Goal: Information Seeking & Learning: Understand process/instructions

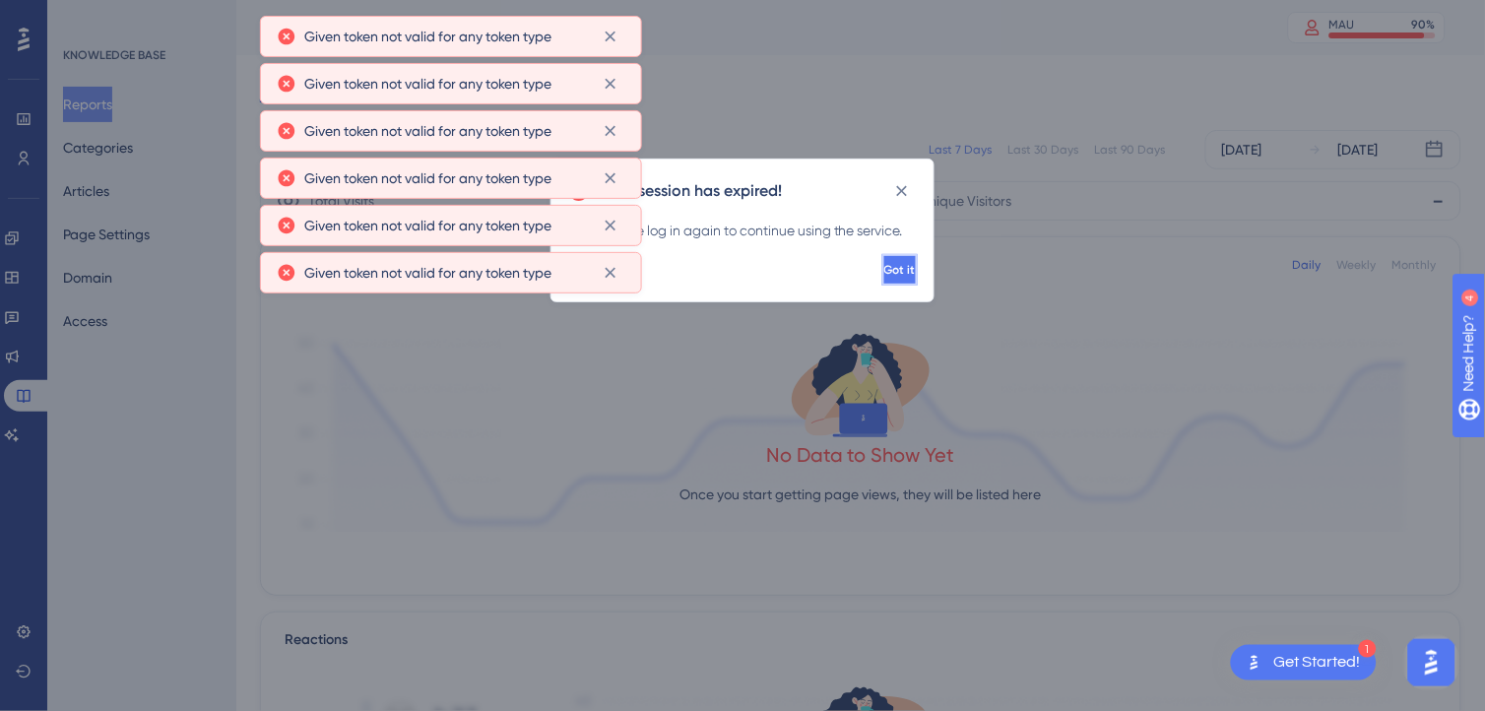
click at [884, 264] on span "Got it" at bounding box center [900, 270] width 32 height 16
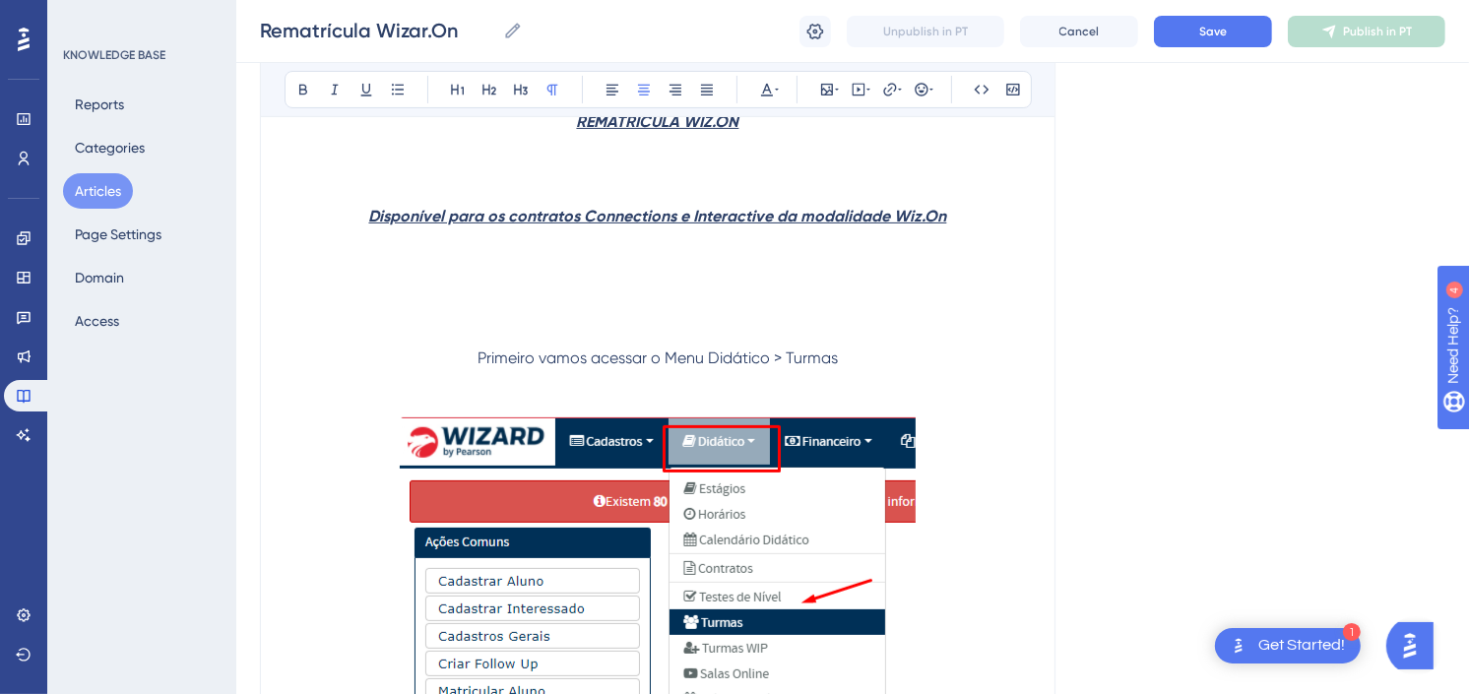
scroll to position [437, 0]
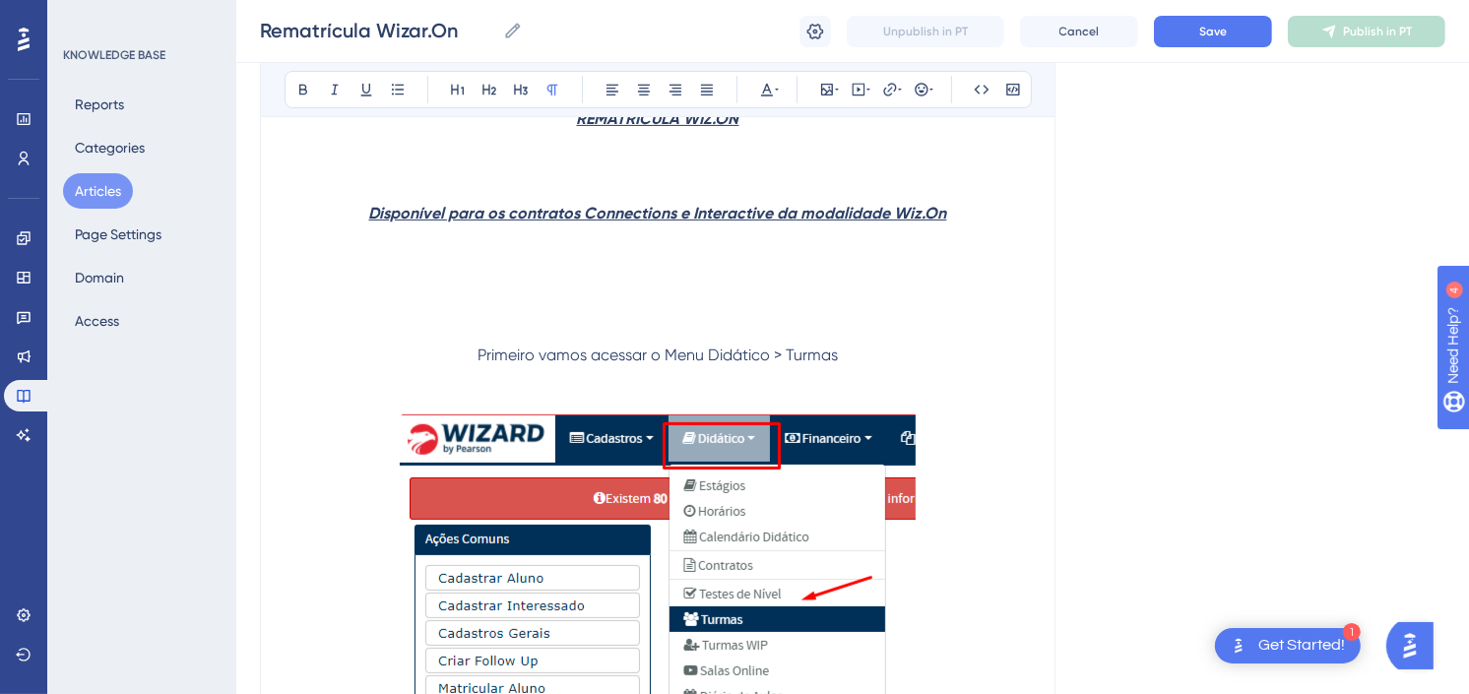
click at [754, 293] on p at bounding box center [658, 285] width 747 height 118
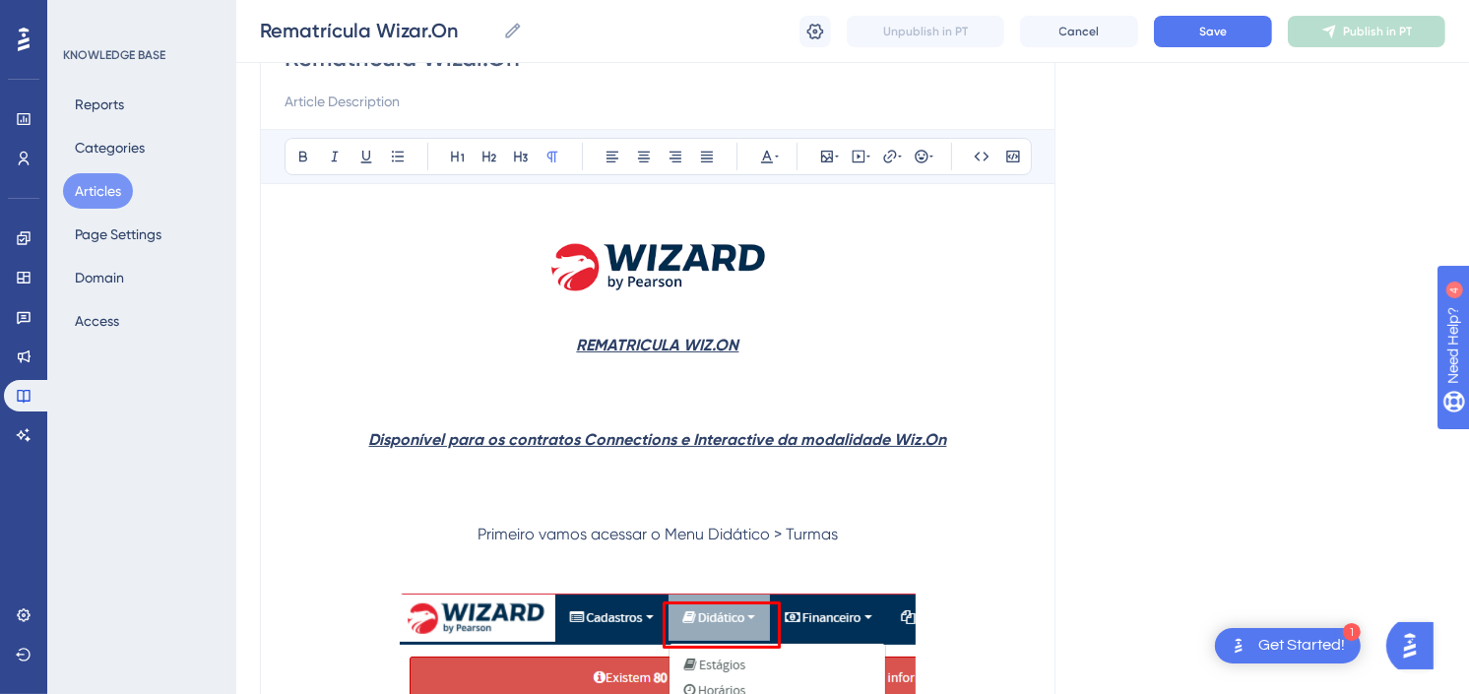
scroll to position [109, 0]
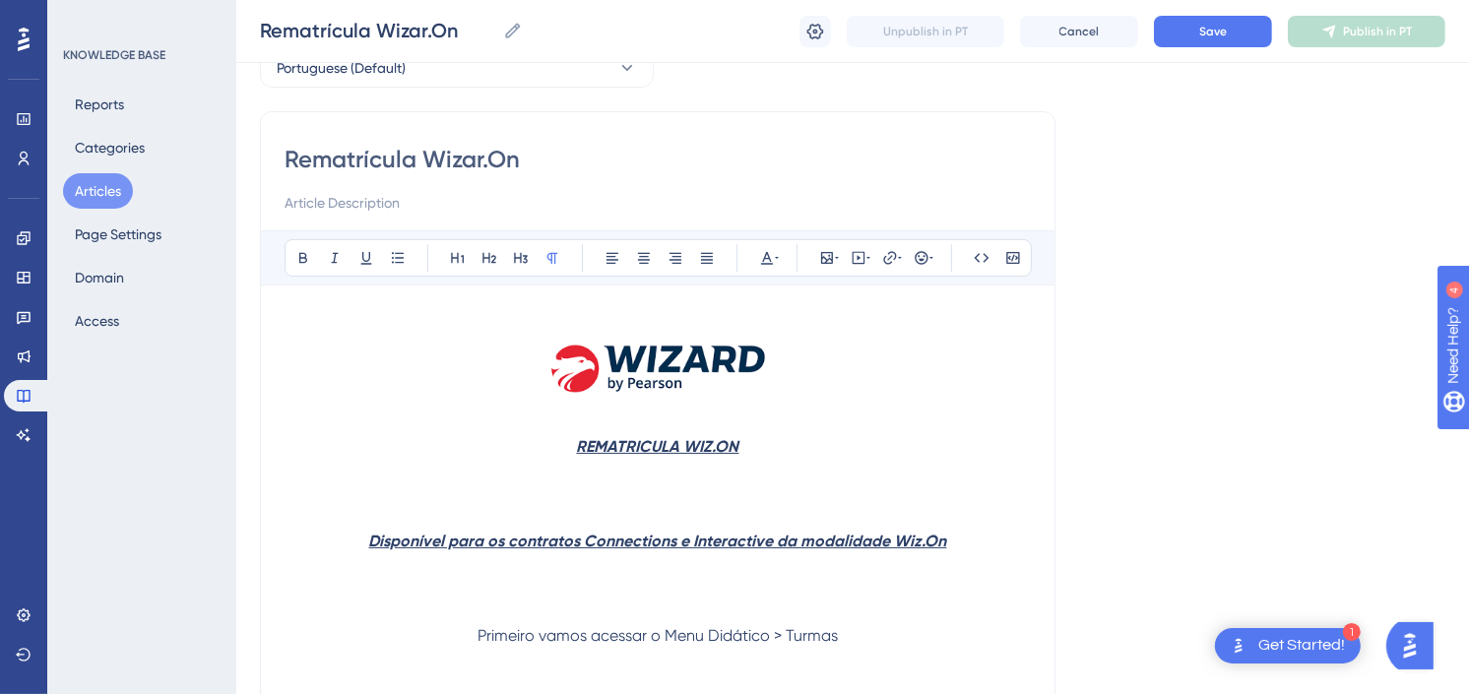
click at [752, 496] on p at bounding box center [658, 494] width 747 height 71
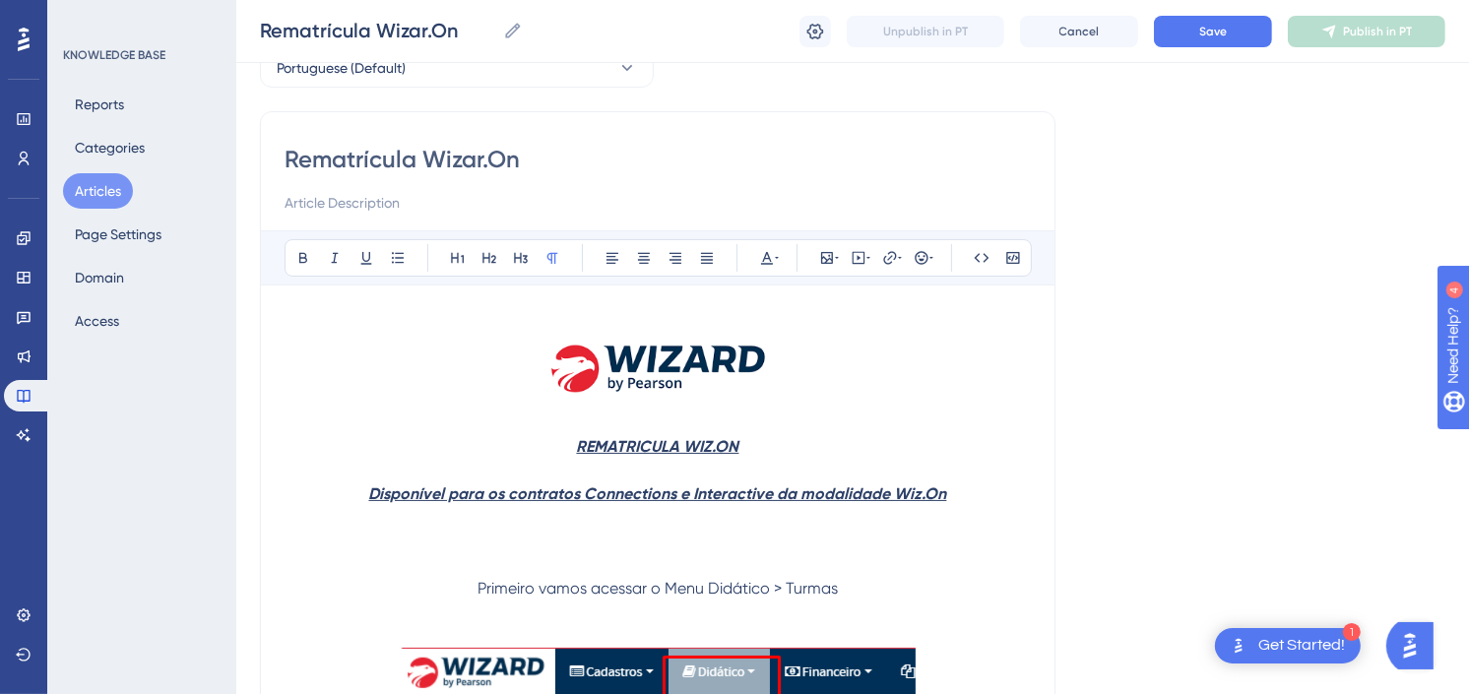
click at [736, 554] on p at bounding box center [658, 541] width 747 height 71
click at [744, 552] on p at bounding box center [658, 541] width 747 height 71
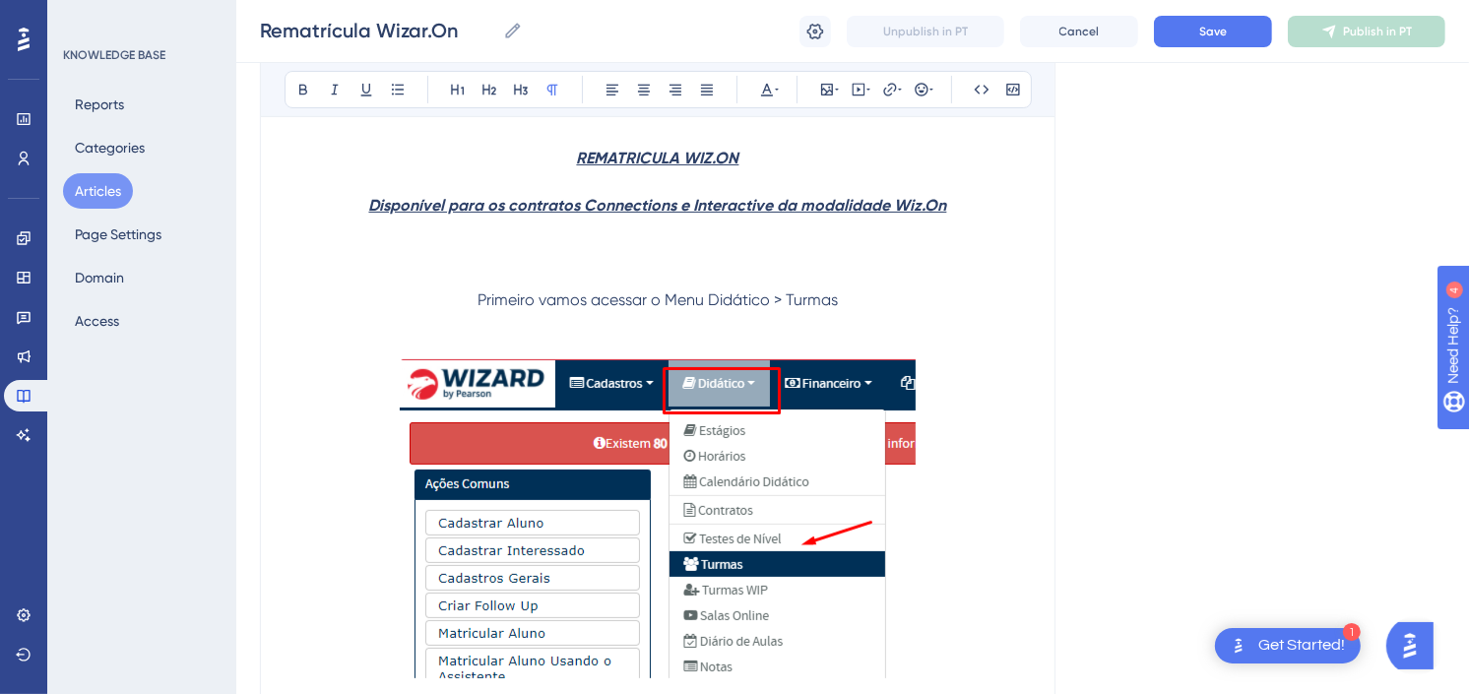
scroll to position [437, 0]
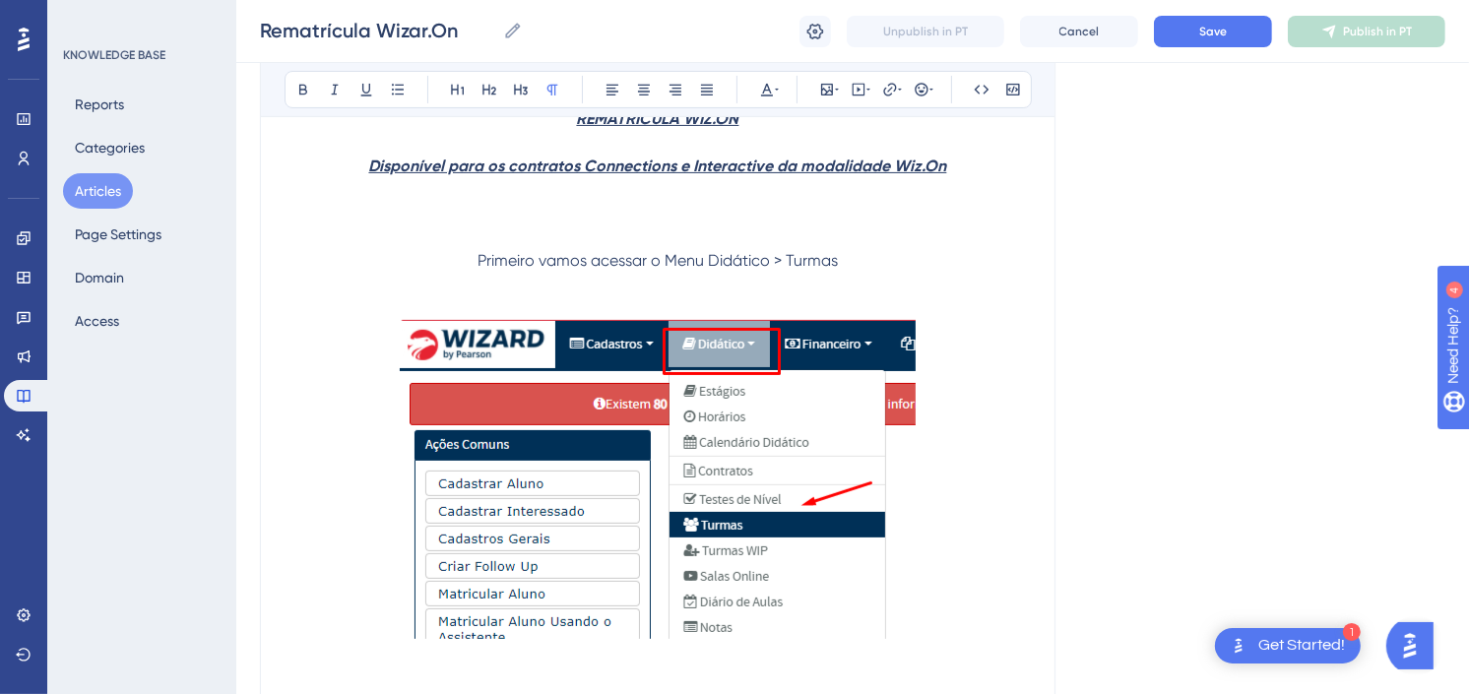
click at [780, 256] on span "Primeiro vamos acessar o Menu Didático > Turmas" at bounding box center [658, 260] width 360 height 19
click at [1248, 28] on button "Save" at bounding box center [1213, 32] width 118 height 32
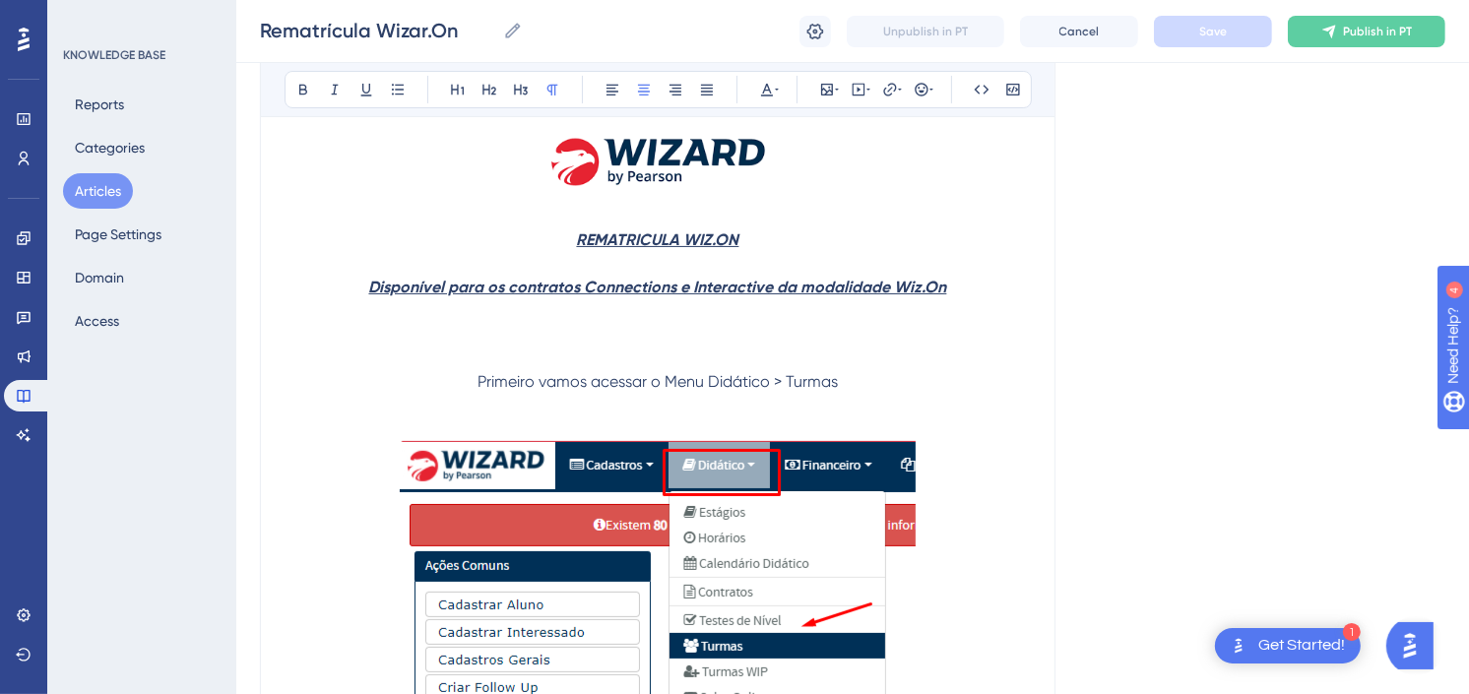
scroll to position [219, 0]
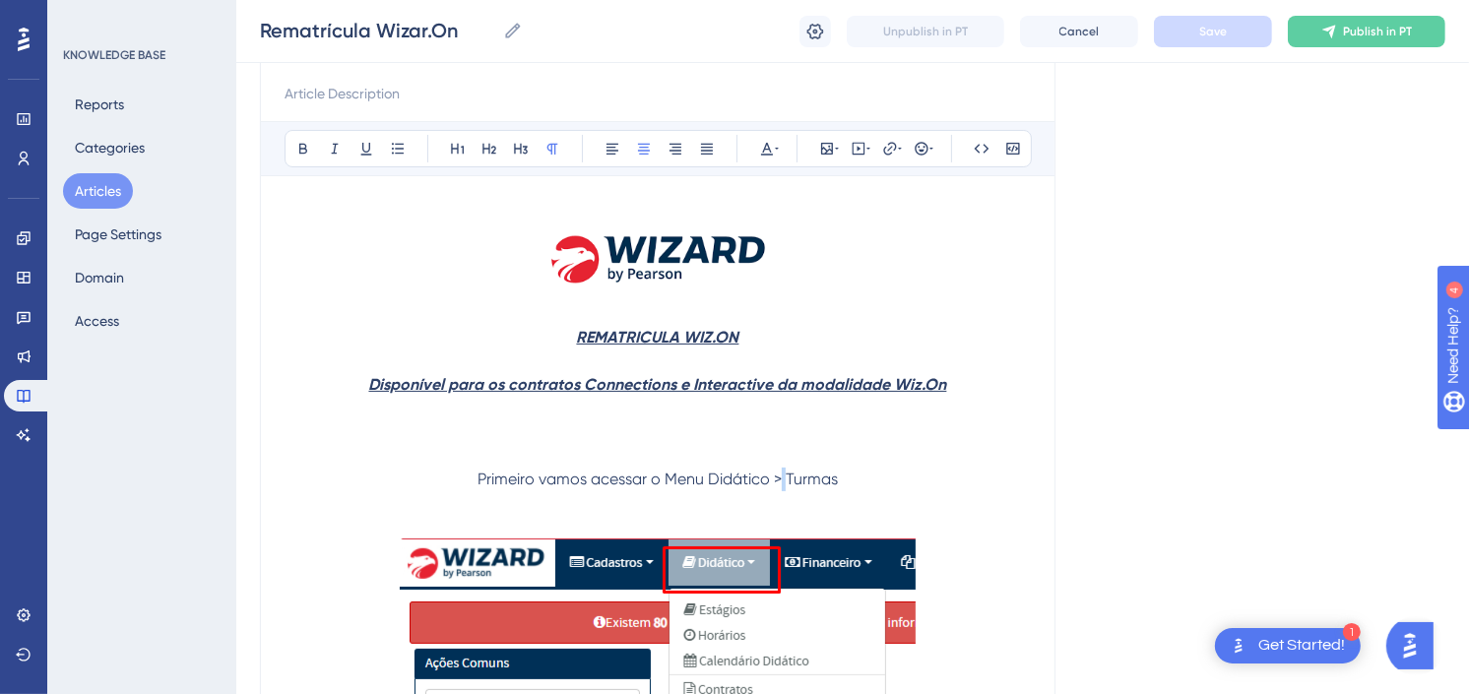
click at [778, 479] on span "Primeiro vamos acessar o Menu Didático > Turmas" at bounding box center [658, 479] width 360 height 19
click at [773, 480] on span "Primeiro vamos acessar o Menu Didático > Turmas" at bounding box center [658, 479] width 360 height 19
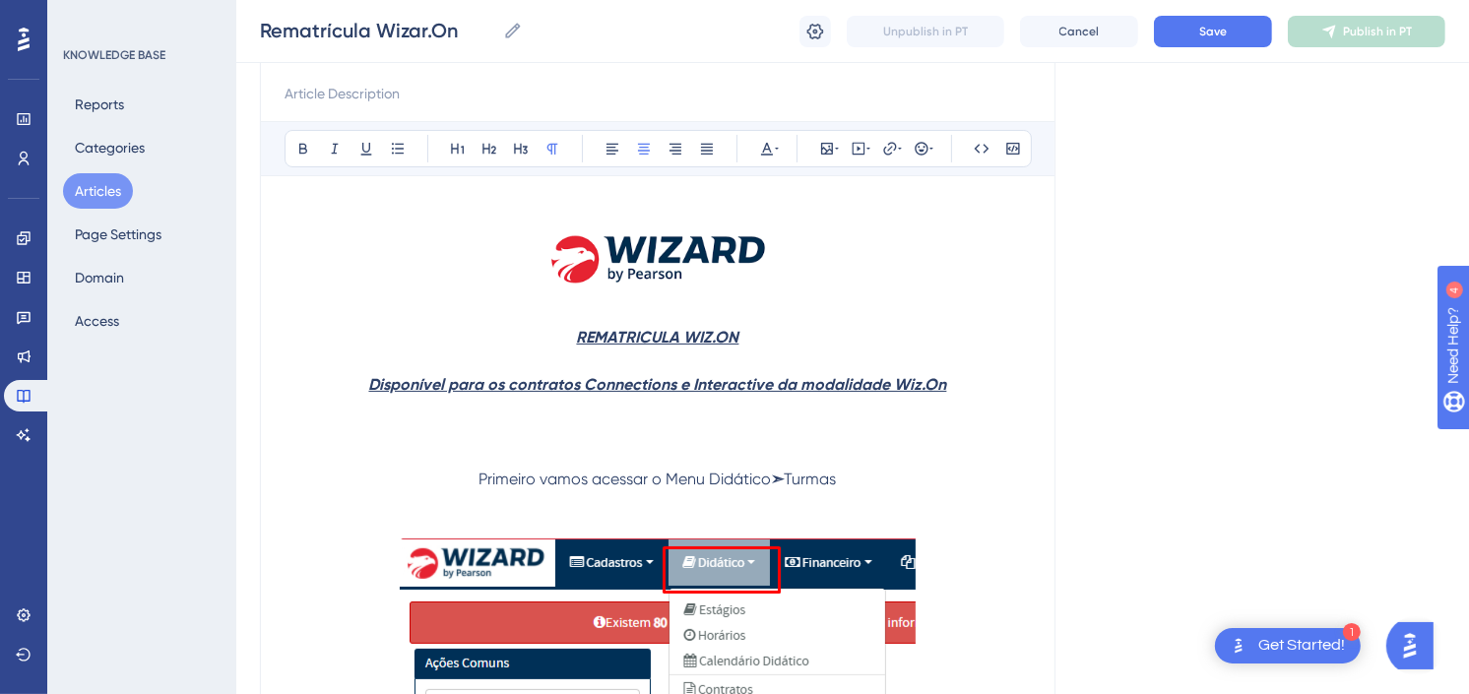
drag, startPoint x: 657, startPoint y: 473, endPoint x: 863, endPoint y: 469, distance: 205.9
click at [863, 469] on p "Primeiro vamos acessar o Menu Didático ➣ Turmas" at bounding box center [658, 480] width 747 height 24
click at [863, 476] on p "Primeiro vamos acessar o Menu Didático ➣ Turmas" at bounding box center [658, 480] width 747 height 24
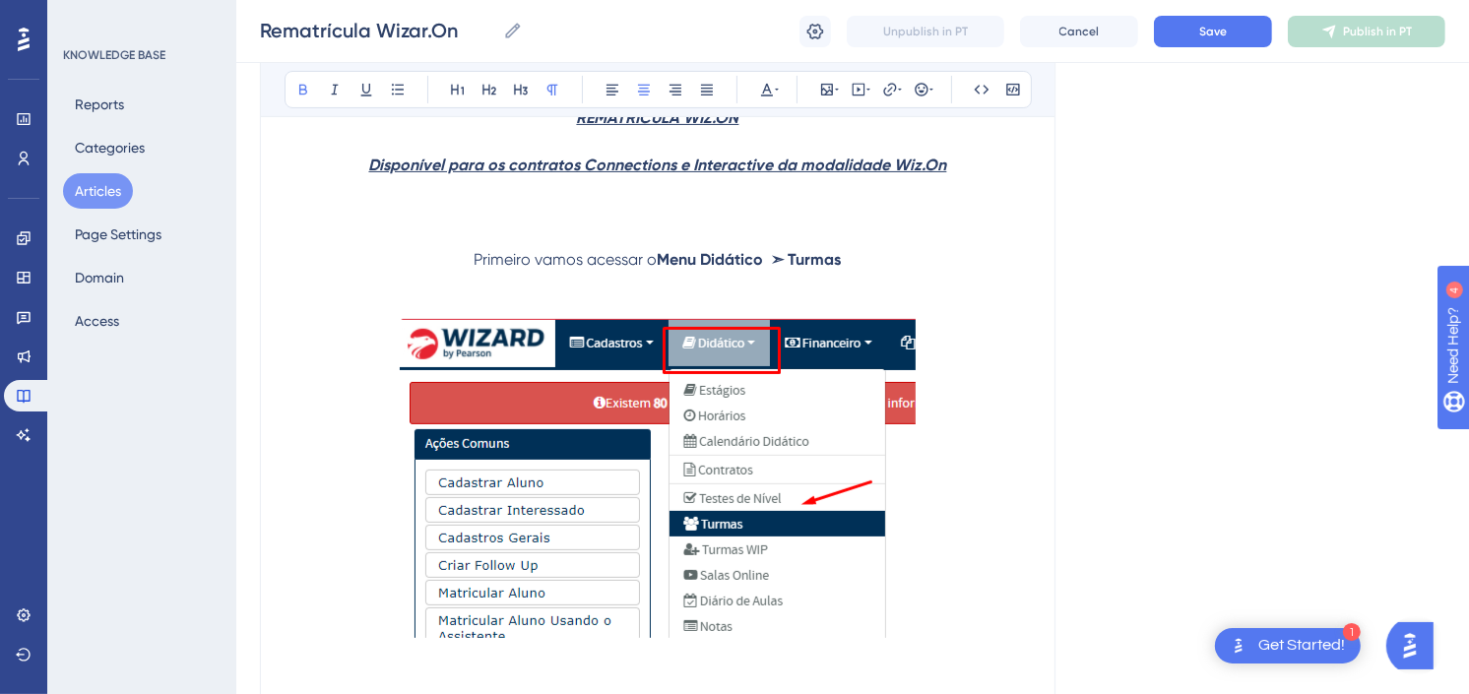
scroll to position [437, 0]
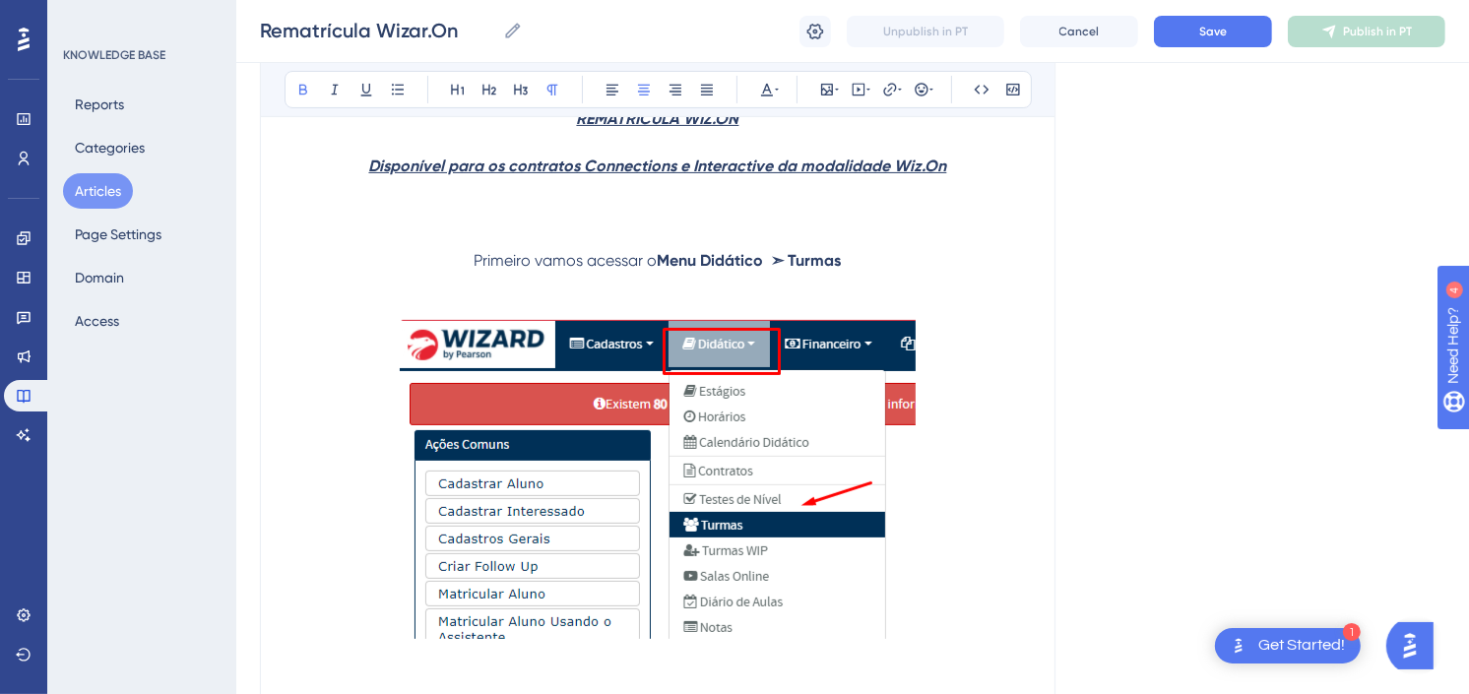
click at [778, 455] on img at bounding box center [658, 479] width 516 height 319
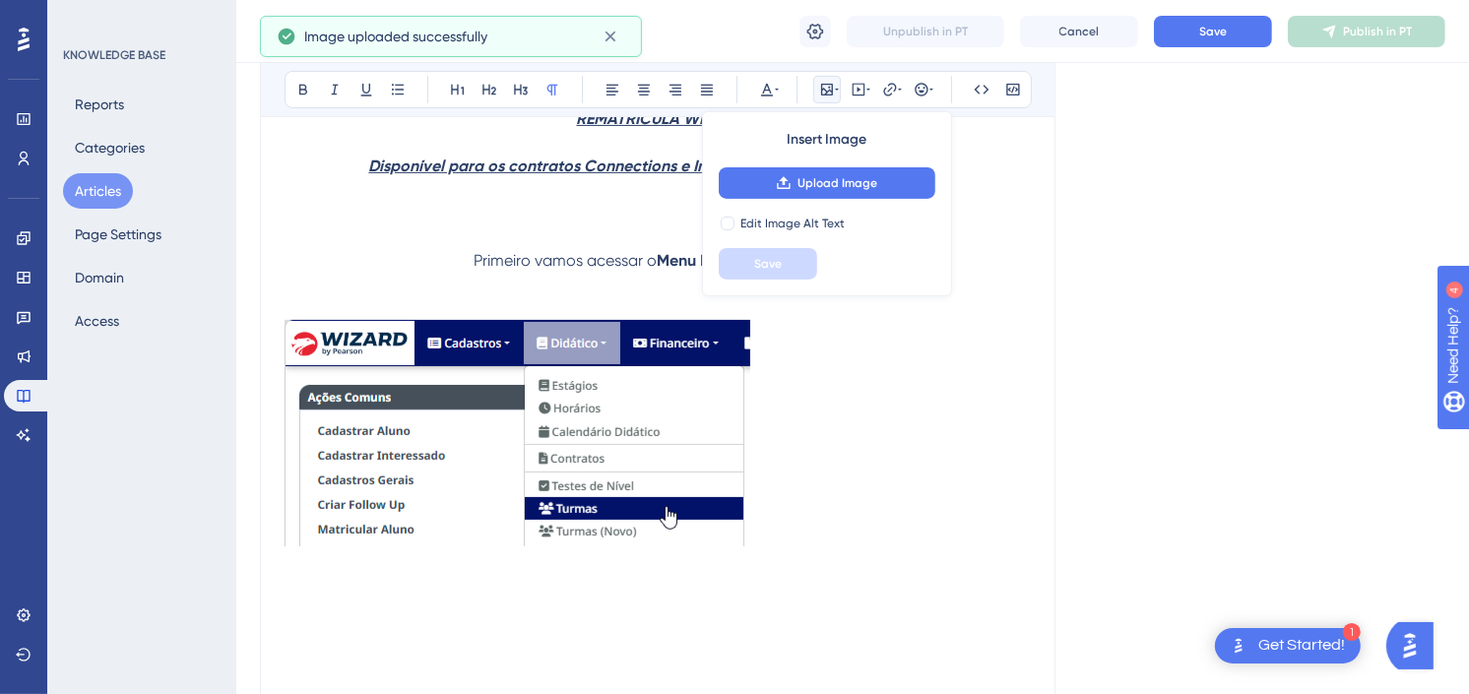
click at [614, 484] on img at bounding box center [518, 433] width 466 height 227
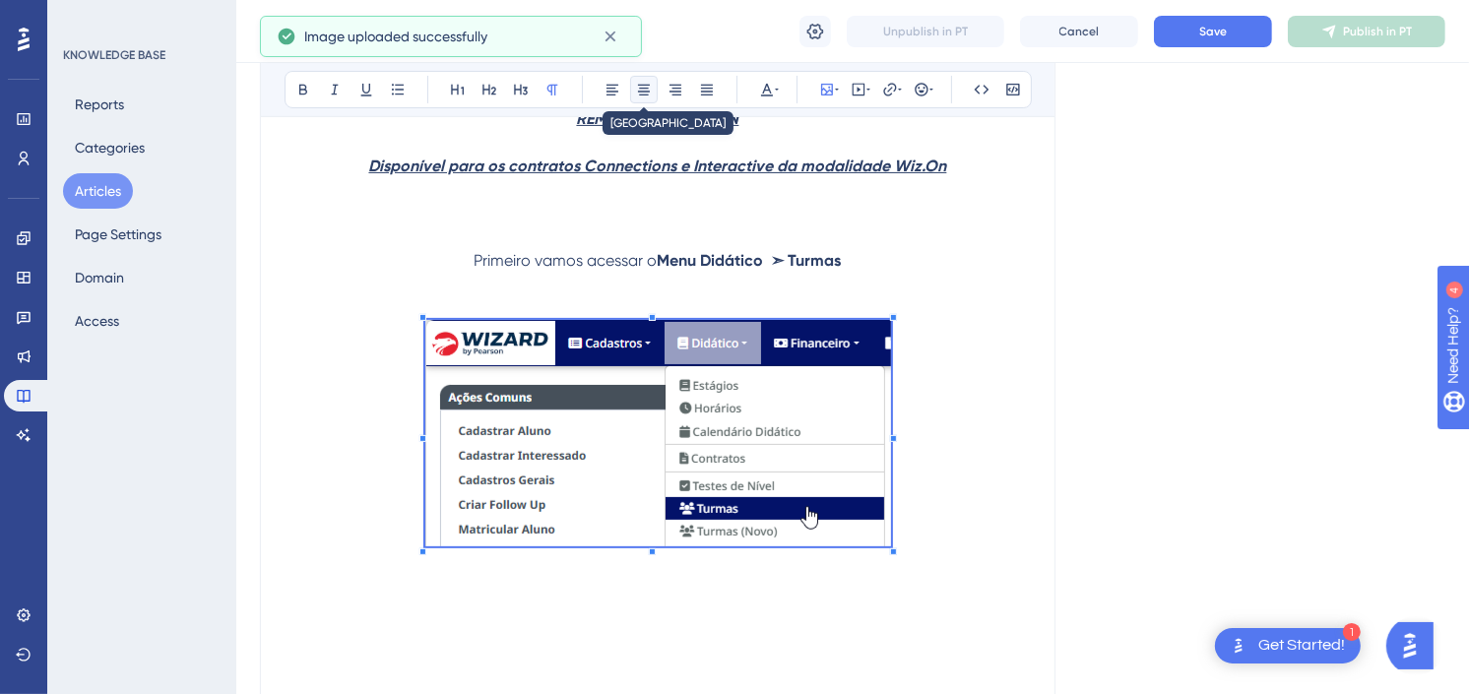
click at [632, 82] on button at bounding box center [644, 90] width 28 height 28
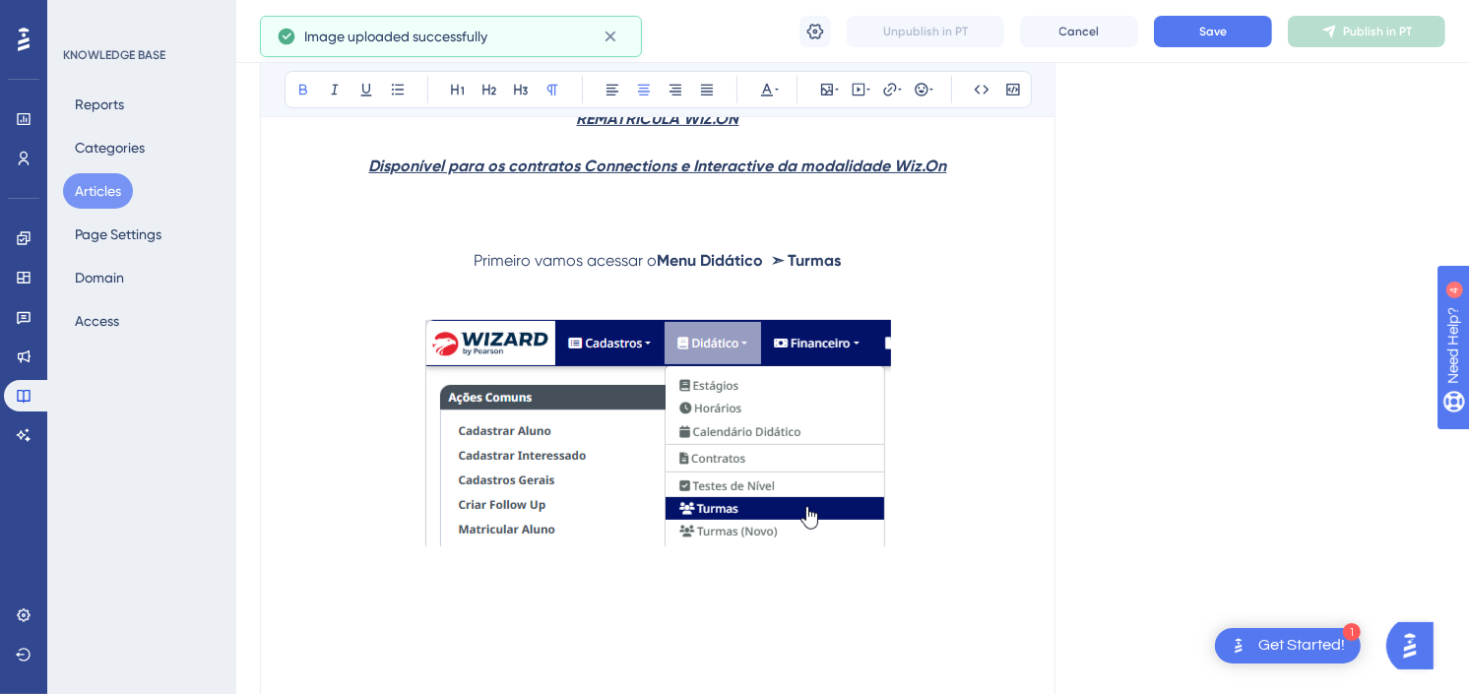
click at [879, 261] on p "Primeiro vamos acessar o Menu Didático ➣ Turmas" at bounding box center [658, 261] width 747 height 24
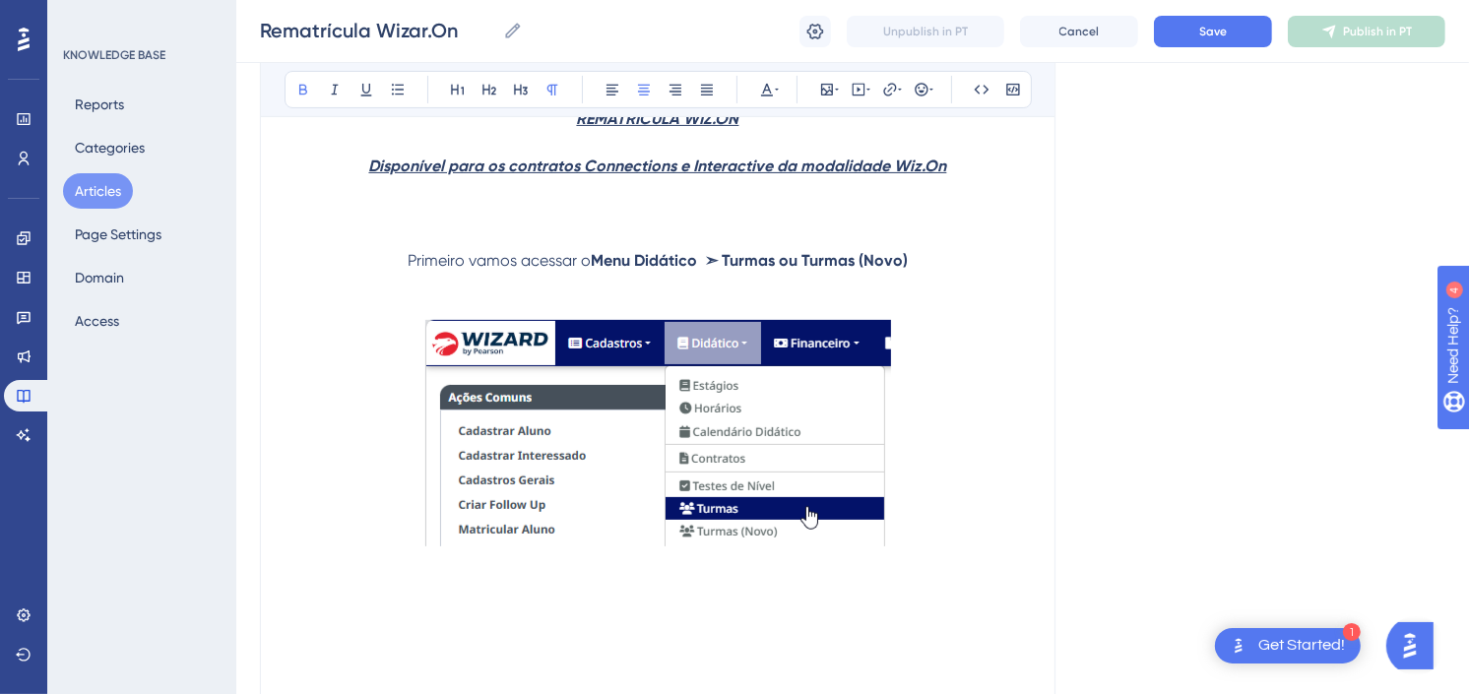
drag, startPoint x: 1262, startPoint y: 301, endPoint x: 1159, endPoint y: 303, distance: 102.4
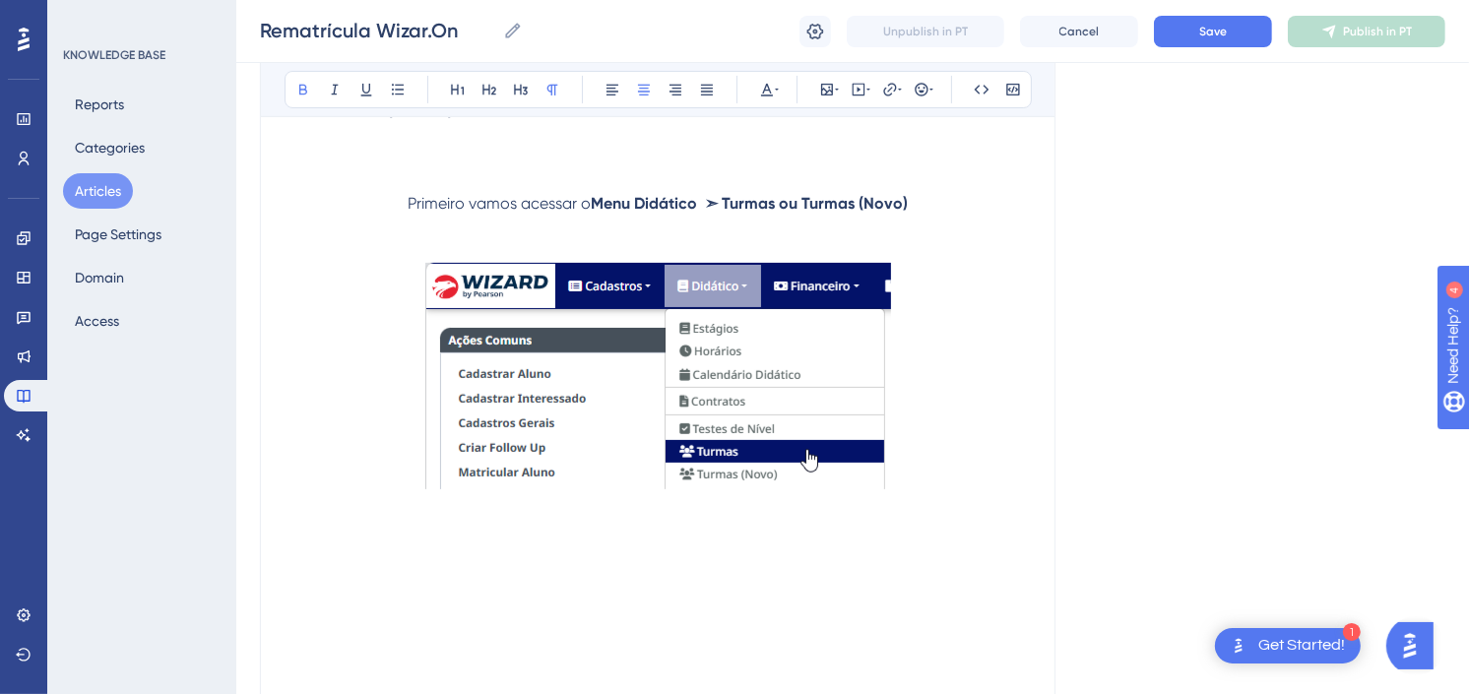
scroll to position [547, 0]
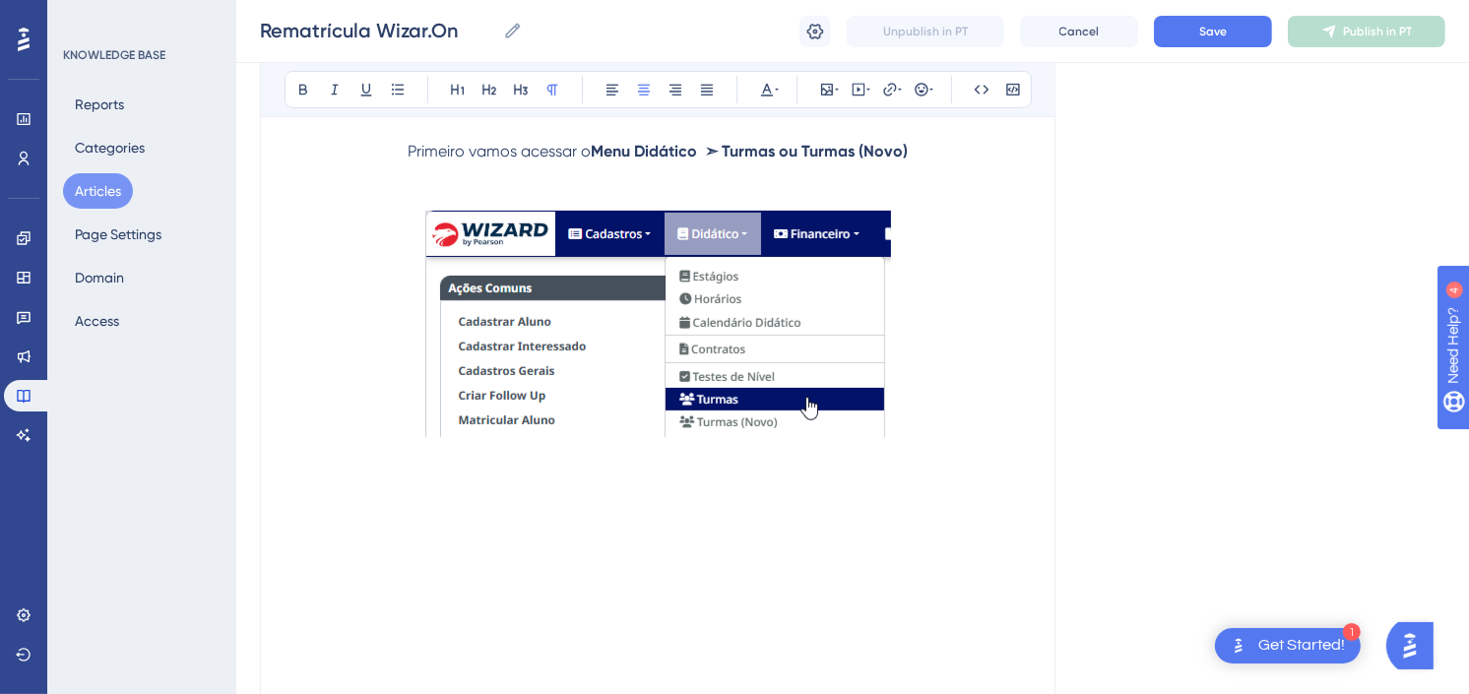
click at [752, 509] on p at bounding box center [658, 457] width 747 height 493
click at [677, 540] on p at bounding box center [658, 457] width 747 height 493
click at [737, 502] on p at bounding box center [658, 457] width 747 height 493
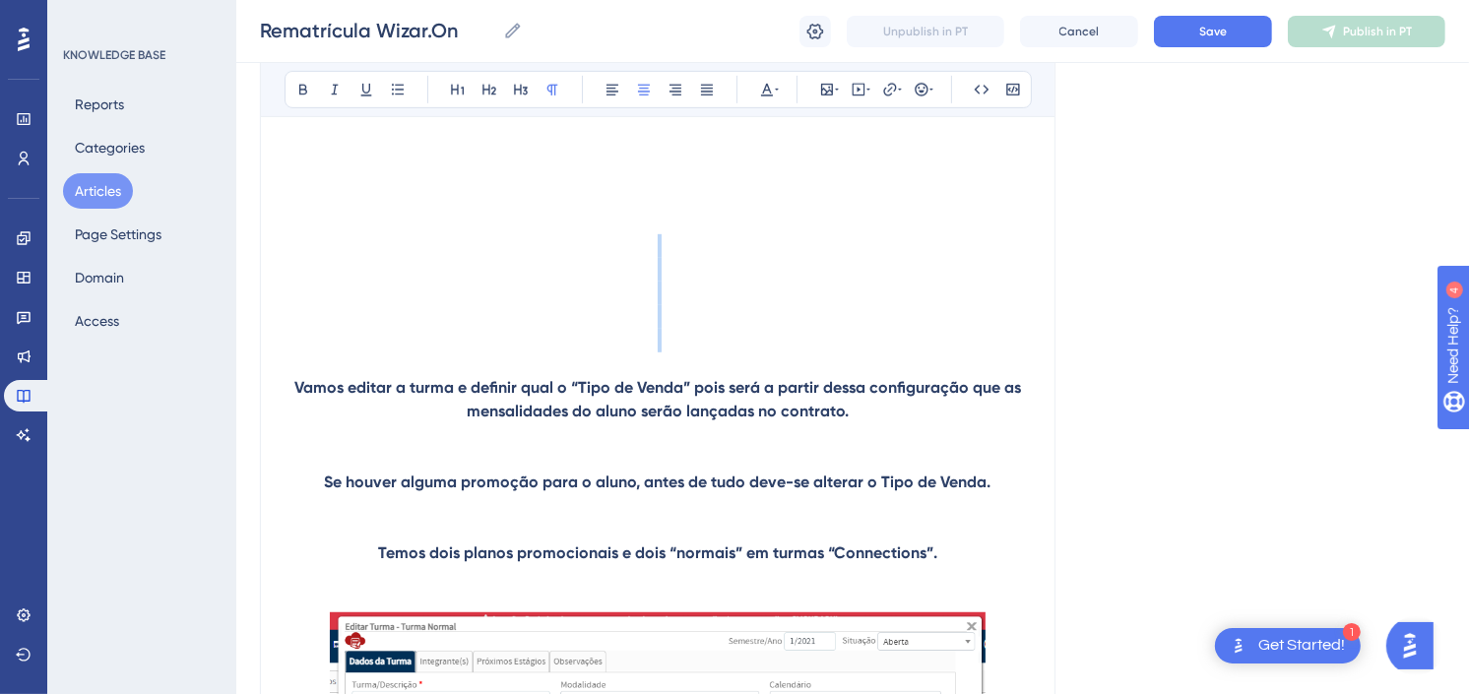
scroll to position [656, 0]
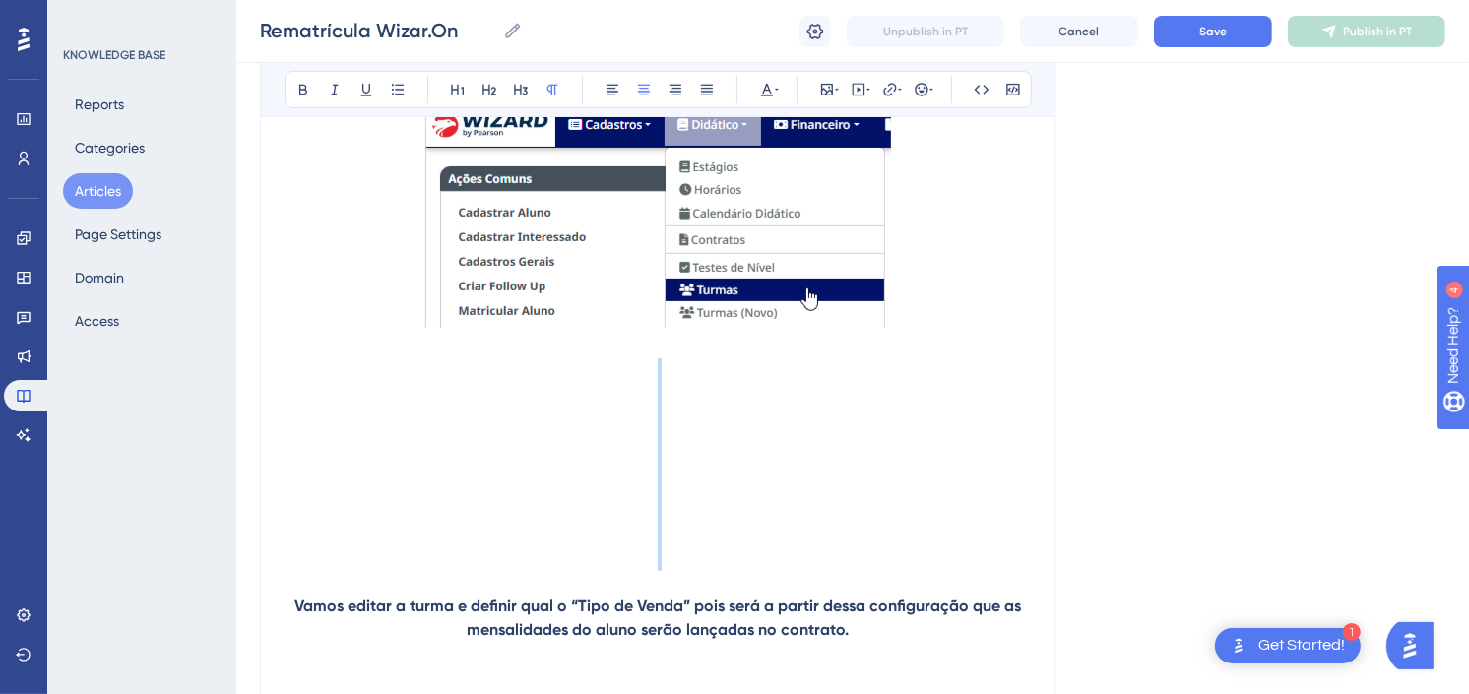
drag, startPoint x: 794, startPoint y: 356, endPoint x: 644, endPoint y: 396, distance: 155.1
click at [644, 396] on p at bounding box center [658, 347] width 747 height 493
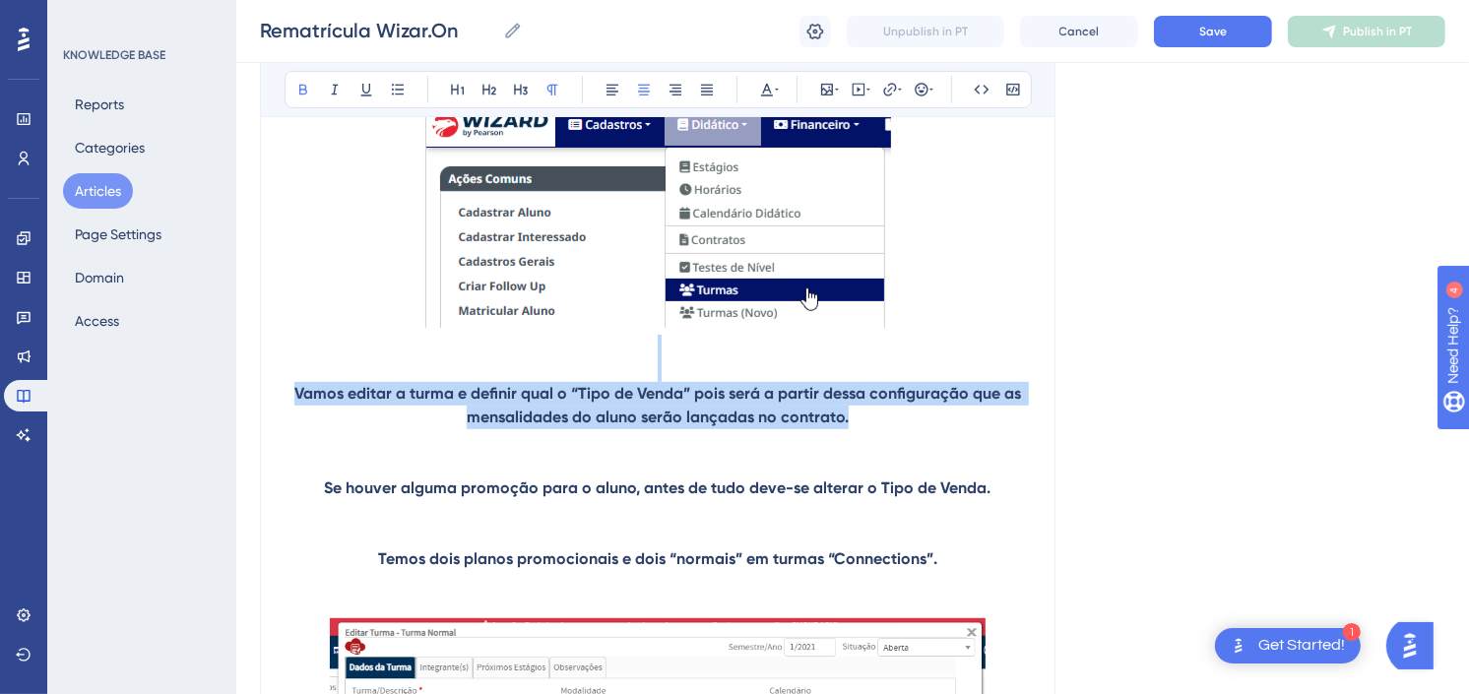
drag, startPoint x: 870, startPoint y: 419, endPoint x: 286, endPoint y: 379, distance: 585.4
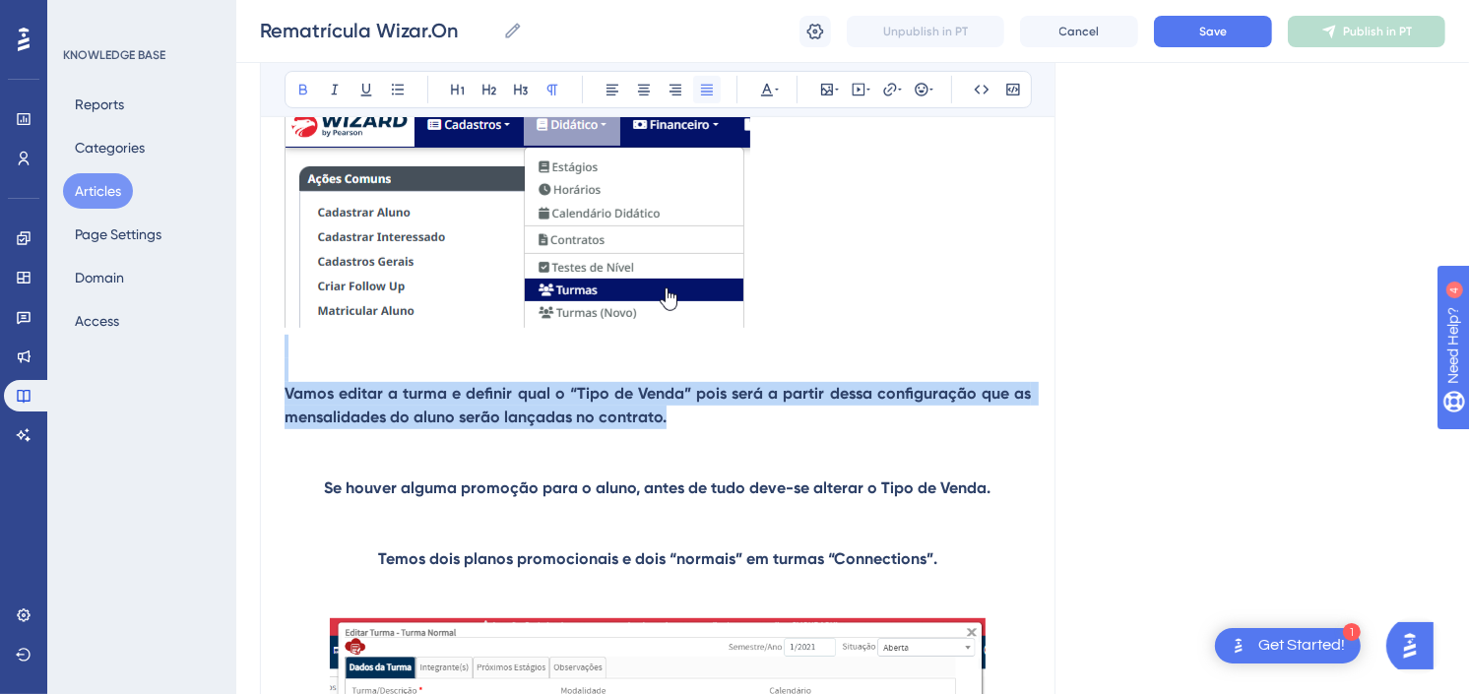
click at [710, 87] on icon at bounding box center [707, 90] width 16 height 16
click at [615, 163] on img at bounding box center [518, 214] width 466 height 227
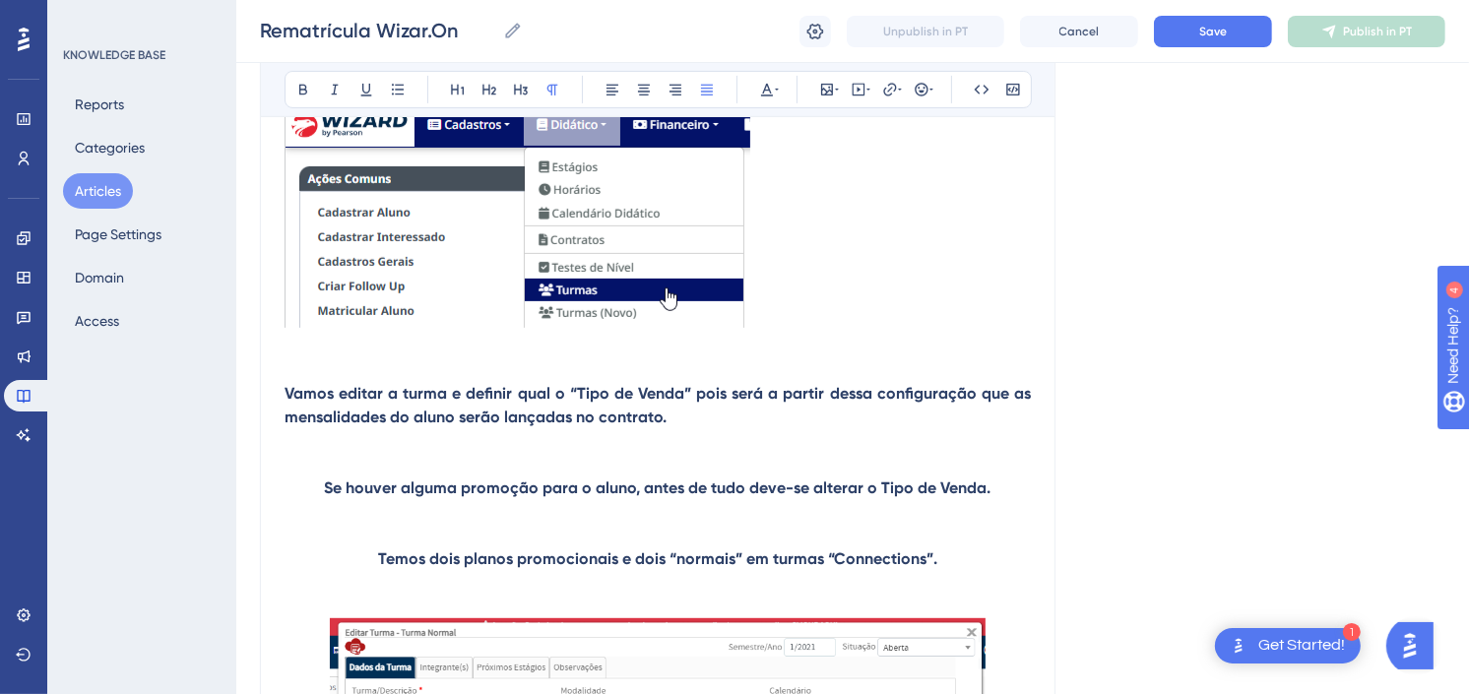
click at [646, 353] on p at bounding box center [658, 241] width 747 height 281
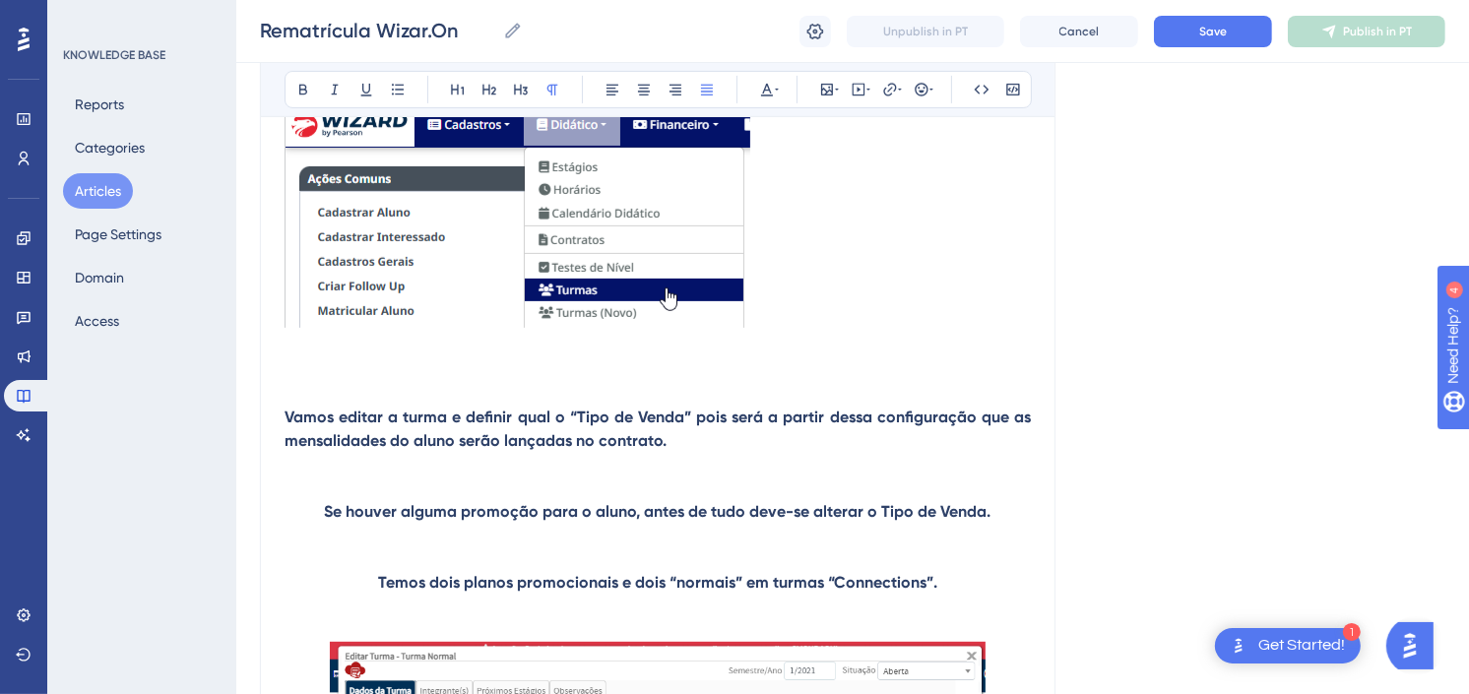
click at [633, 288] on img at bounding box center [518, 214] width 466 height 227
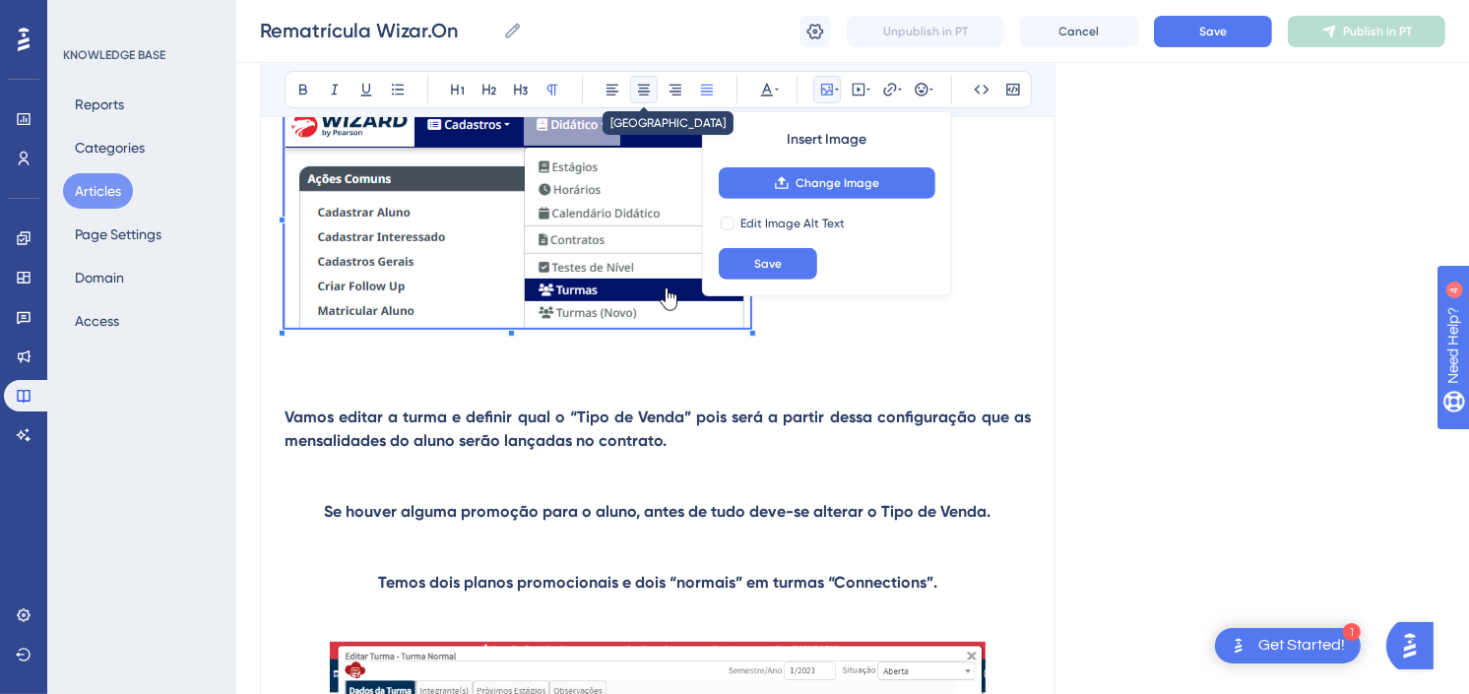
click at [648, 91] on icon at bounding box center [644, 90] width 16 height 16
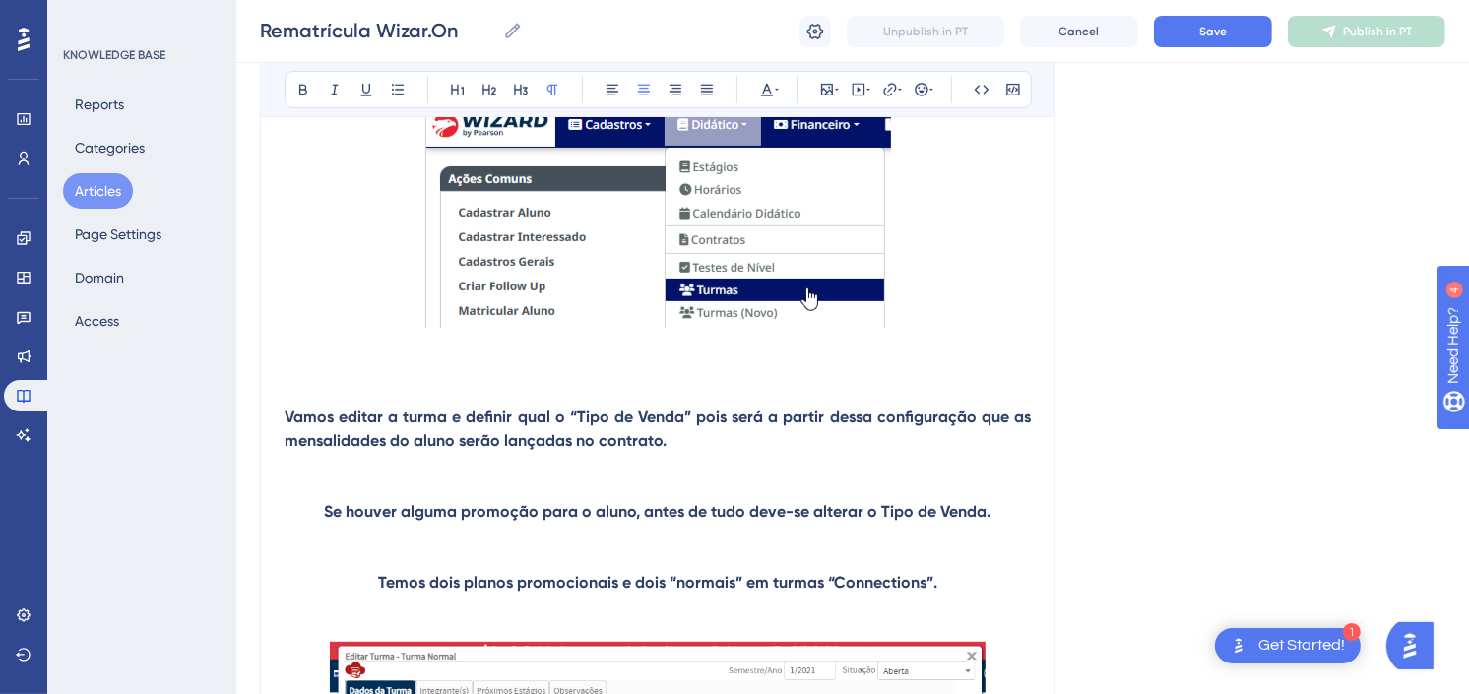
click at [726, 378] on p at bounding box center [658, 253] width 747 height 304
click at [727, 392] on p at bounding box center [658, 253] width 747 height 304
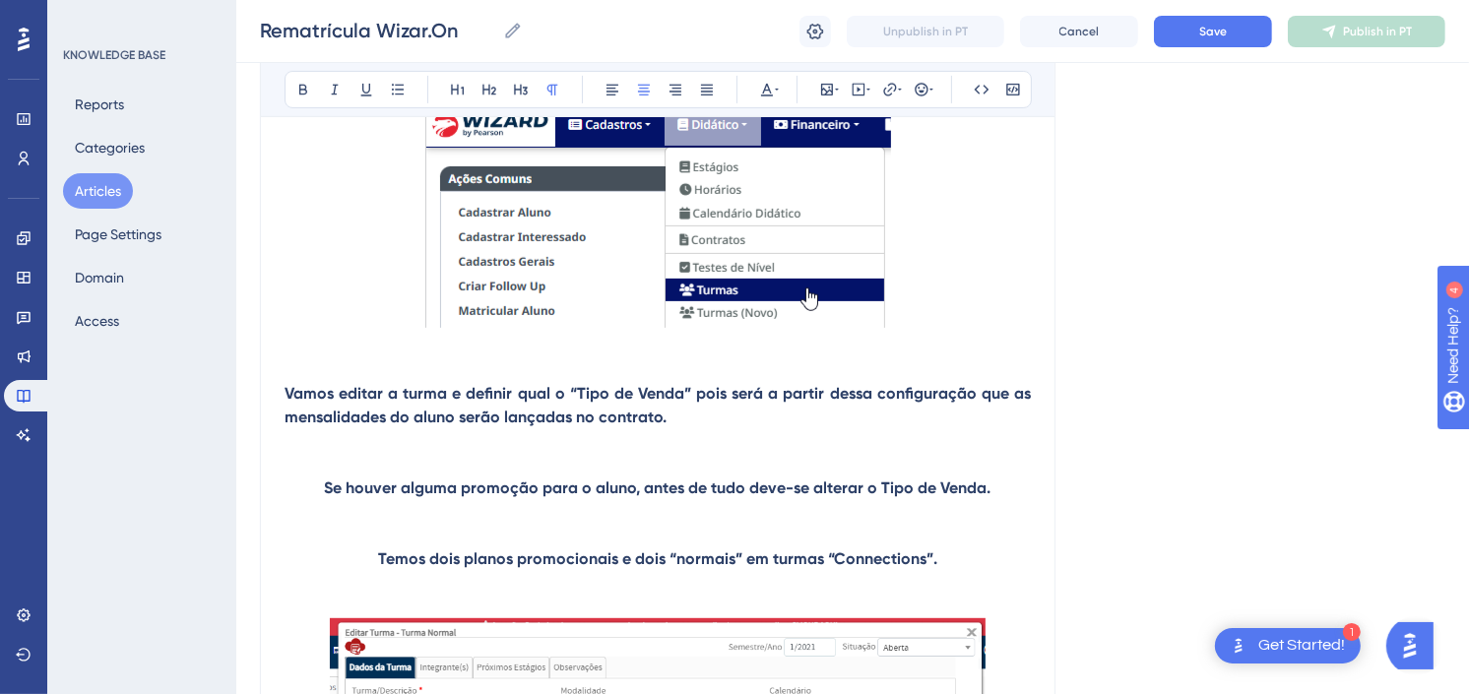
click at [784, 441] on p at bounding box center [658, 452] width 747 height 47
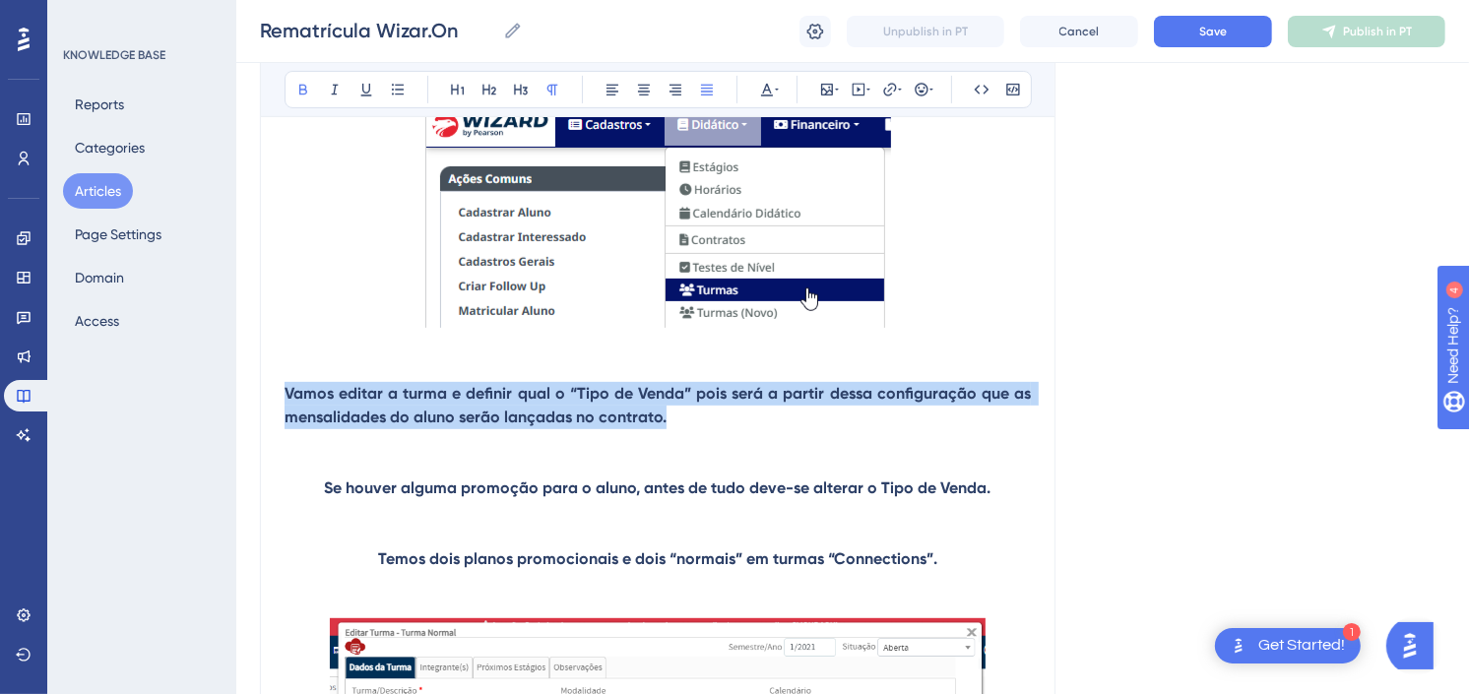
drag, startPoint x: 713, startPoint y: 428, endPoint x: 263, endPoint y: 398, distance: 451.1
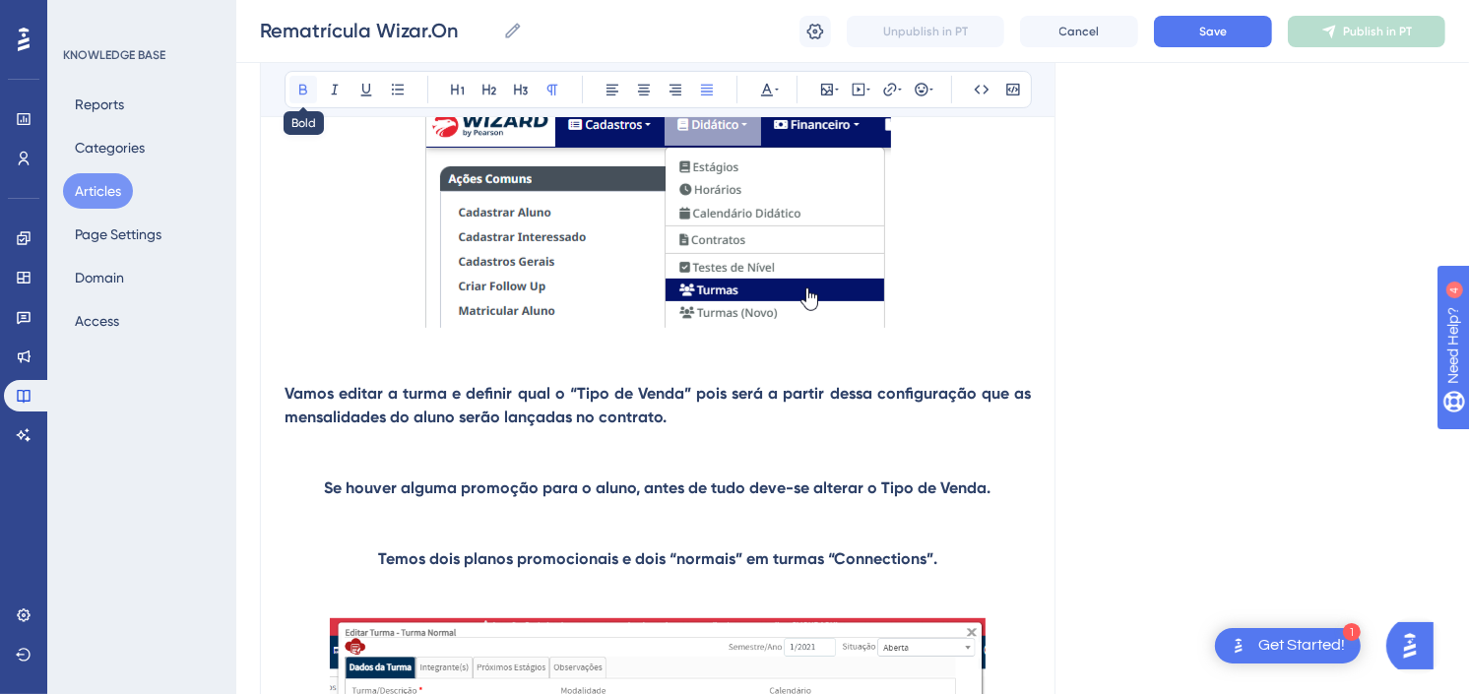
click at [299, 86] on icon at bounding box center [303, 90] width 8 height 11
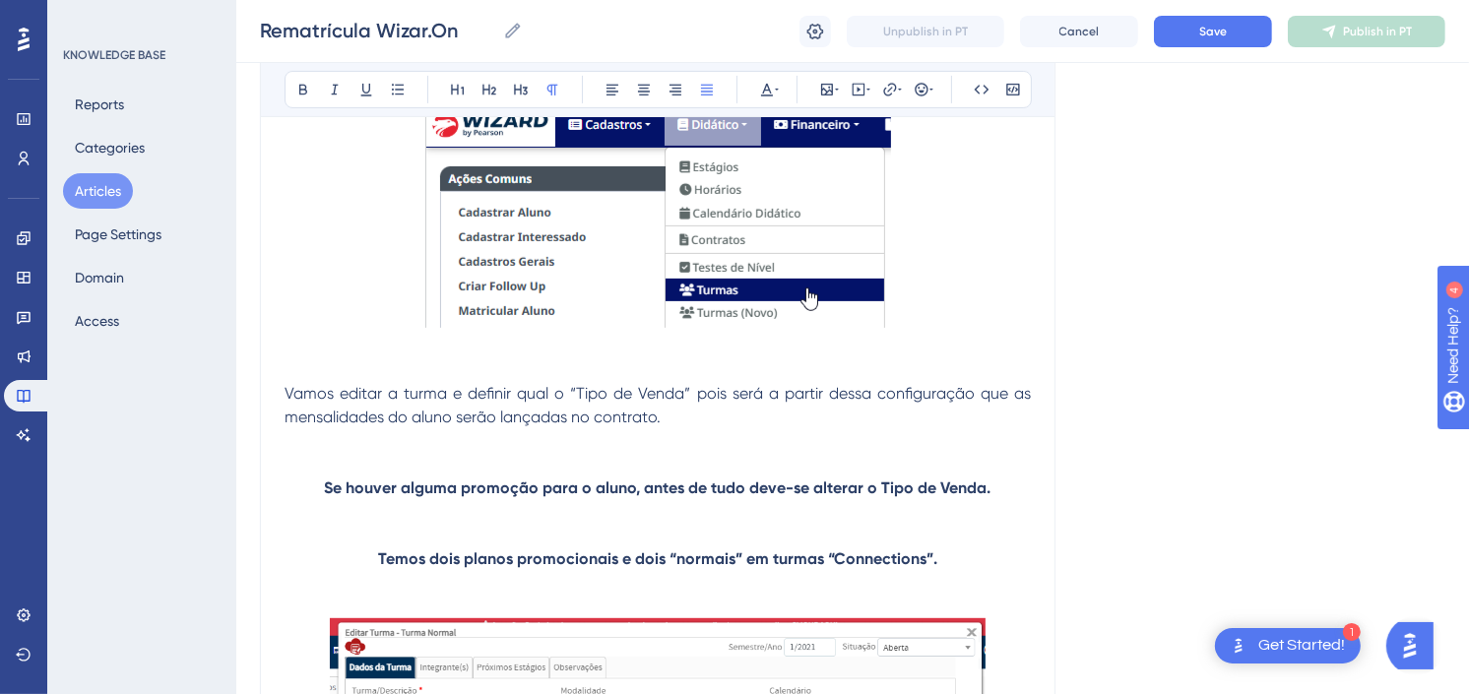
click at [716, 465] on p at bounding box center [658, 452] width 747 height 47
drag, startPoint x: 689, startPoint y: 391, endPoint x: 566, endPoint y: 388, distance: 123.1
click at [566, 388] on span "Vamos editar a turma e definir qual o “Tipo de Venda” pois será a partir dessa …" at bounding box center [660, 405] width 750 height 42
click at [292, 81] on button at bounding box center [304, 90] width 28 height 28
click at [736, 443] on p at bounding box center [658, 452] width 747 height 47
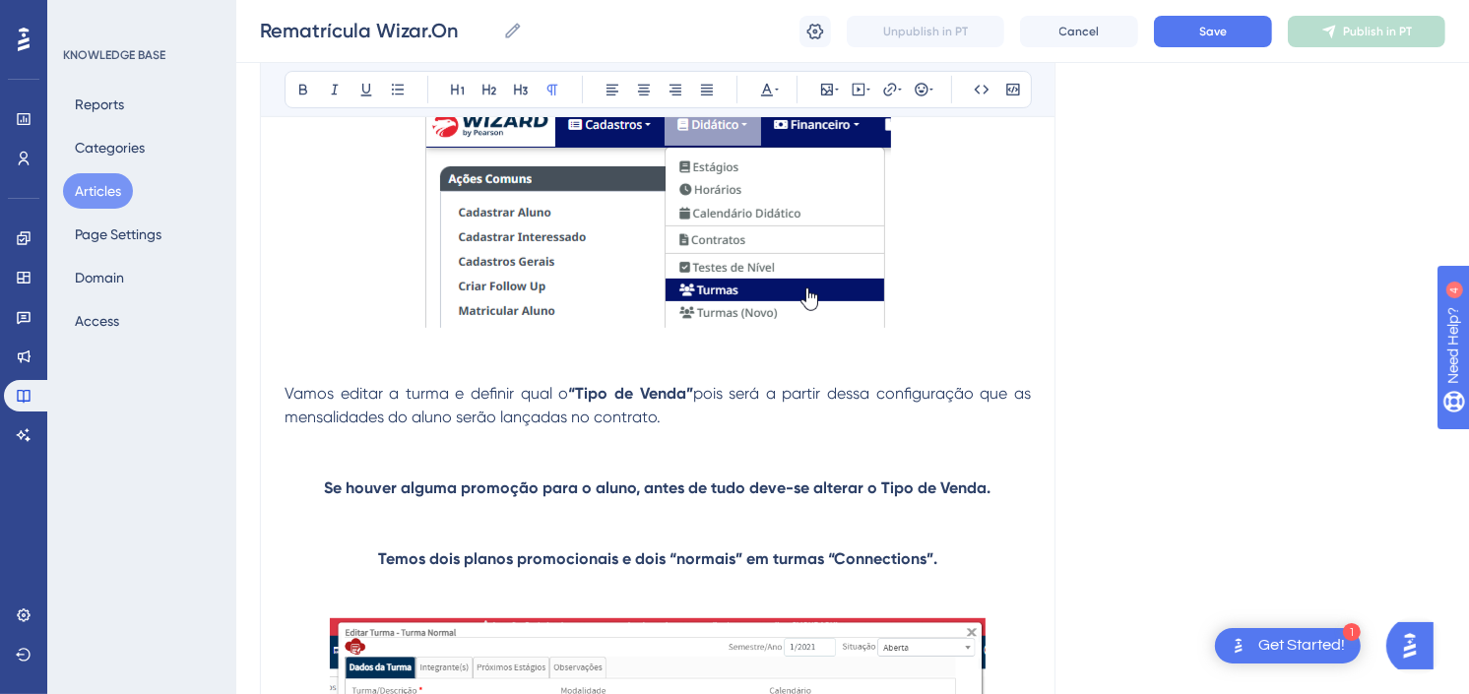
click at [692, 519] on p at bounding box center [658, 523] width 747 height 47
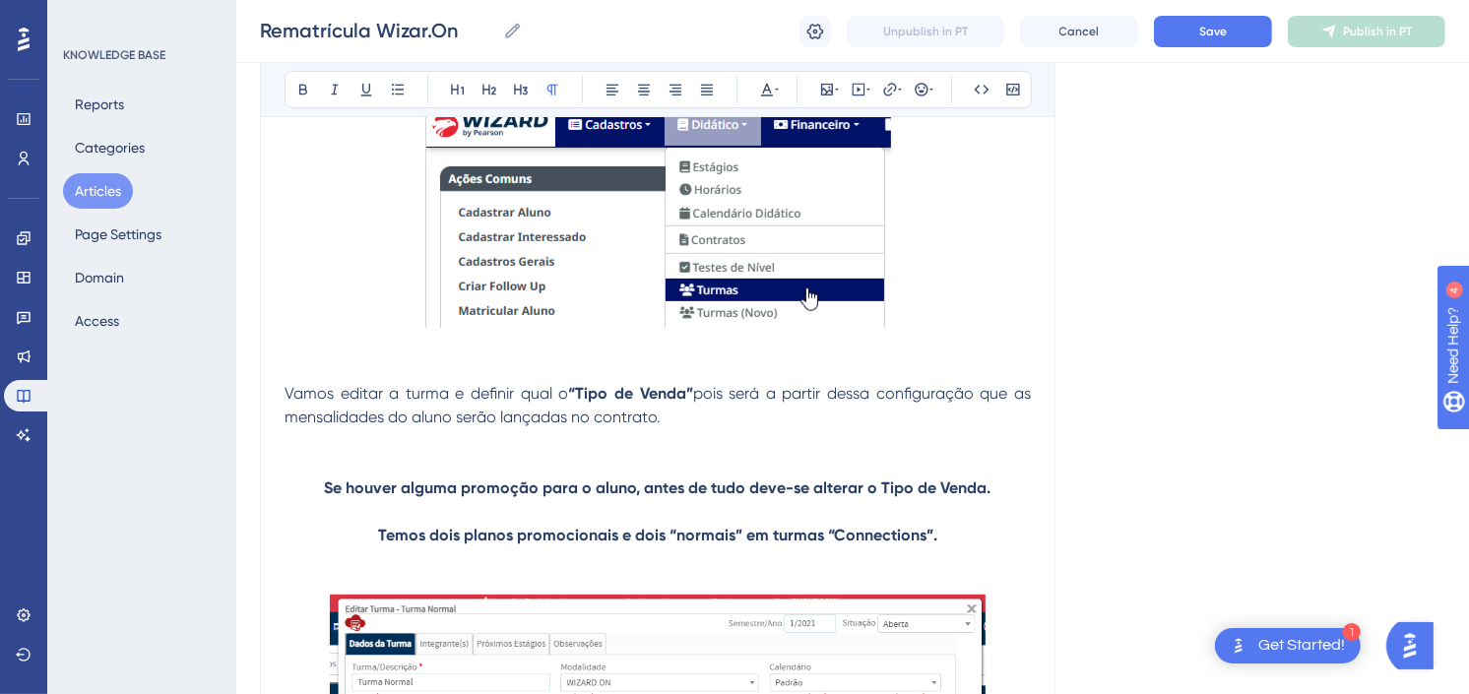
click at [945, 561] on p at bounding box center [658, 571] width 747 height 47
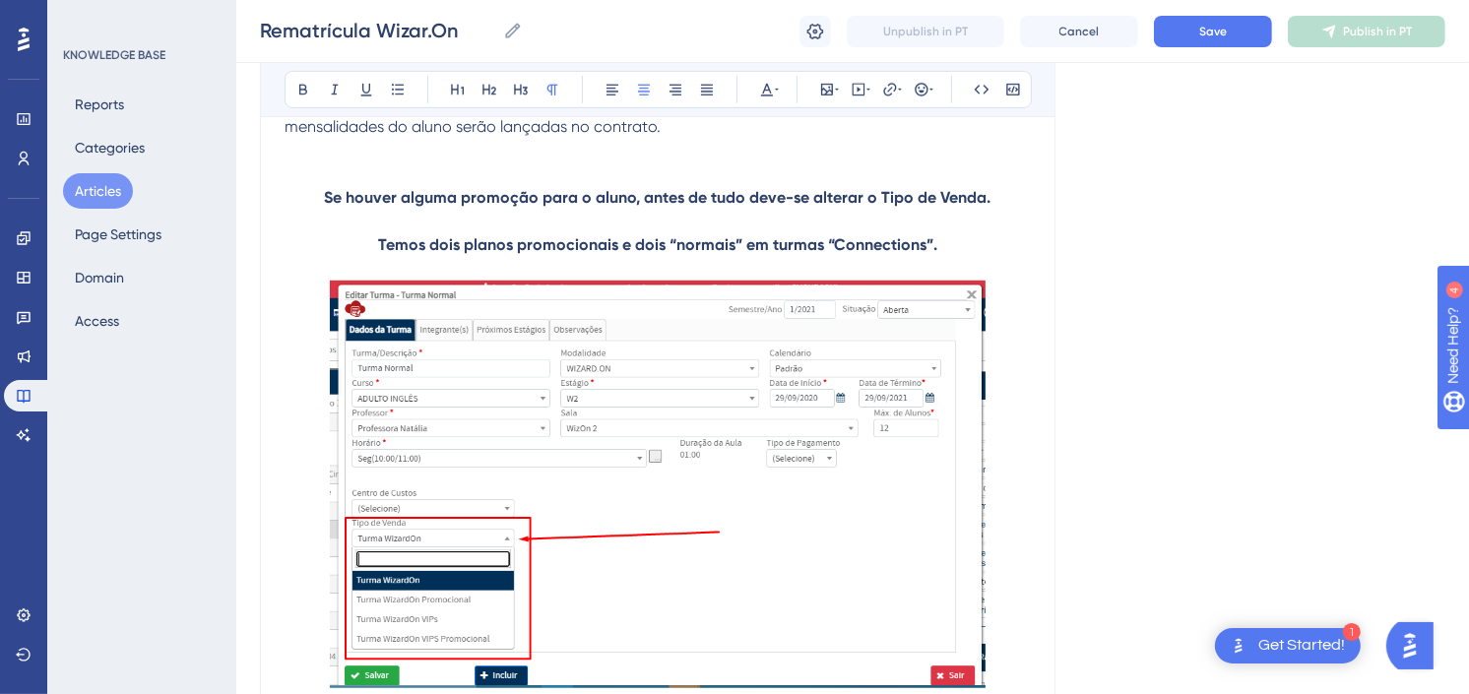
scroll to position [985, 0]
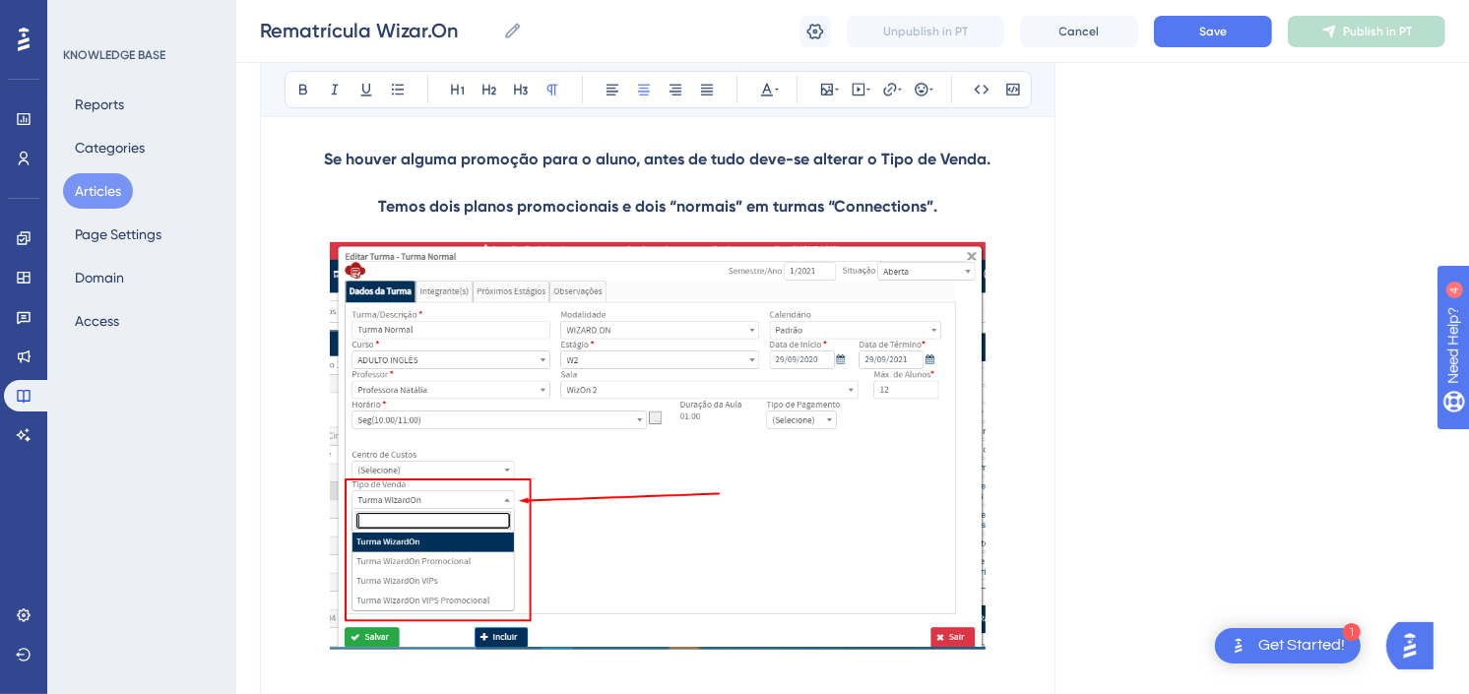
click at [628, 418] on img at bounding box center [658, 445] width 656 height 407
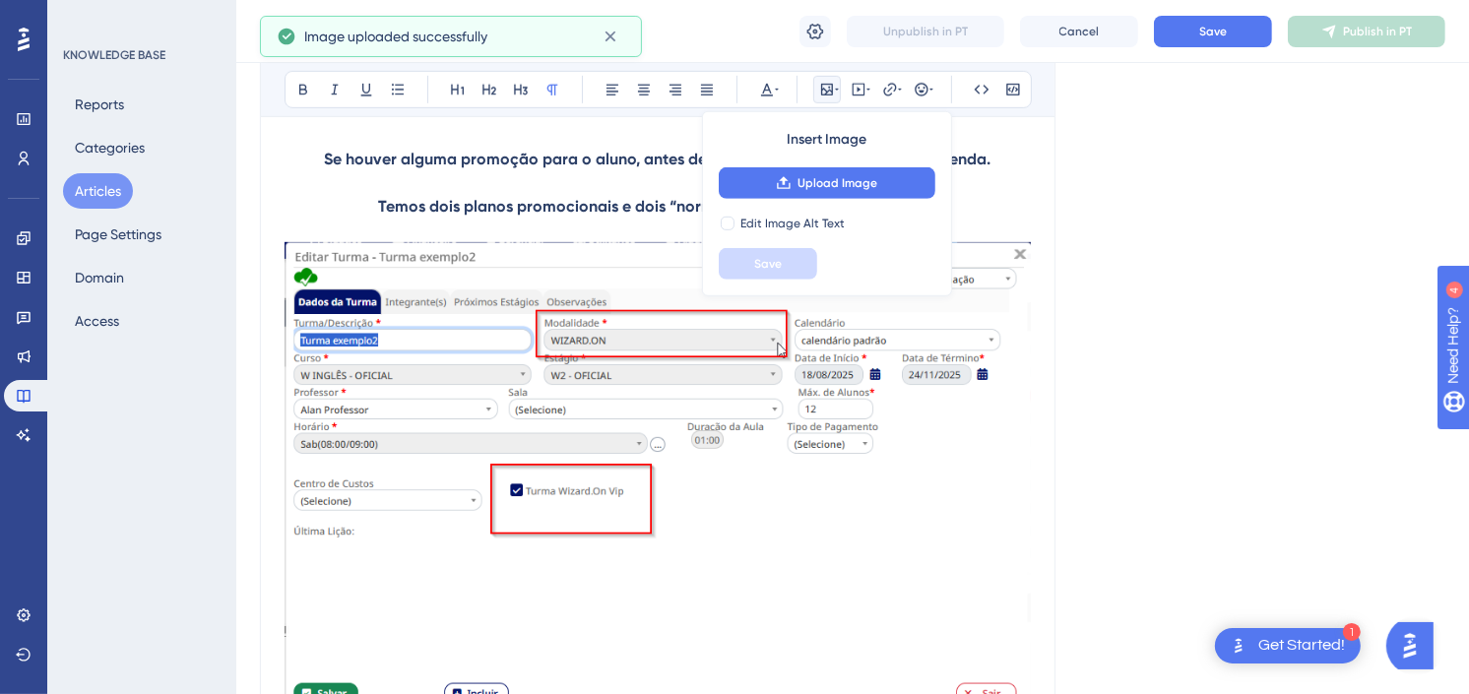
click at [592, 228] on p "Temos dois planos promocionais e dois “normais” em turmas “Connections”." at bounding box center [658, 218] width 747 height 47
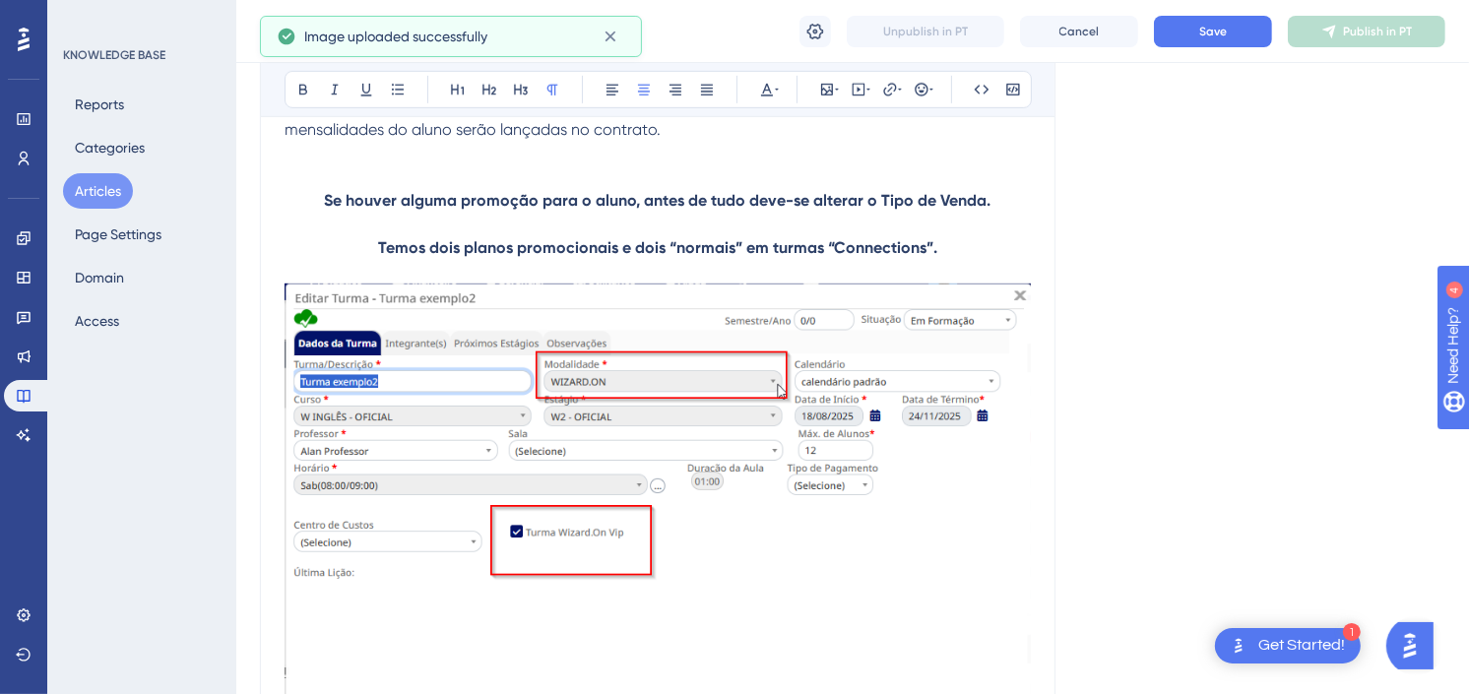
scroll to position [875, 0]
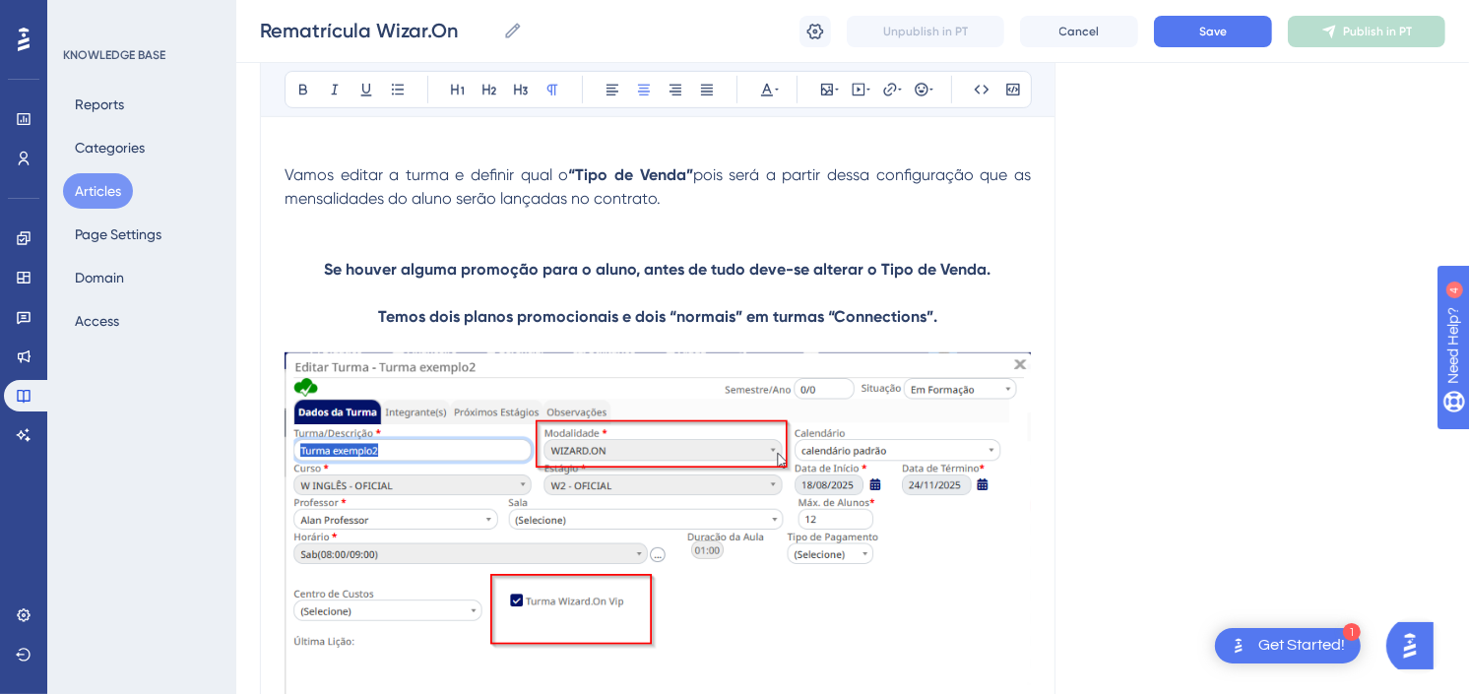
click at [951, 315] on p "Temos dois planos promocionais e dois “normais” em turmas “Connections”." at bounding box center [658, 328] width 747 height 47
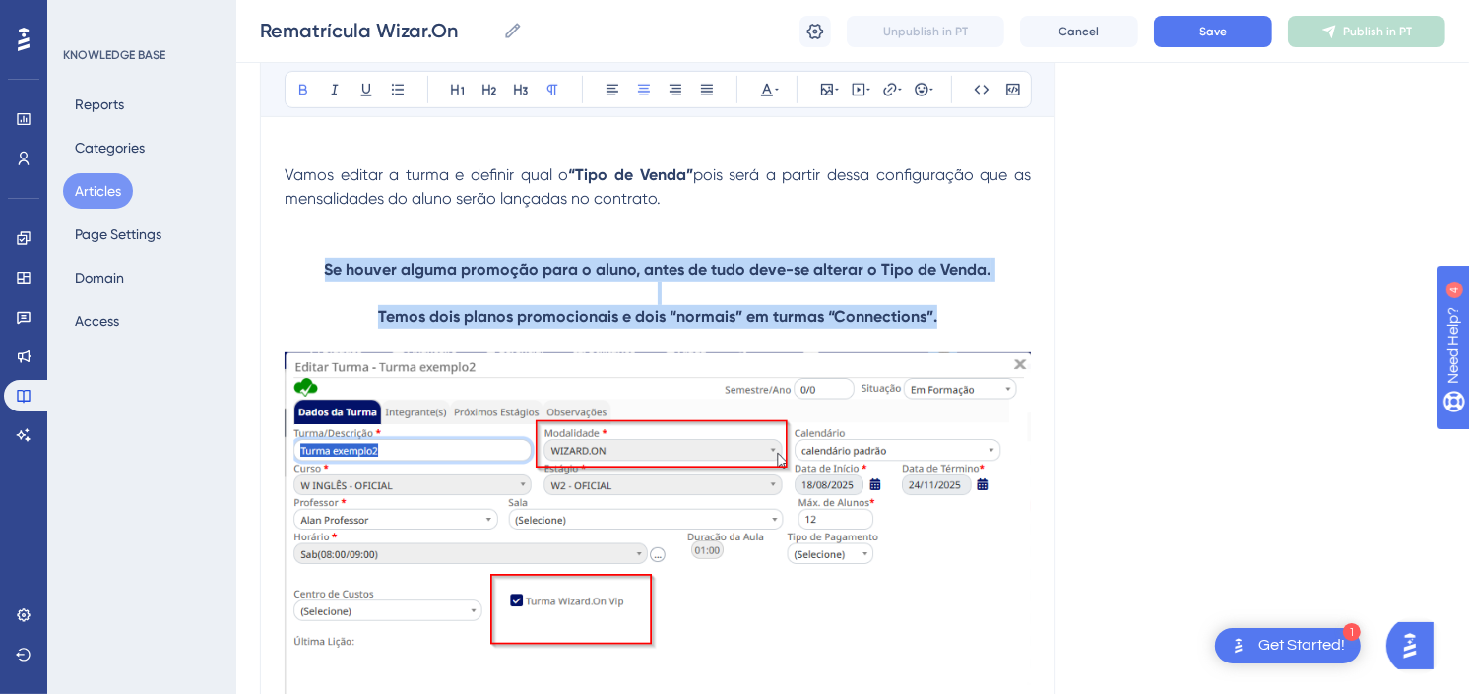
drag, startPoint x: 962, startPoint y: 315, endPoint x: 312, endPoint y: 278, distance: 651.1
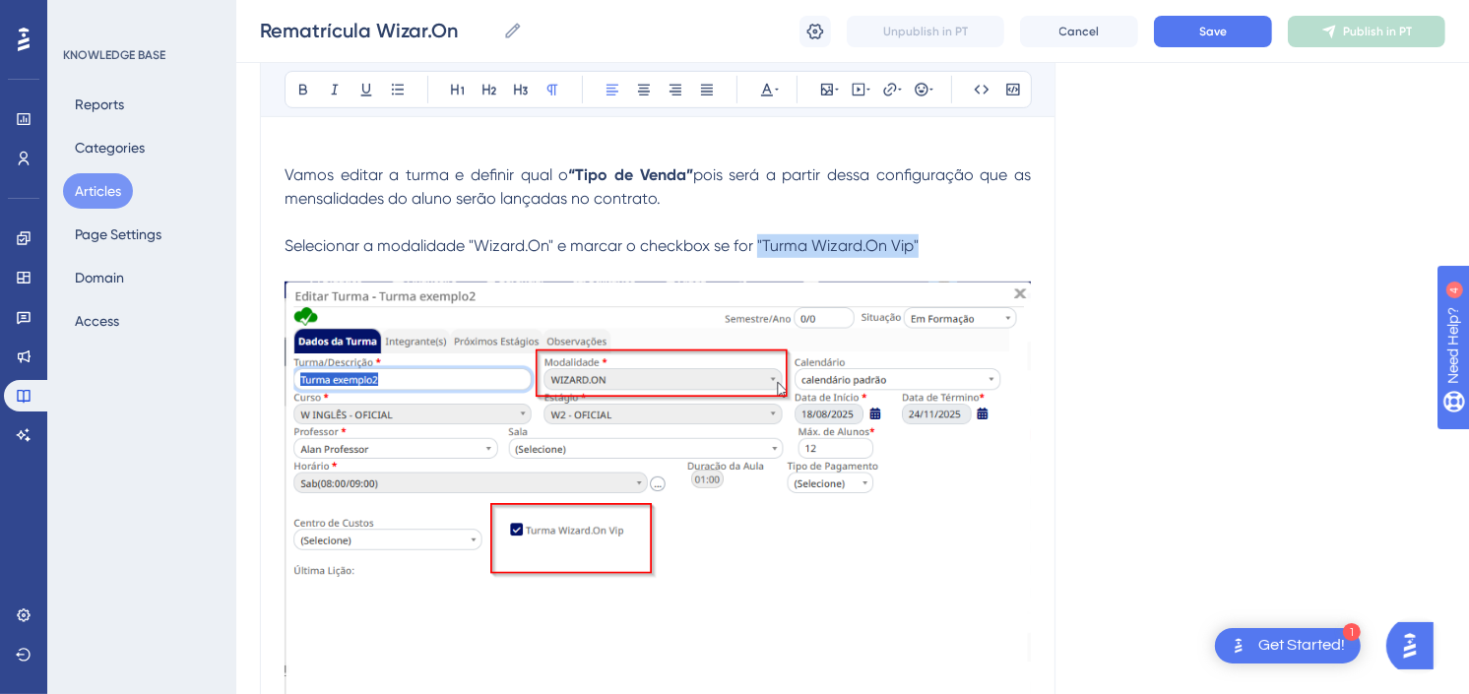
drag, startPoint x: 933, startPoint y: 247, endPoint x: 759, endPoint y: 254, distance: 173.5
click at [759, 254] on p "Selecionar a modalidade "Wizard.On" e marcar o checkbox se for "Turma Wizard.On…" at bounding box center [658, 246] width 747 height 71
click at [829, 248] on strong ""Turma Wizard.On Vip"" at bounding box center [836, 245] width 167 height 19
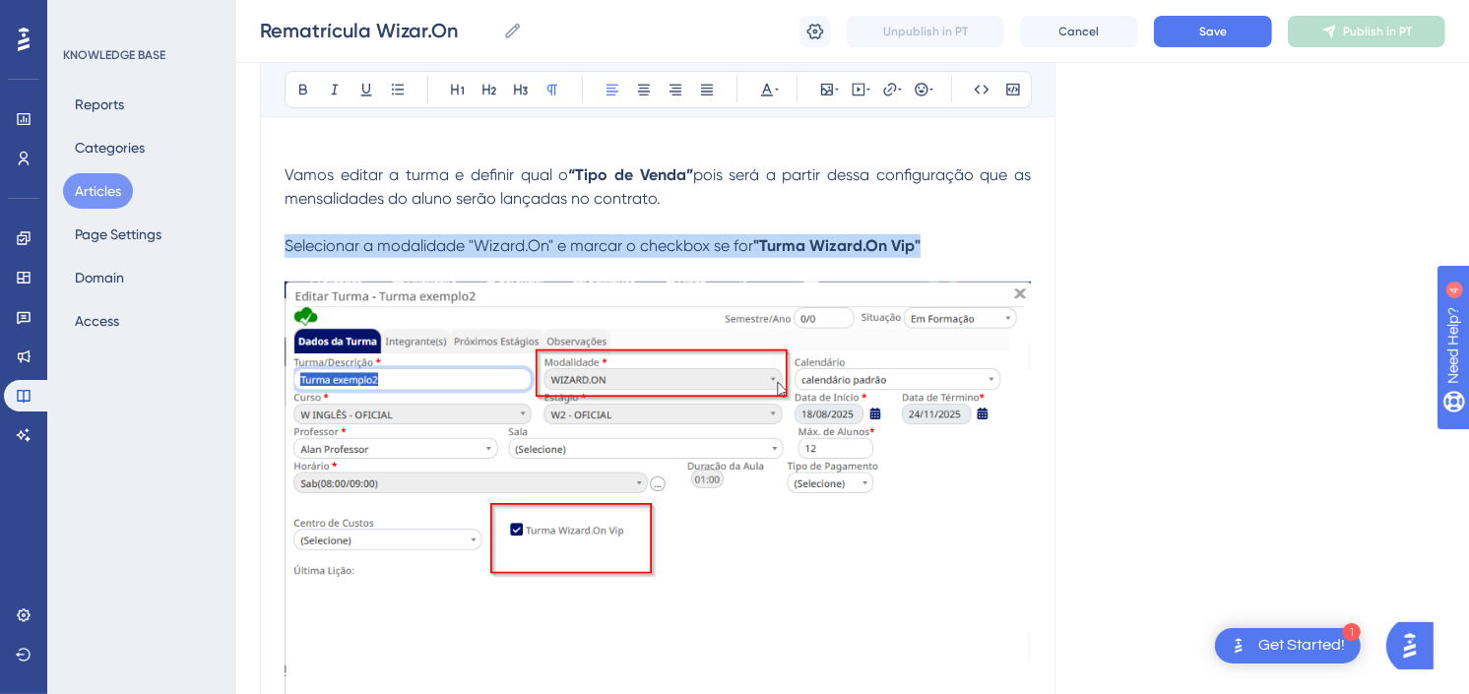
drag, startPoint x: 912, startPoint y: 254, endPoint x: 286, endPoint y: 249, distance: 626.4
click at [286, 249] on p "Selecionar a modalidade "Wizard.On" e marcar o checkbox se for "Turma Wizard.On…" at bounding box center [658, 246] width 747 height 71
click at [640, 86] on icon at bounding box center [644, 90] width 16 height 16
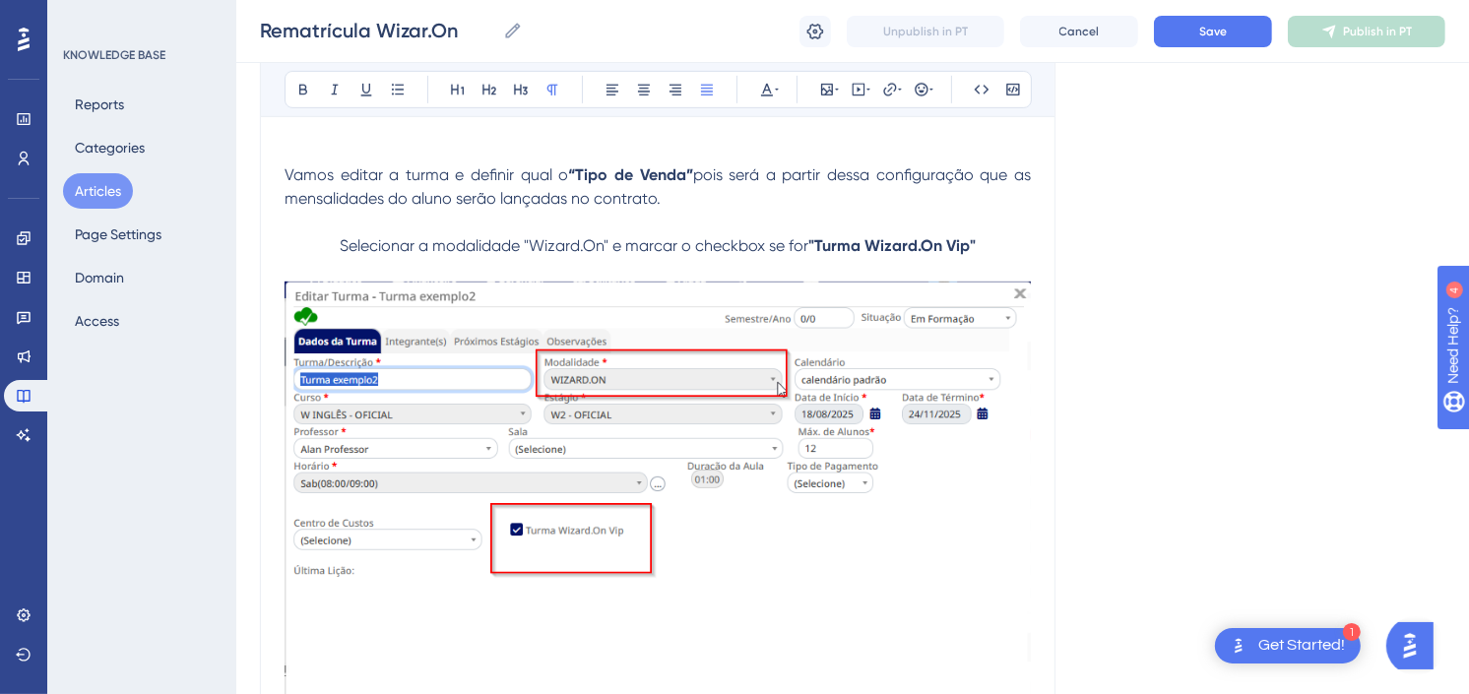
click at [768, 210] on p "Vamos editar a turma e definir qual o “Tipo de Venda” pois será a partir dessa …" at bounding box center [658, 186] width 747 height 47
click at [1237, 36] on button "Save" at bounding box center [1213, 32] width 118 height 32
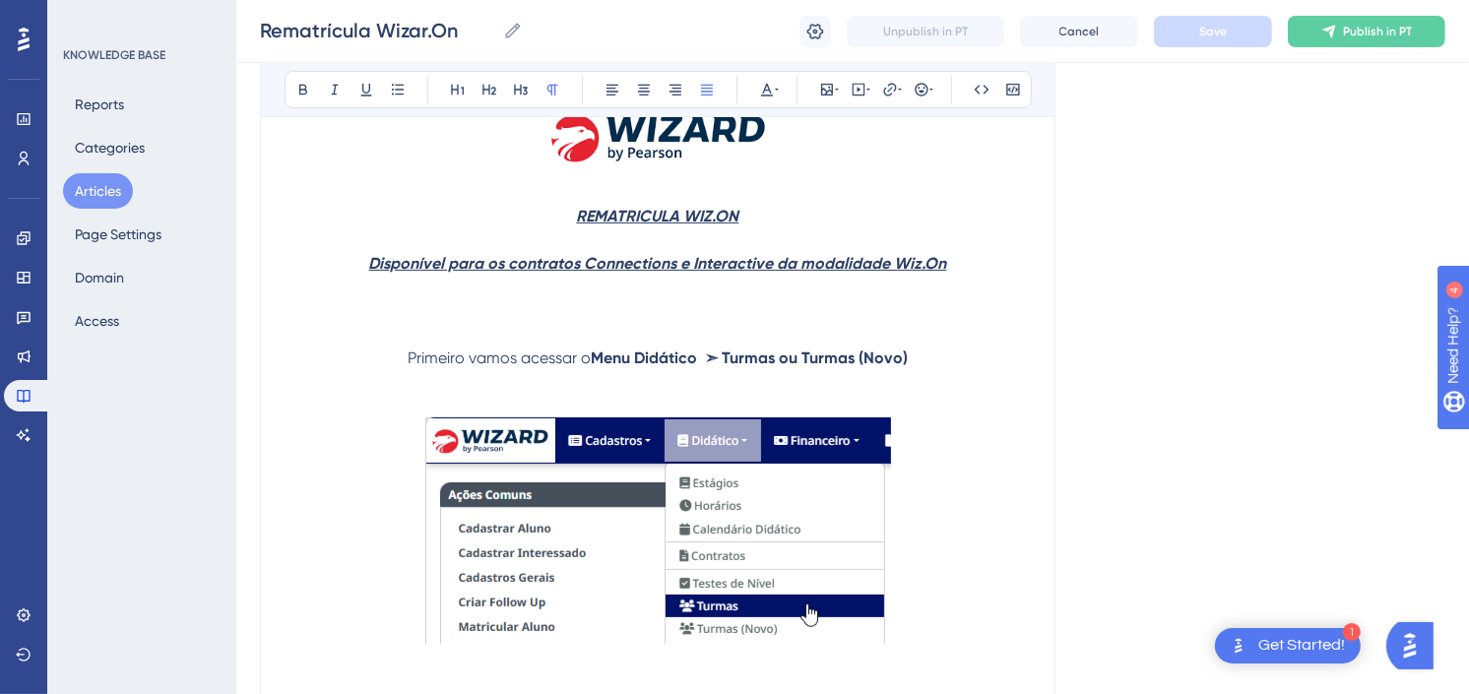
scroll to position [328, 0]
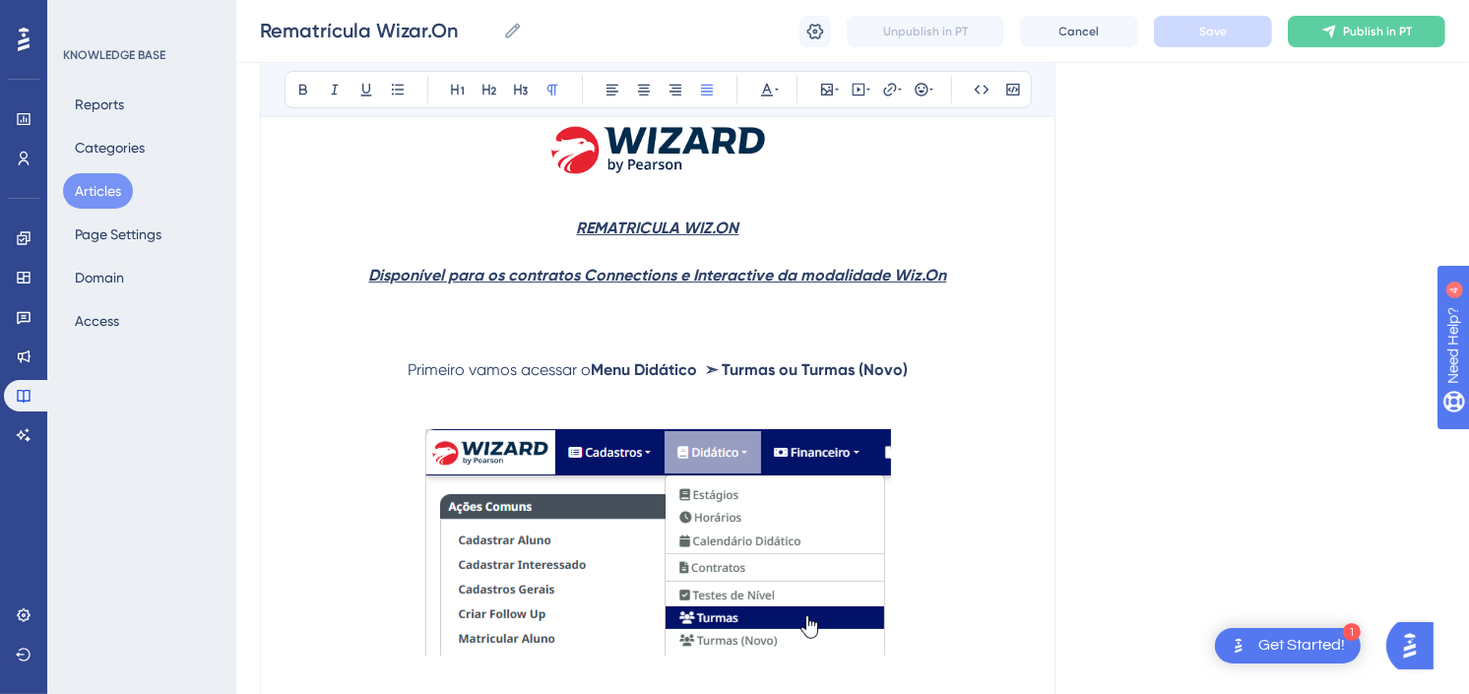
click at [902, 399] on p at bounding box center [658, 405] width 747 height 47
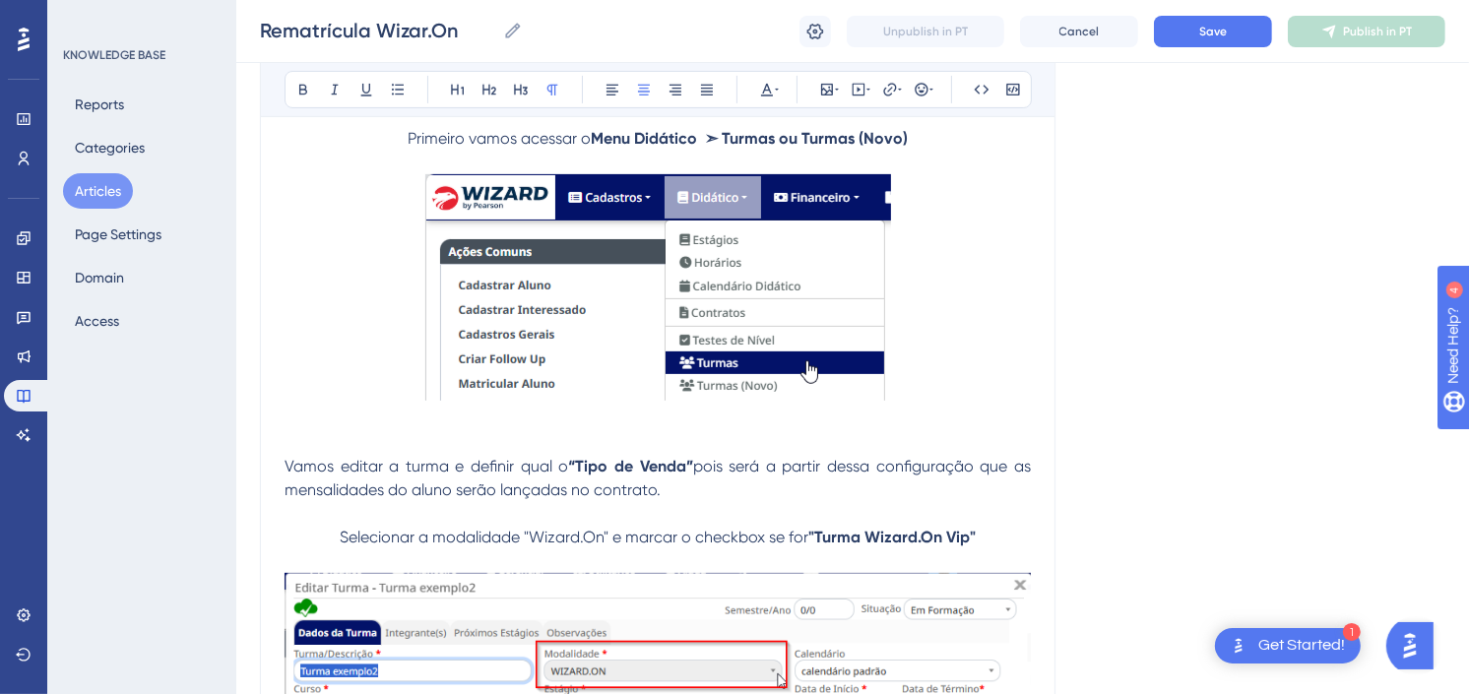
scroll to position [656, 0]
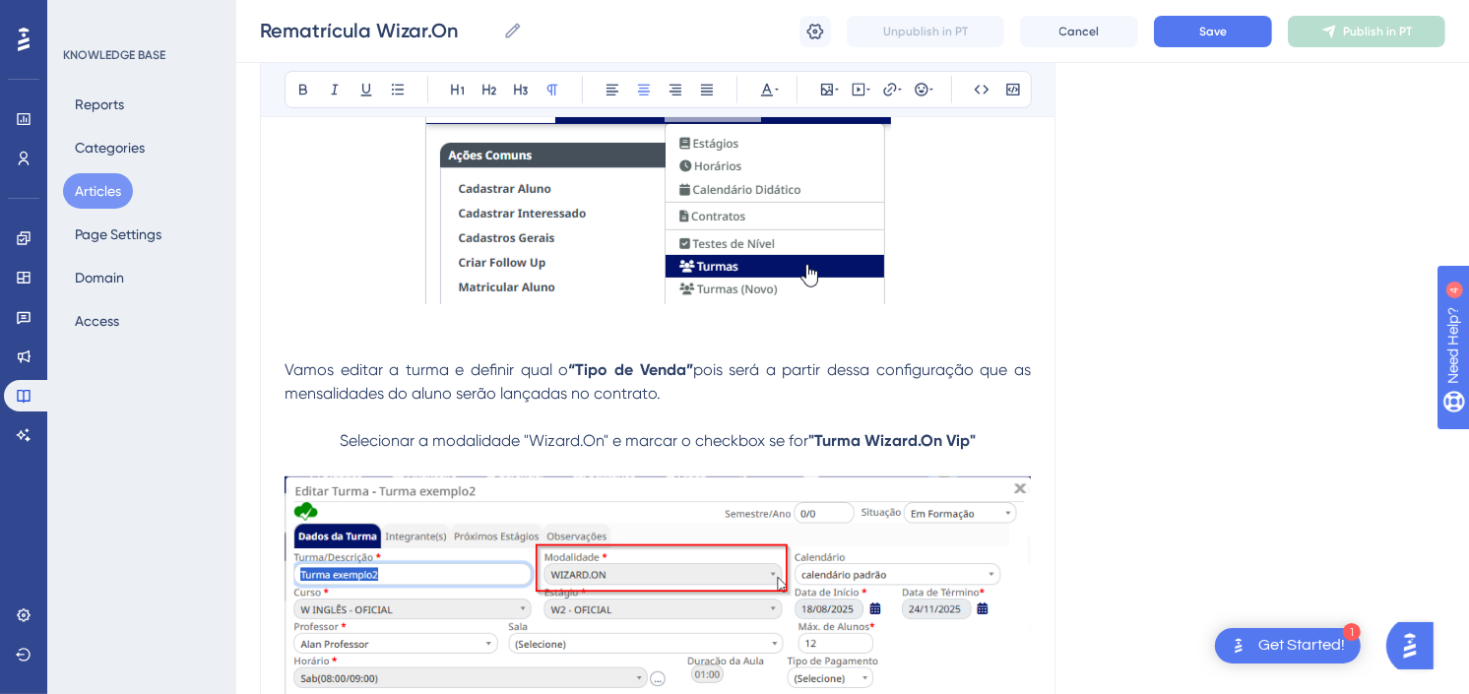
click at [339, 371] on span "Vamos editar a turma e definir qual o" at bounding box center [427, 369] width 284 height 19
drag, startPoint x: 587, startPoint y: 368, endPoint x: 527, endPoint y: 368, distance: 60.1
click at [527, 368] on span "Vamos incluir a turma ou editar a turma e definir qual o" at bounding box center [503, 369] width 437 height 19
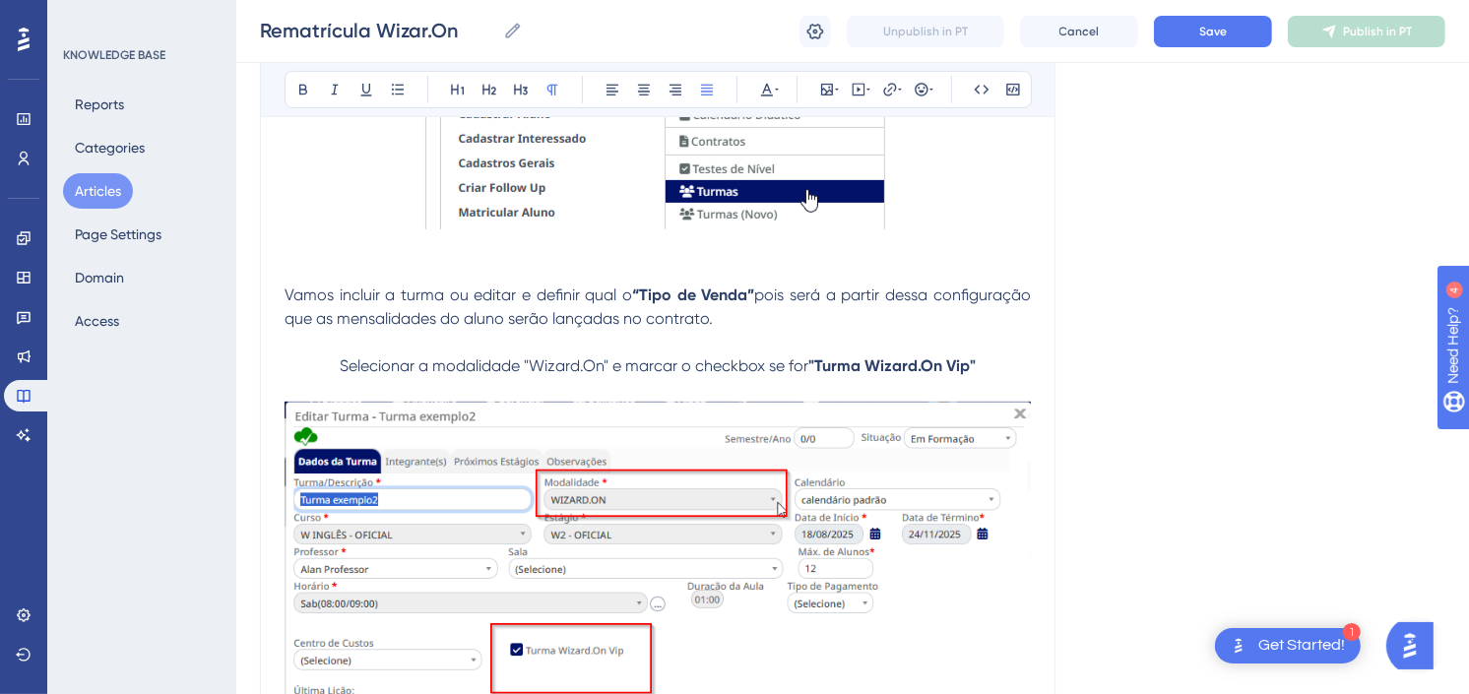
scroll to position [765, 0]
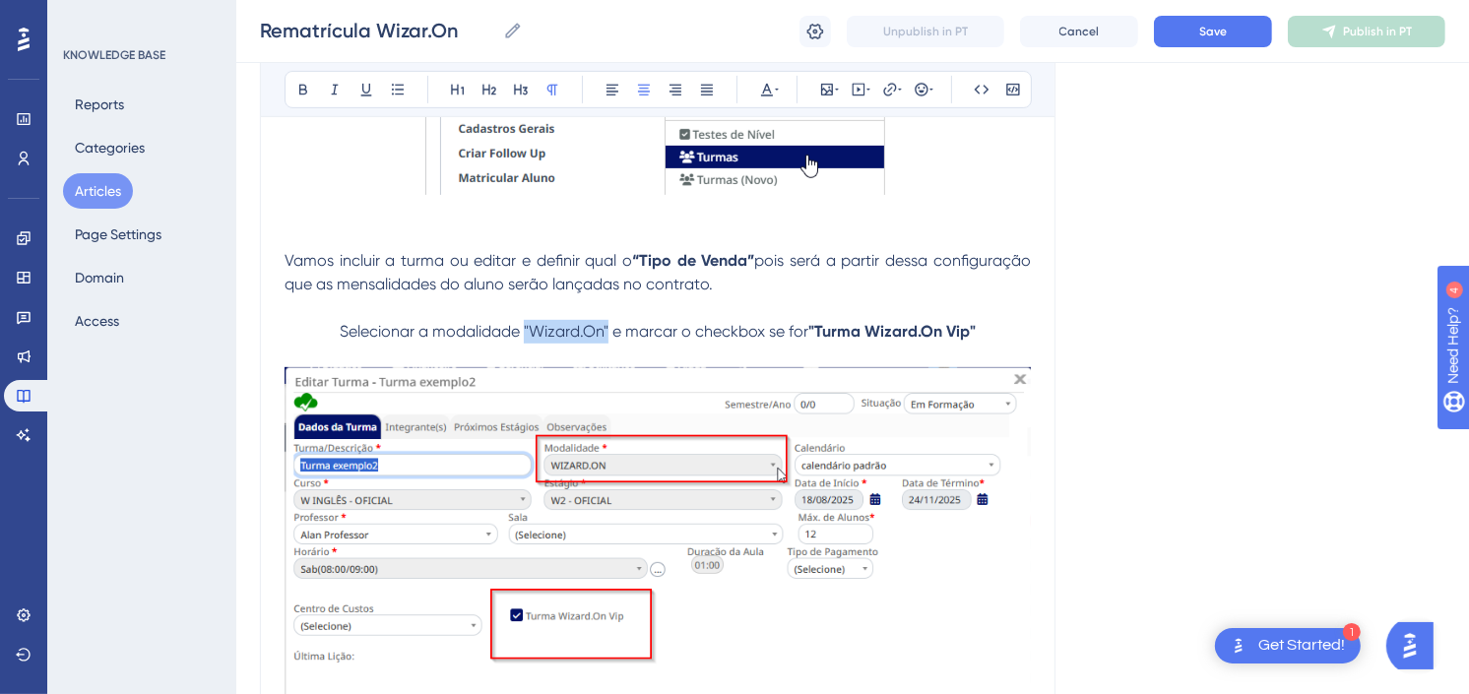
drag, startPoint x: 611, startPoint y: 327, endPoint x: 525, endPoint y: 322, distance: 85.8
click at [525, 322] on span "Selecionar a modalidade "Wizard.On" e marcar o checkbox se for" at bounding box center [574, 331] width 469 height 19
click at [299, 91] on icon at bounding box center [303, 90] width 8 height 11
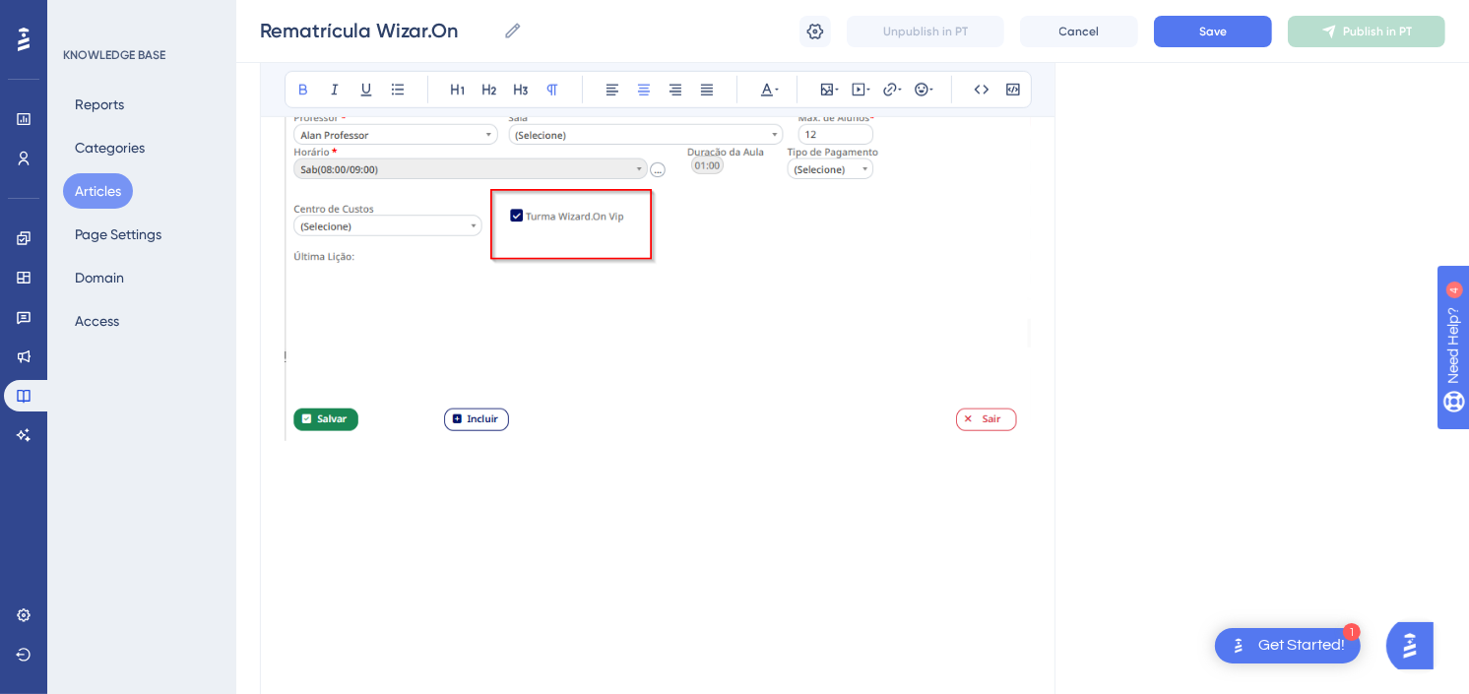
scroll to position [1204, 0]
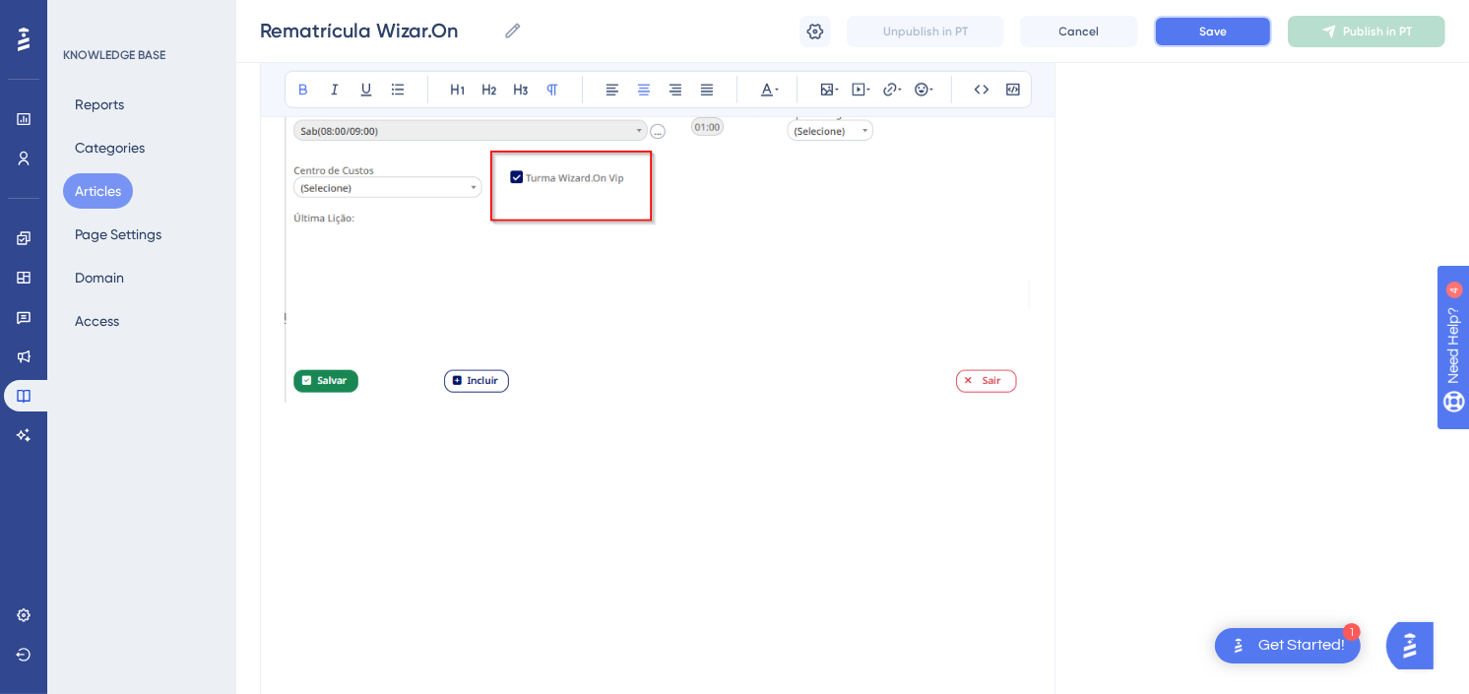
click at [1202, 25] on span "Save" at bounding box center [1214, 32] width 28 height 16
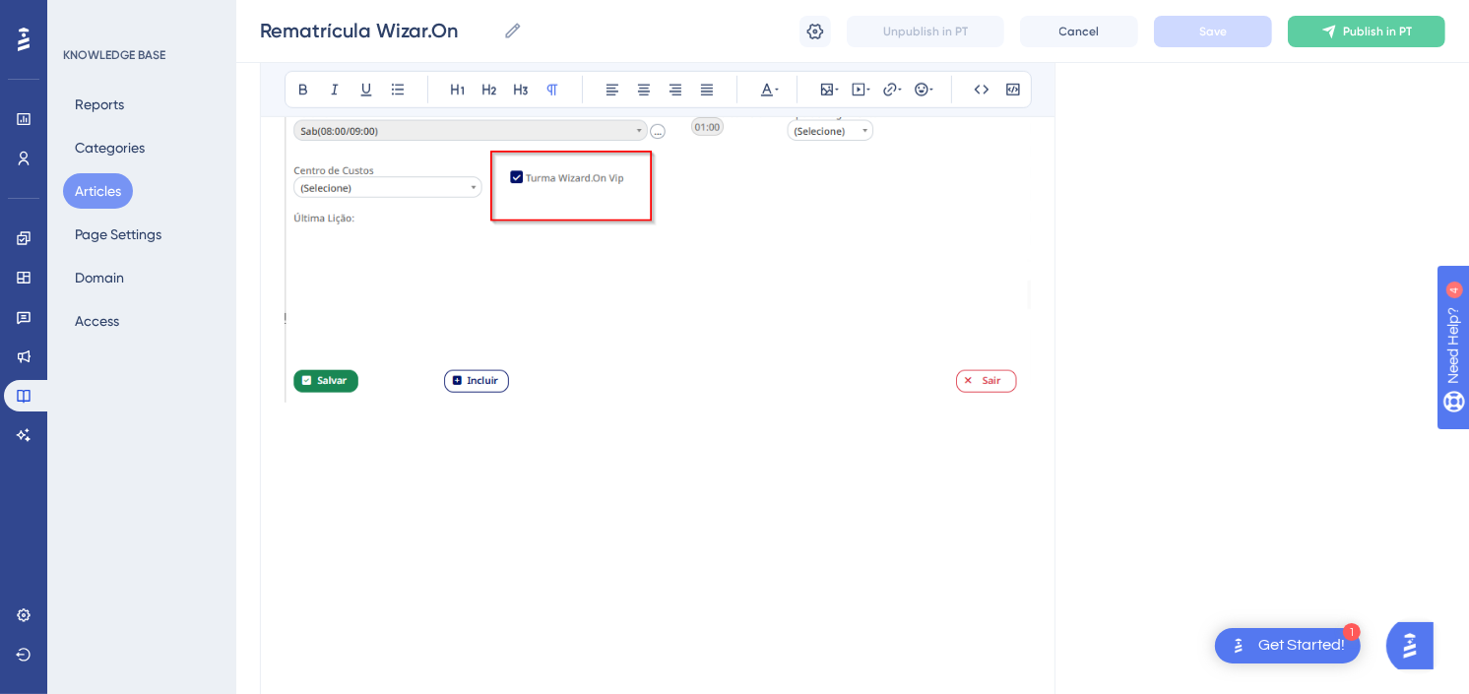
click at [456, 465] on p at bounding box center [658, 358] width 747 height 859
click at [487, 487] on p at bounding box center [658, 358] width 747 height 859
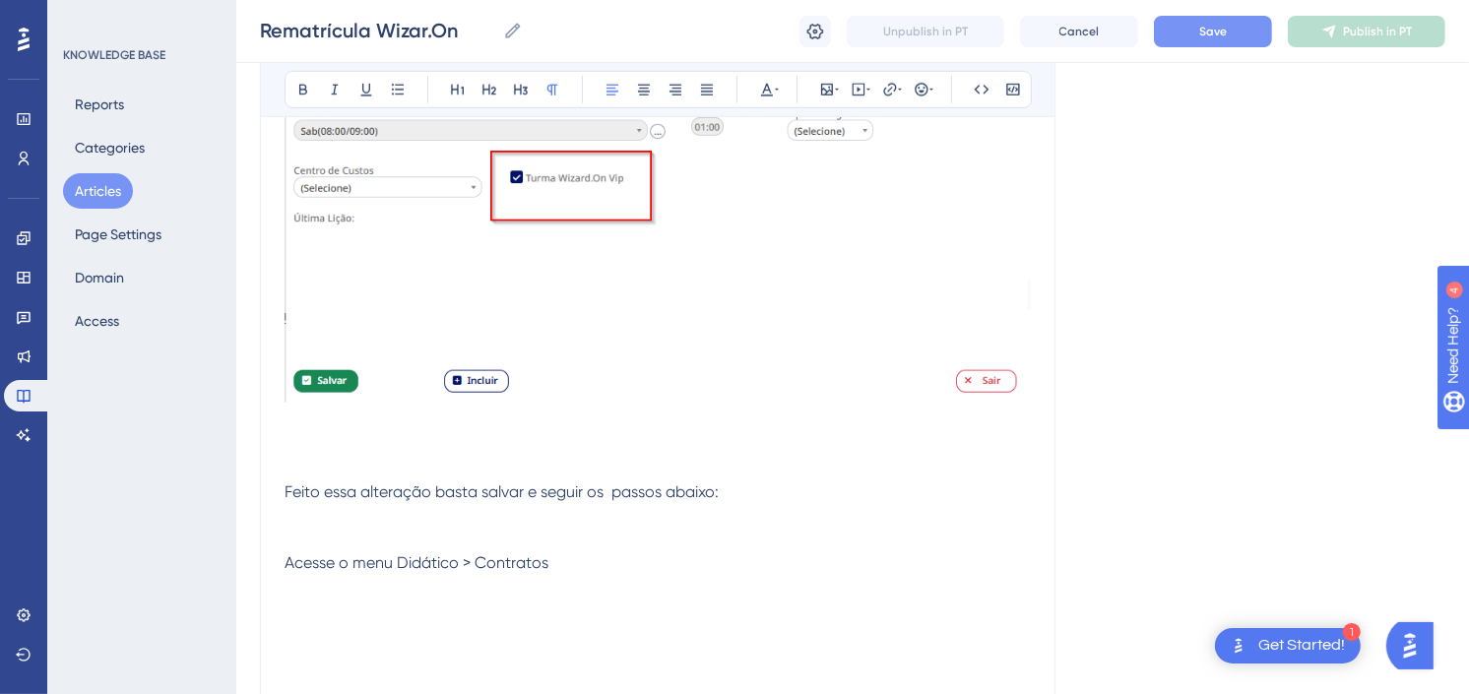
click at [528, 532] on p "Feito essa alteração basta salvar e seguir os passos abaixo: Acesse o menu Didá…" at bounding box center [658, 394] width 747 height 930
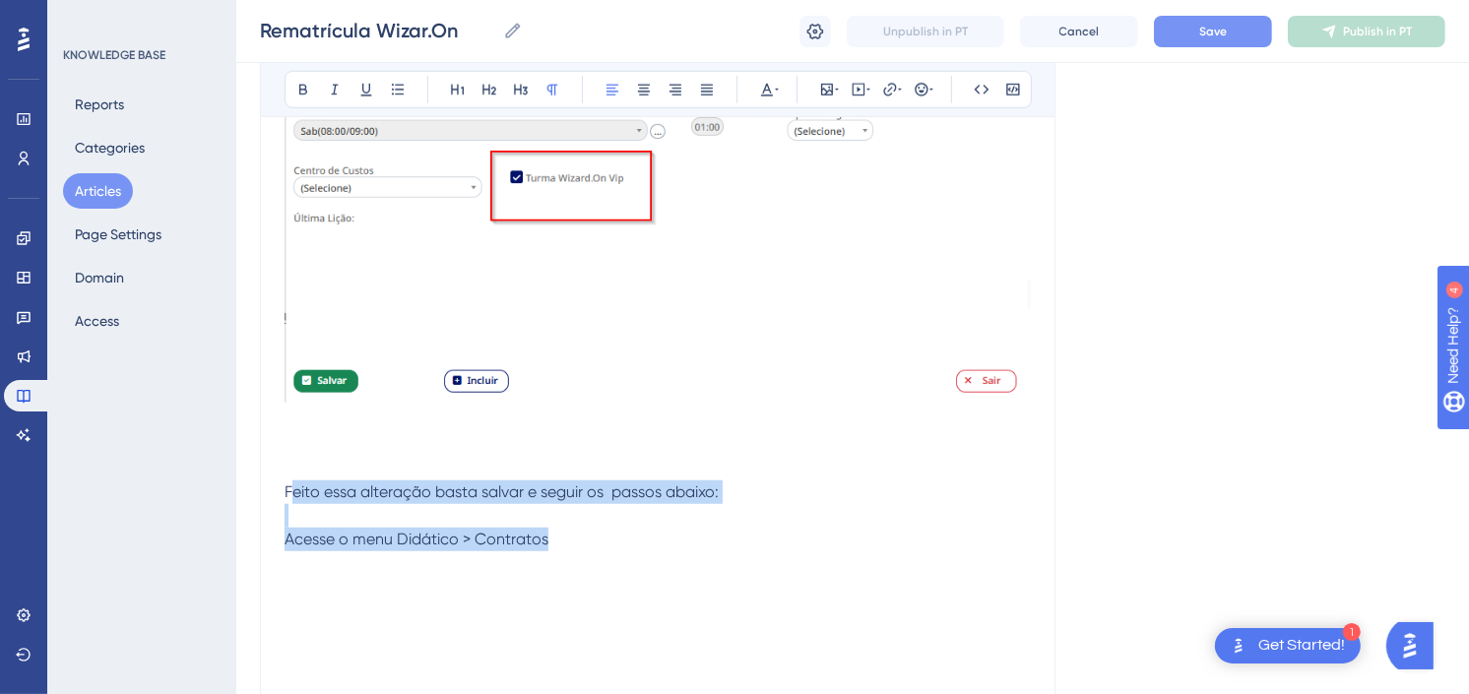
drag, startPoint x: 533, startPoint y: 544, endPoint x: 291, endPoint y: 494, distance: 247.2
click at [291, 494] on p "Feito essa alteração basta salvar e seguir os passos abaixo: Acesse o menu Didá…" at bounding box center [658, 382] width 747 height 906
click at [291, 494] on span "Feito essa alteração basta salvar e seguir os passos abaixo: Acesse o menu Didá…" at bounding box center [502, 516] width 434 height 66
drag, startPoint x: 284, startPoint y: 490, endPoint x: 703, endPoint y: 539, distance: 422.3
click at [703, 539] on p "Feito essa alteração basta salvar e seguir os passos abaixo: Acesse o menu Didá…" at bounding box center [658, 382] width 747 height 906
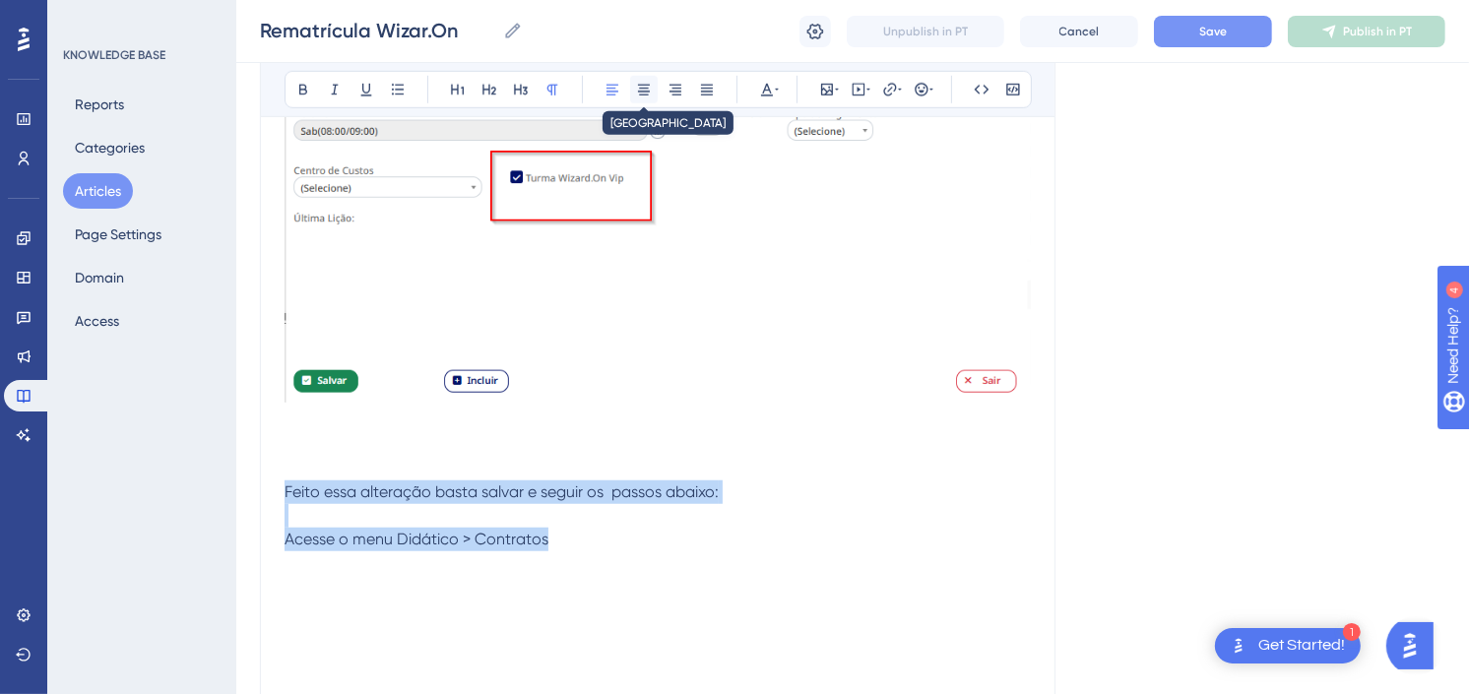
click at [644, 84] on icon at bounding box center [644, 90] width 16 height 16
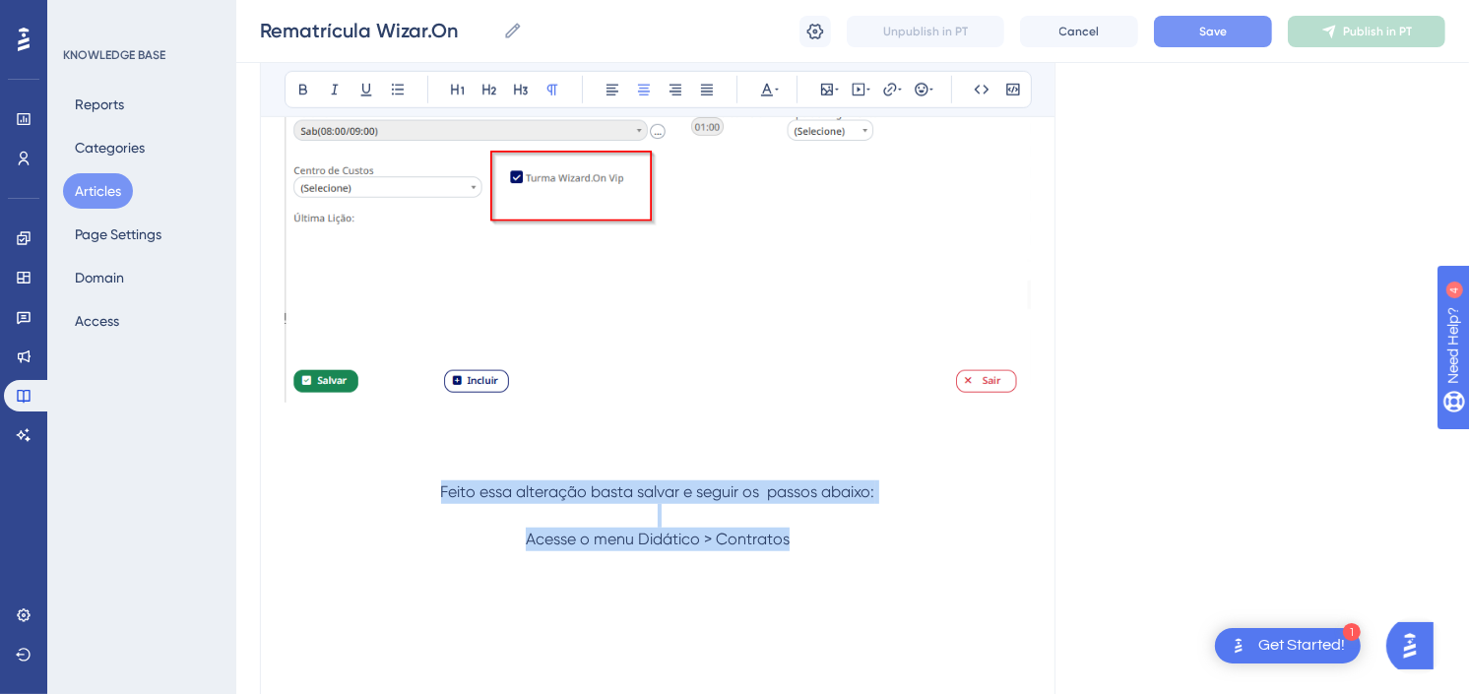
click at [827, 543] on p "Feito essa alteração basta salvar e seguir os passos abaixo: Acesse o menu Didá…" at bounding box center [658, 382] width 747 height 906
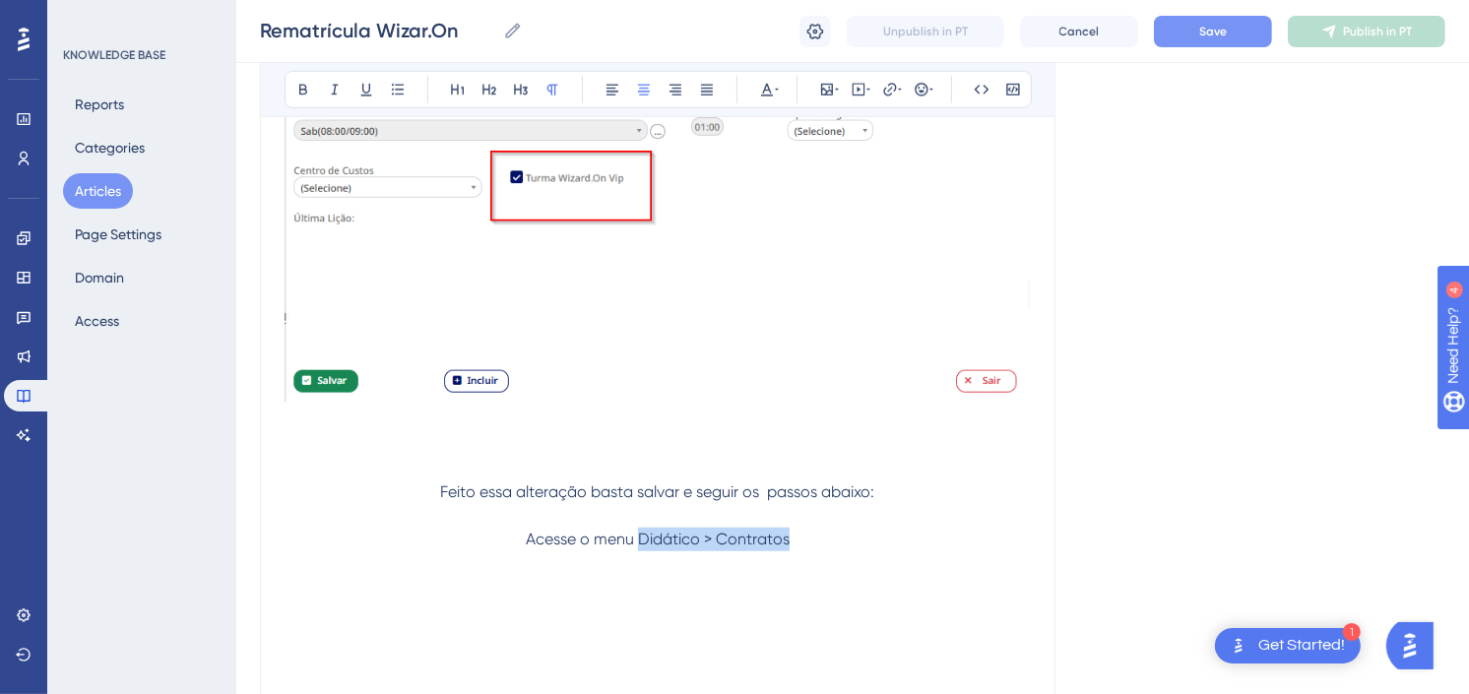
drag, startPoint x: 815, startPoint y: 542, endPoint x: 637, endPoint y: 540, distance: 177.3
click at [637, 540] on p "Feito essa alteração basta salvar e seguir os passos abaixo: Acesse o menu Didá…" at bounding box center [658, 382] width 747 height 906
click at [690, 555] on p "Feito essa alteração basta salvar e seguir os passos abaixo: Acesse o menu Didá…" at bounding box center [658, 394] width 747 height 930
click at [702, 547] on strong "Didático > Contratos" at bounding box center [712, 539] width 154 height 19
click at [861, 543] on p "Feito essa alteração basta salvar e seguir os passos abaixo: Acesse o menu Didá…" at bounding box center [658, 394] width 747 height 930
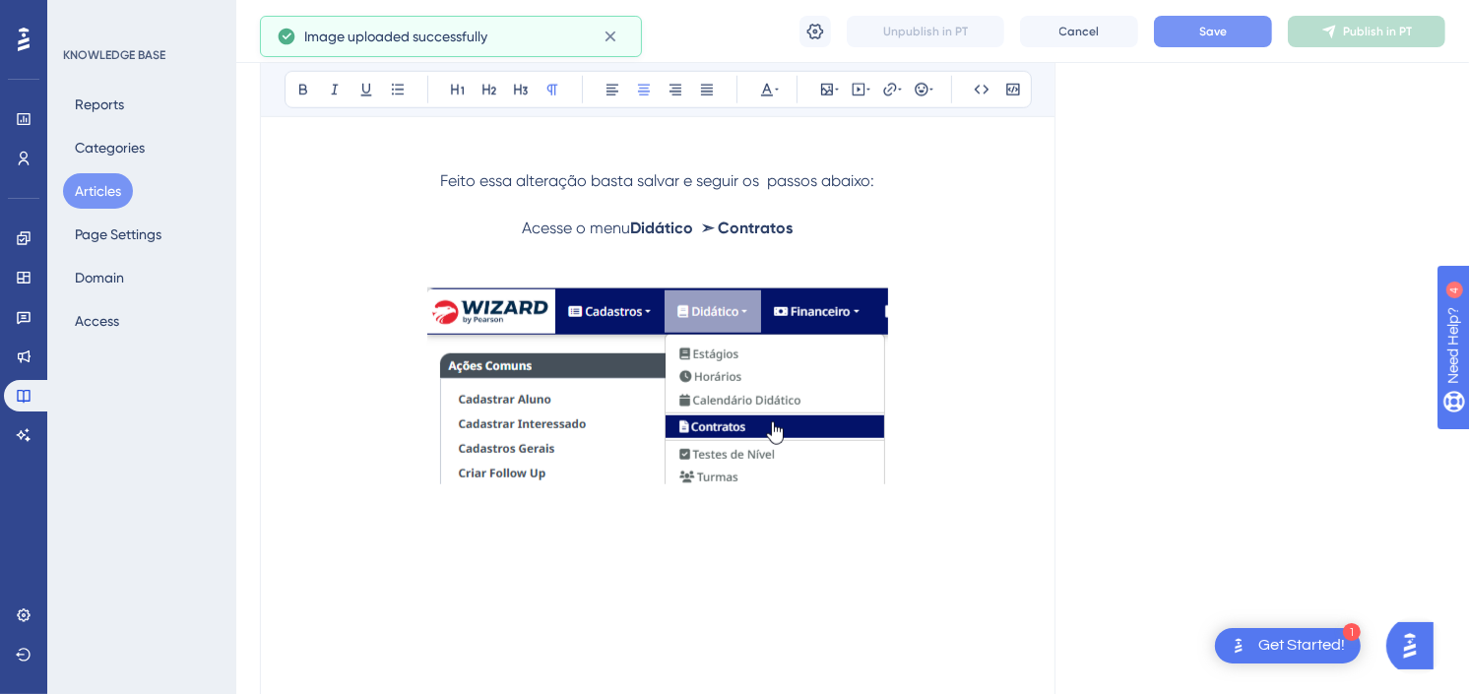
scroll to position [1641, 0]
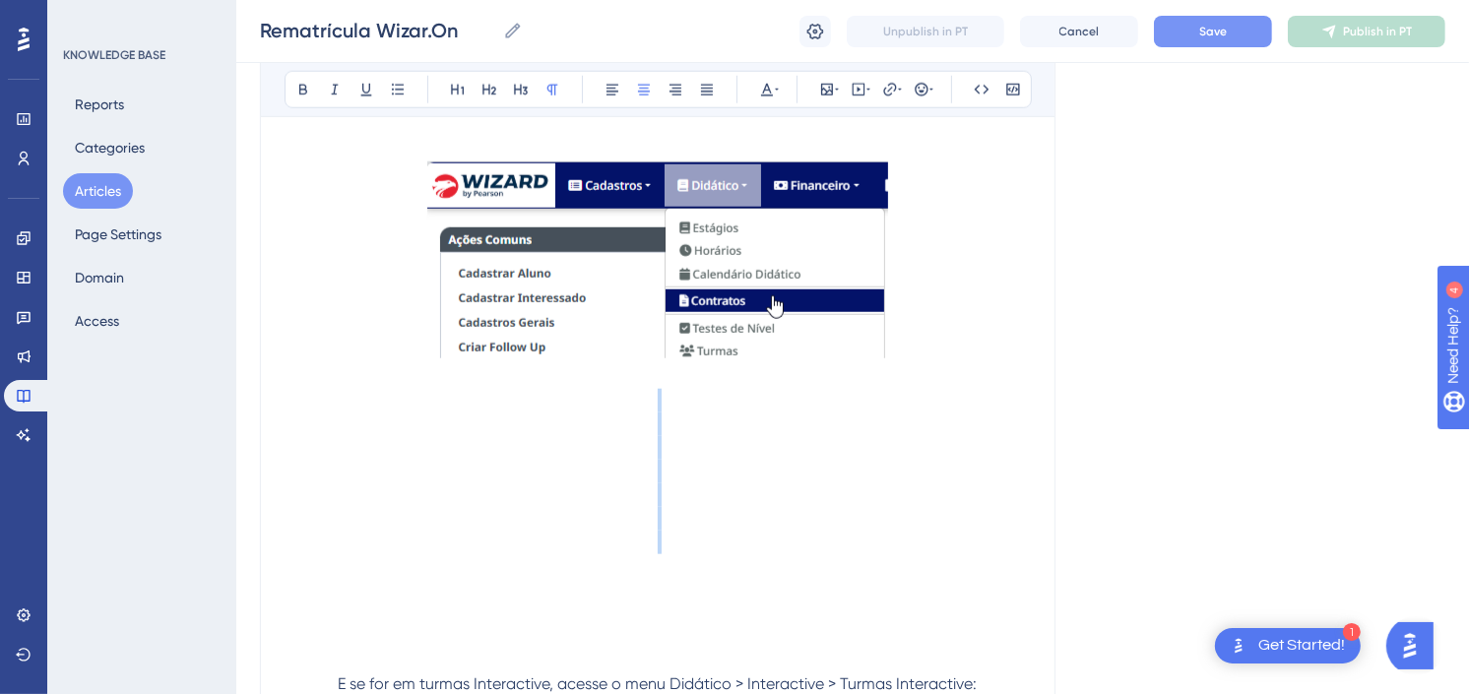
drag, startPoint x: 829, startPoint y: 574, endPoint x: 723, endPoint y: 425, distance: 182.8
click at [723, 425] on p at bounding box center [658, 518] width 747 height 307
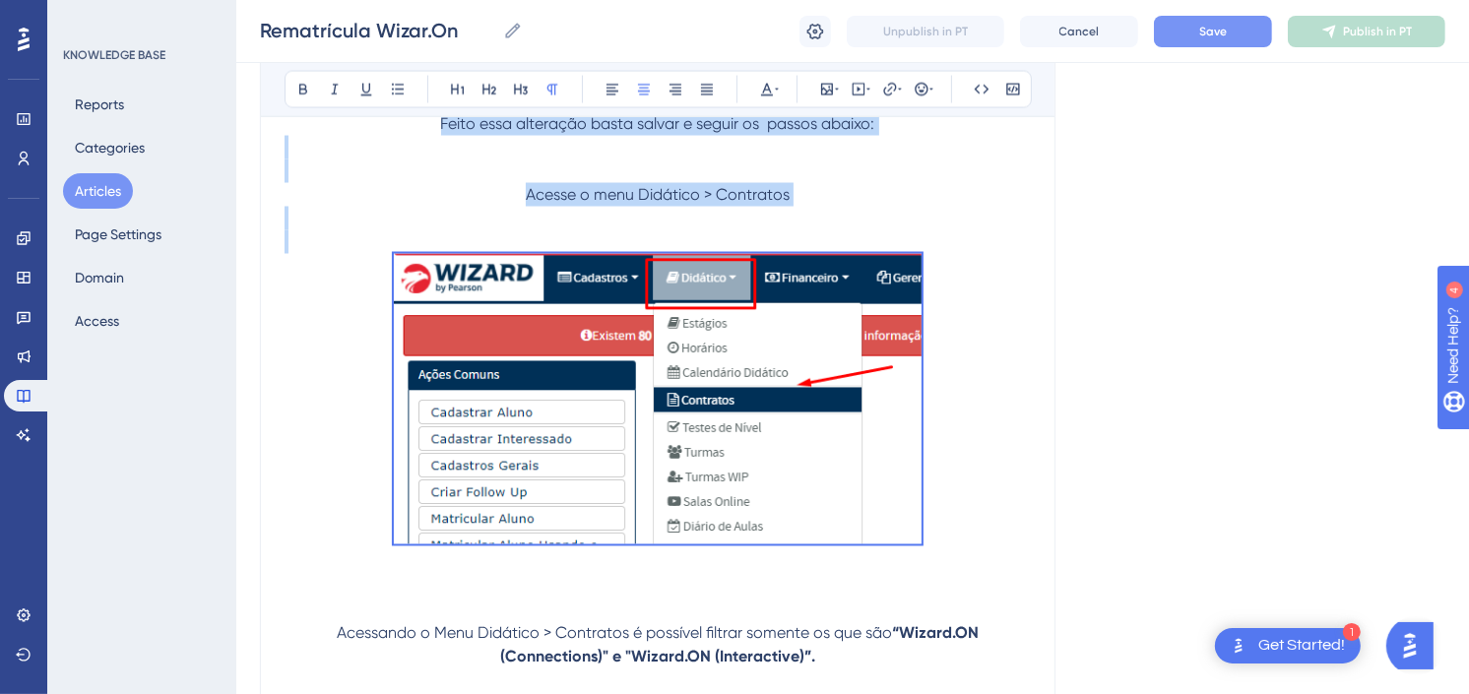
scroll to position [3064, 0]
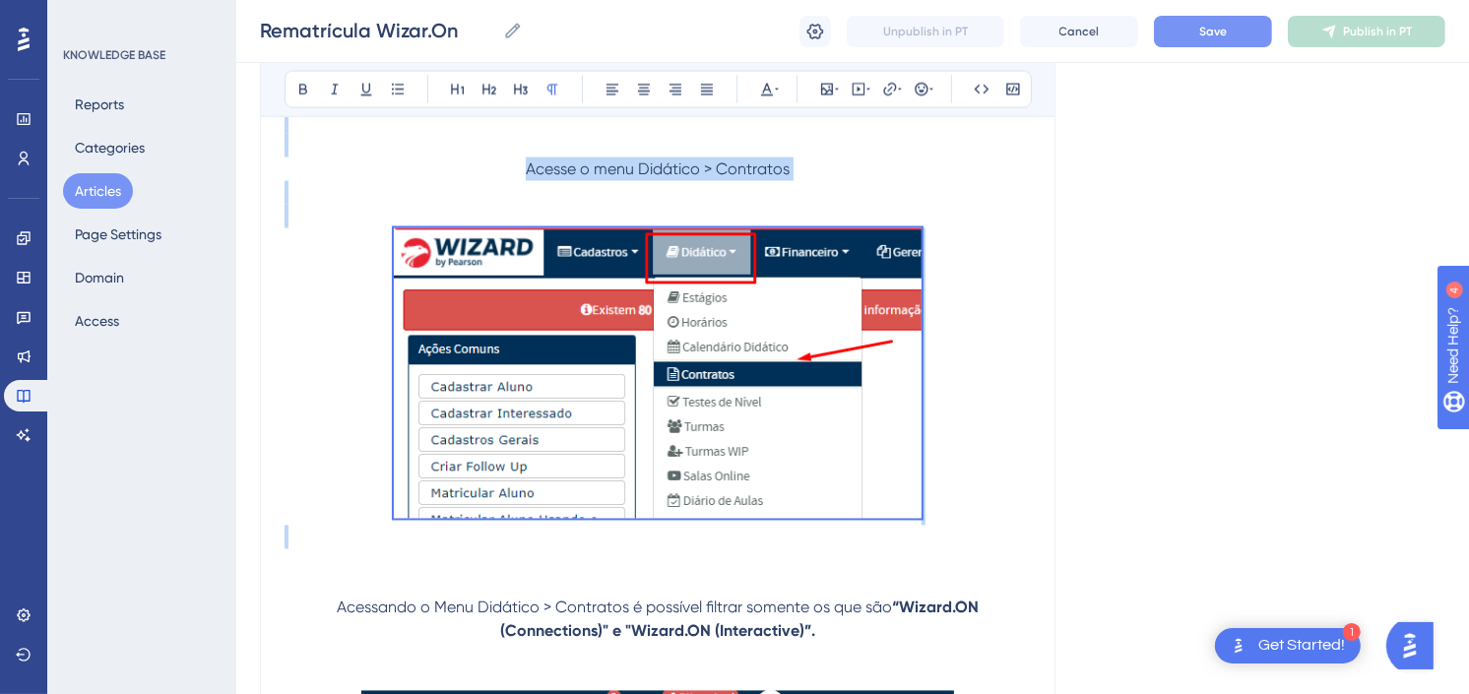
drag, startPoint x: 852, startPoint y: 532, endPoint x: 823, endPoint y: 563, distance: 42.5
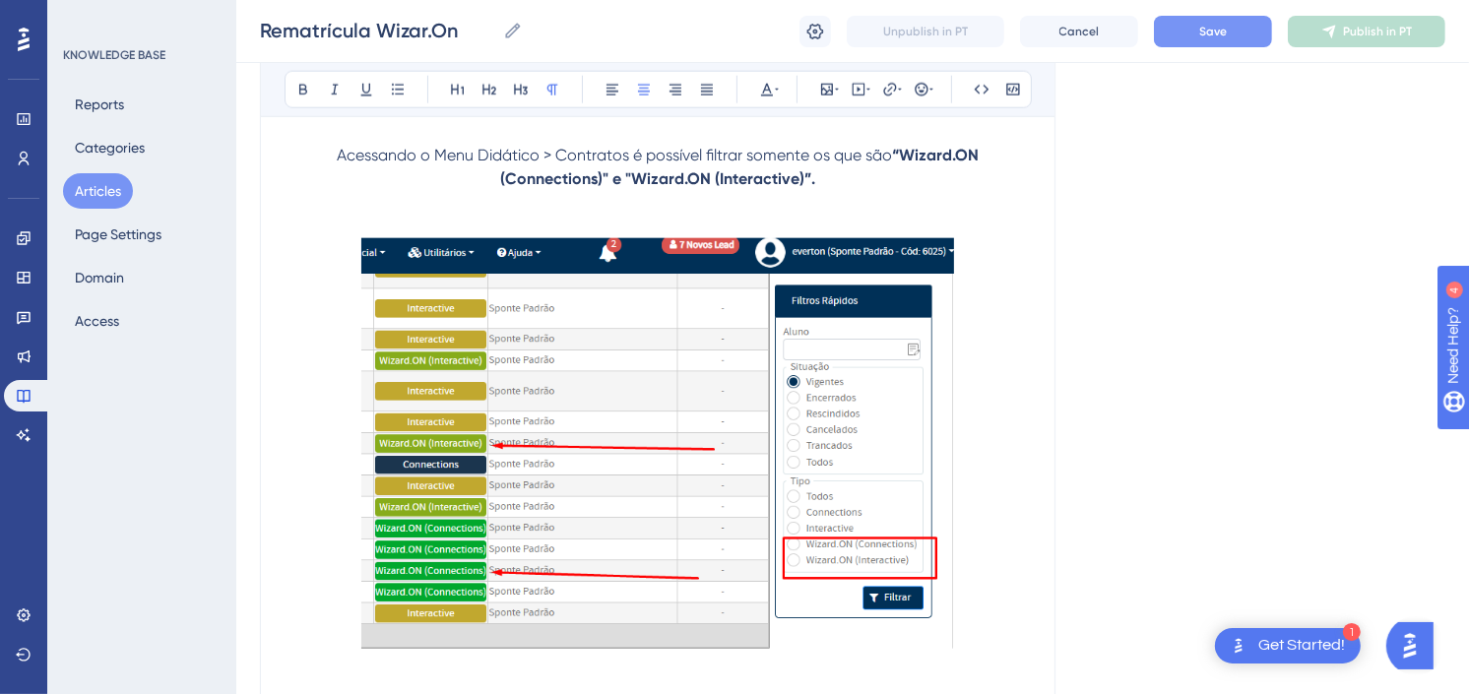
scroll to position [1753, 0]
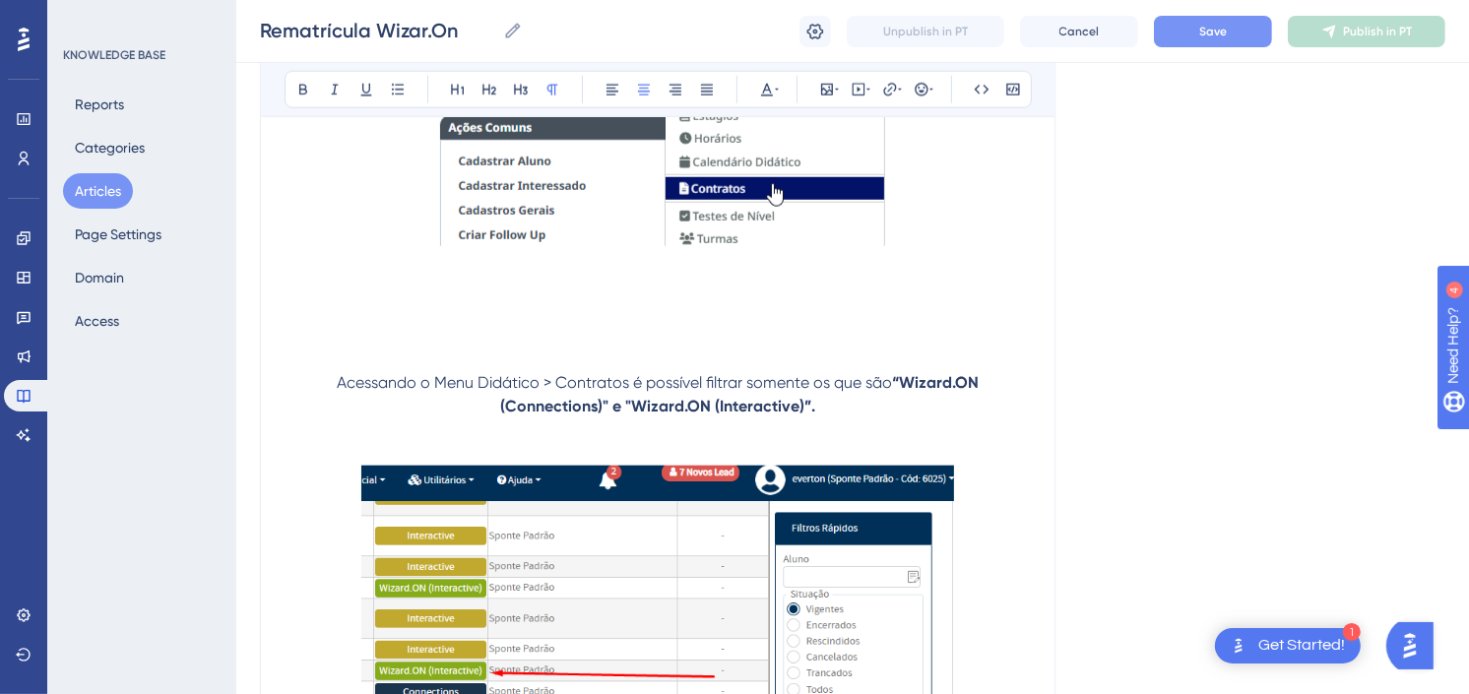
click at [781, 584] on img at bounding box center [657, 671] width 593 height 411
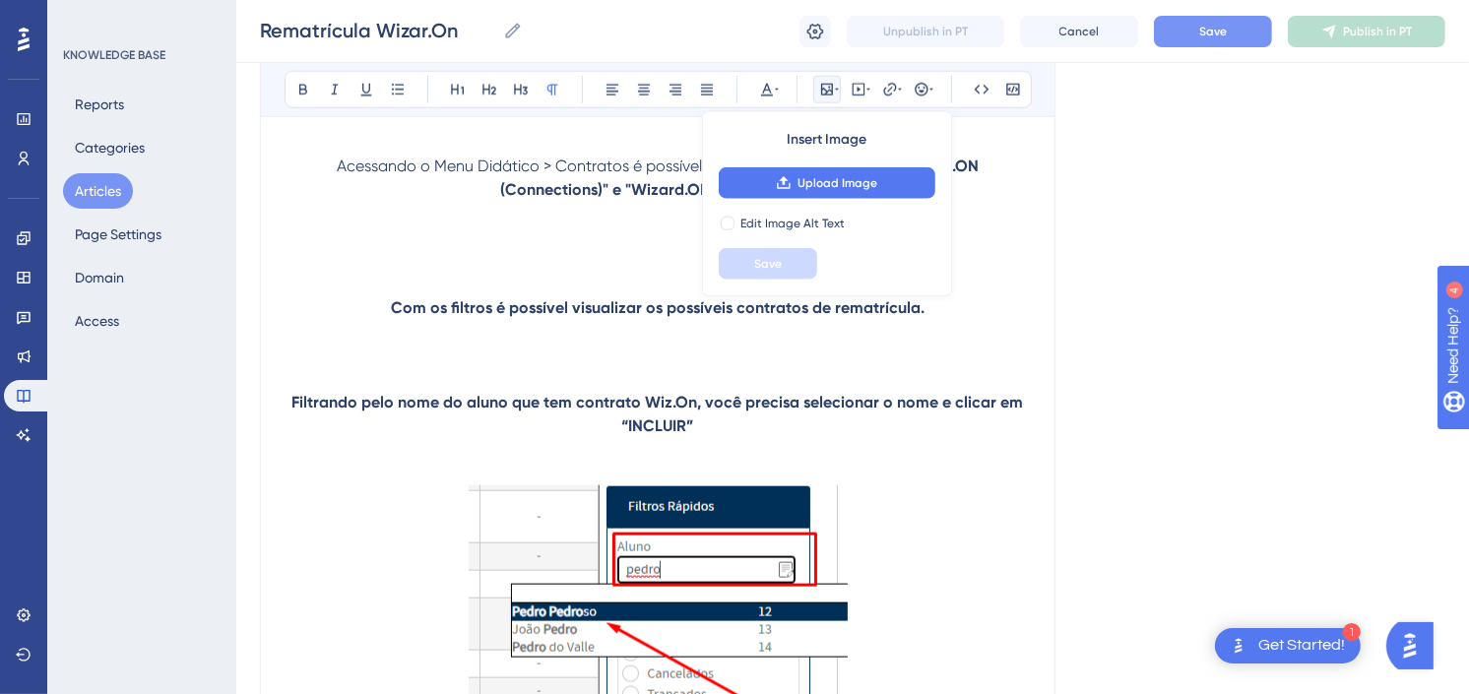
scroll to position [1972, 0]
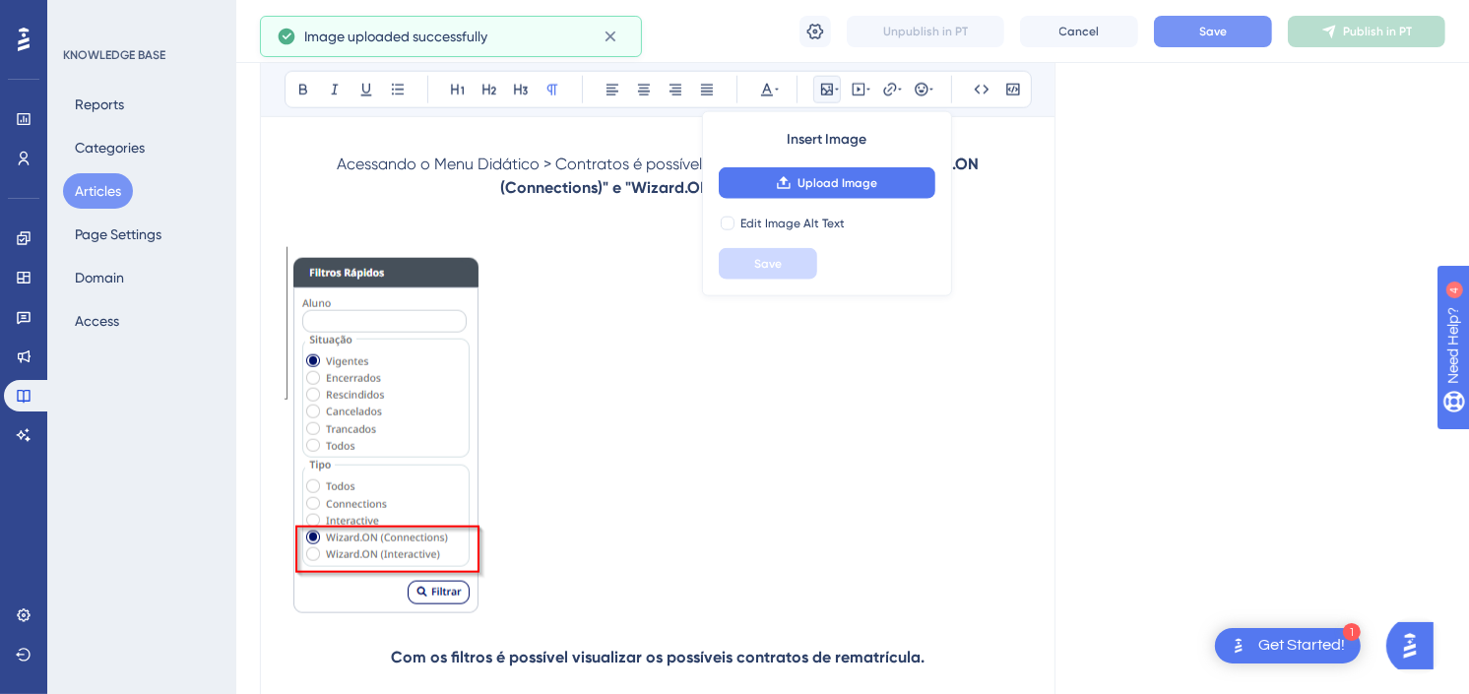
click at [448, 510] on img at bounding box center [387, 431] width 204 height 368
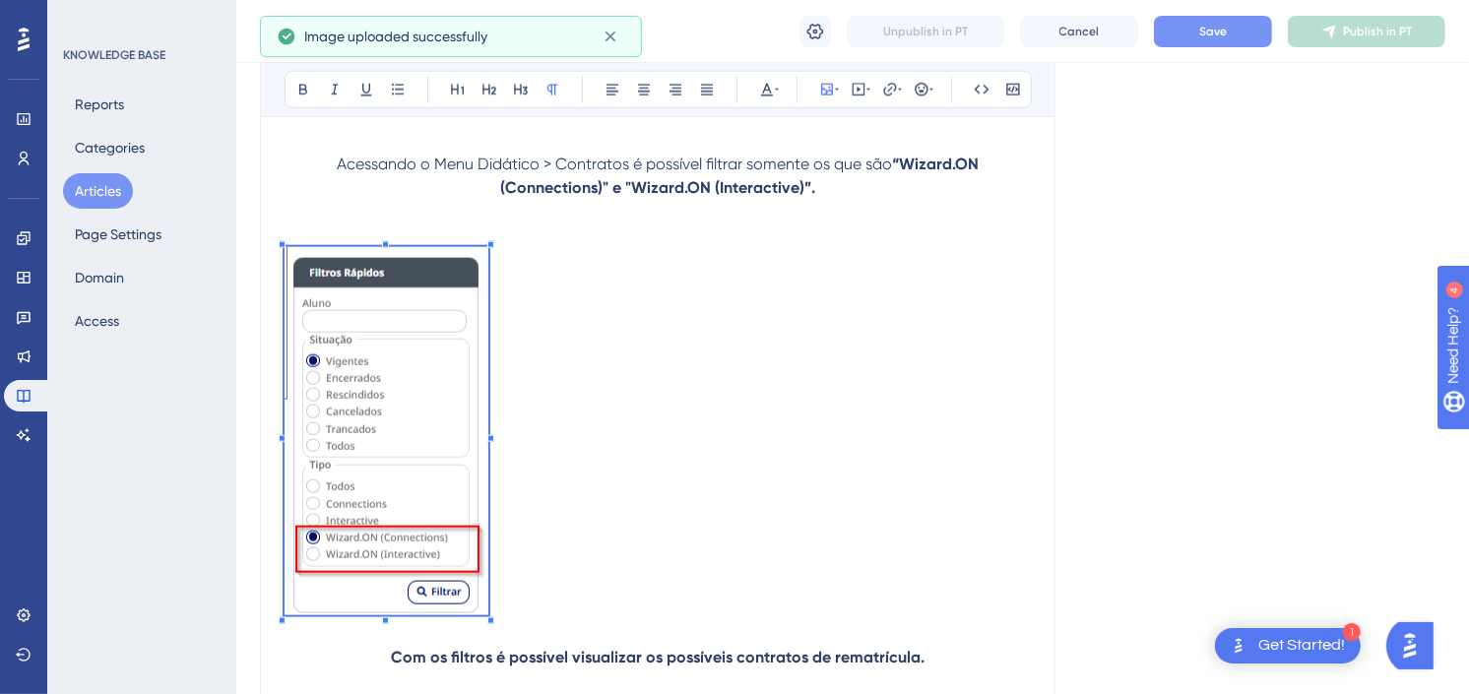
click at [632, 554] on p at bounding box center [658, 446] width 747 height 399
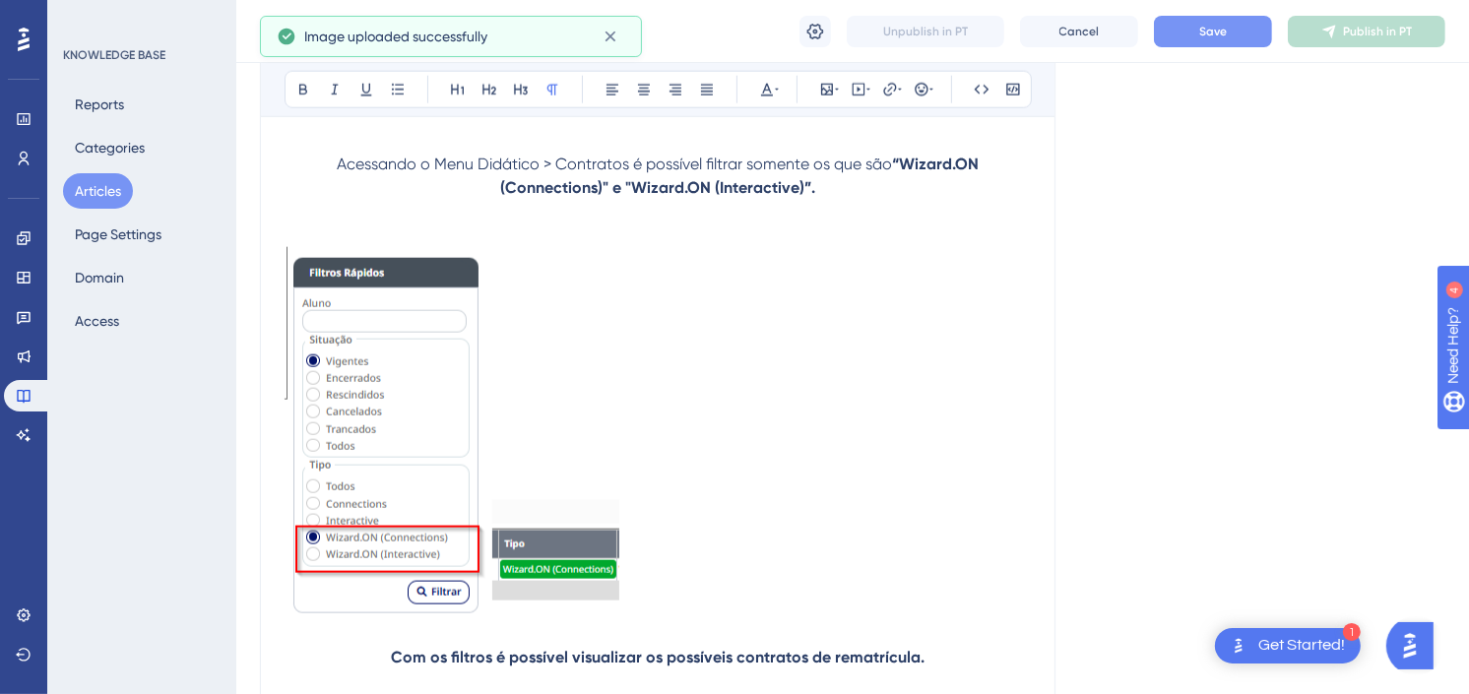
click at [564, 577] on img at bounding box center [555, 557] width 127 height 115
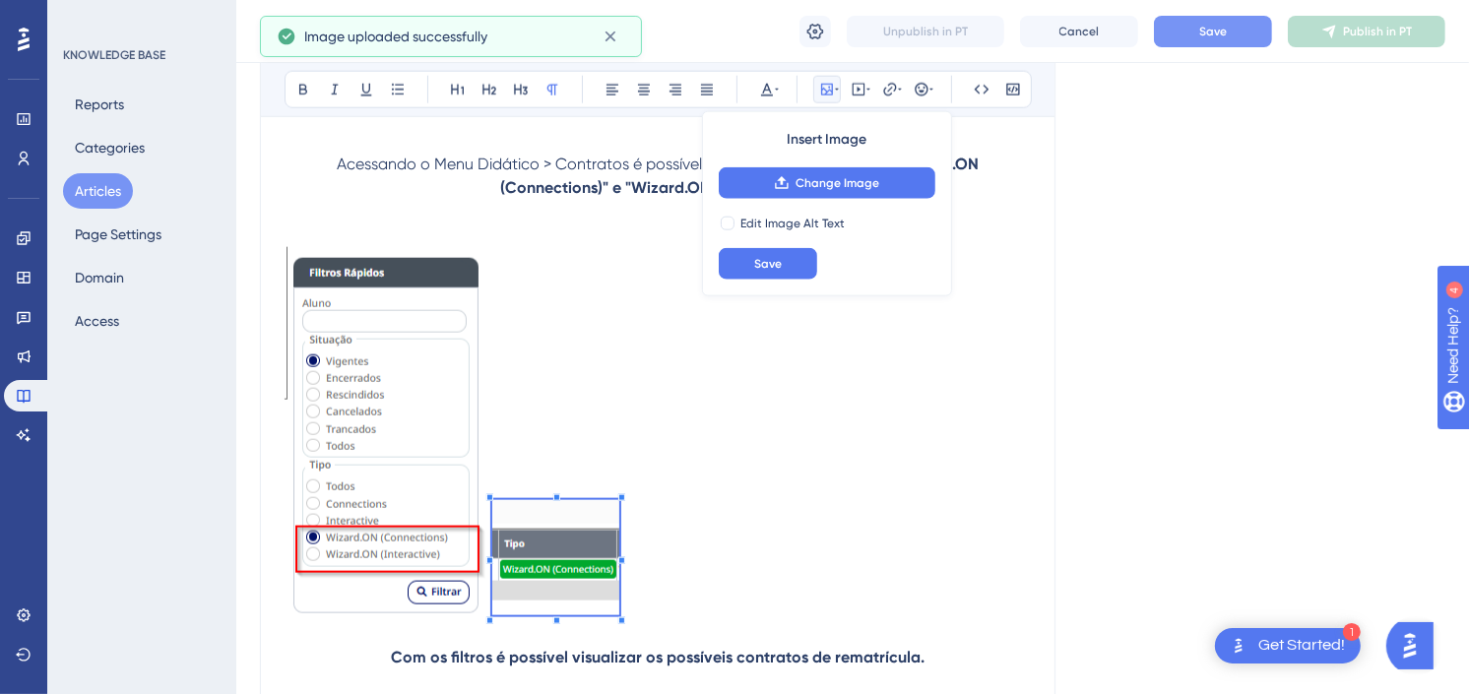
click at [814, 575] on p at bounding box center [658, 446] width 747 height 399
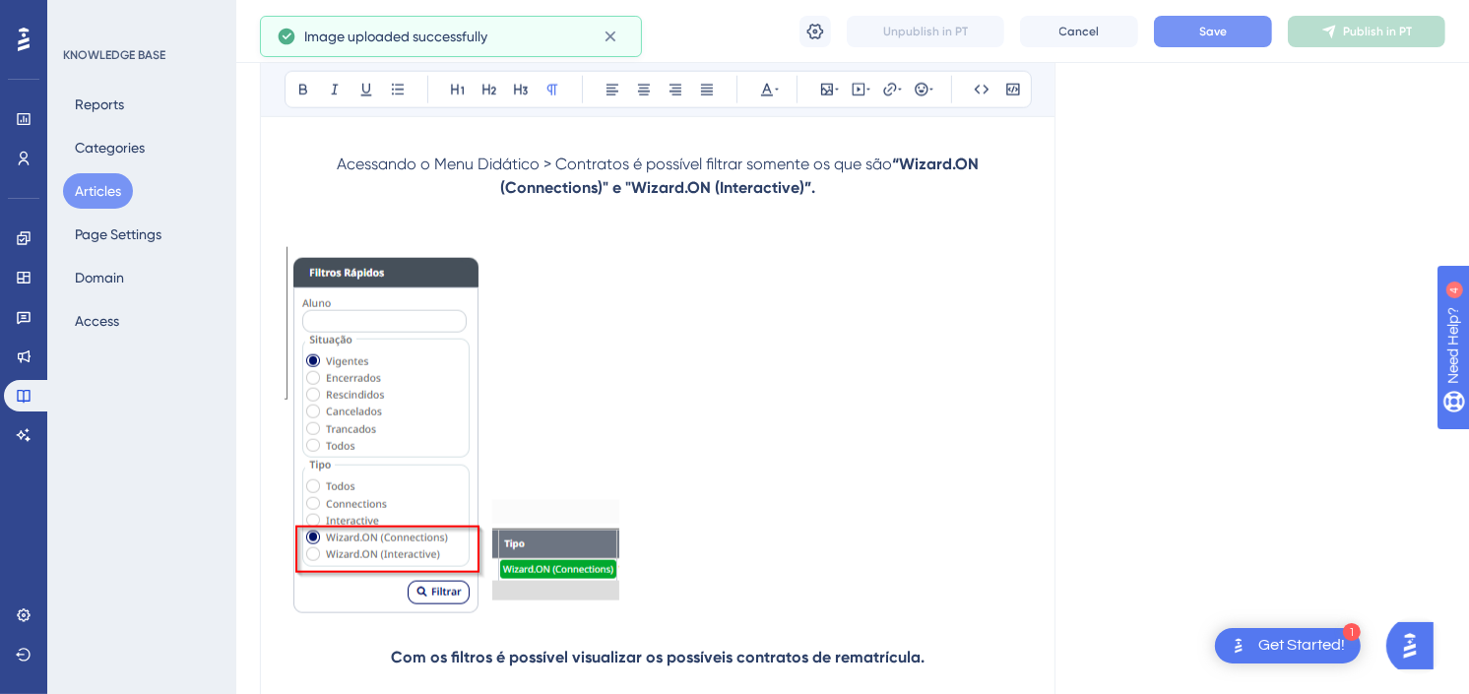
click at [576, 583] on img at bounding box center [555, 557] width 127 height 115
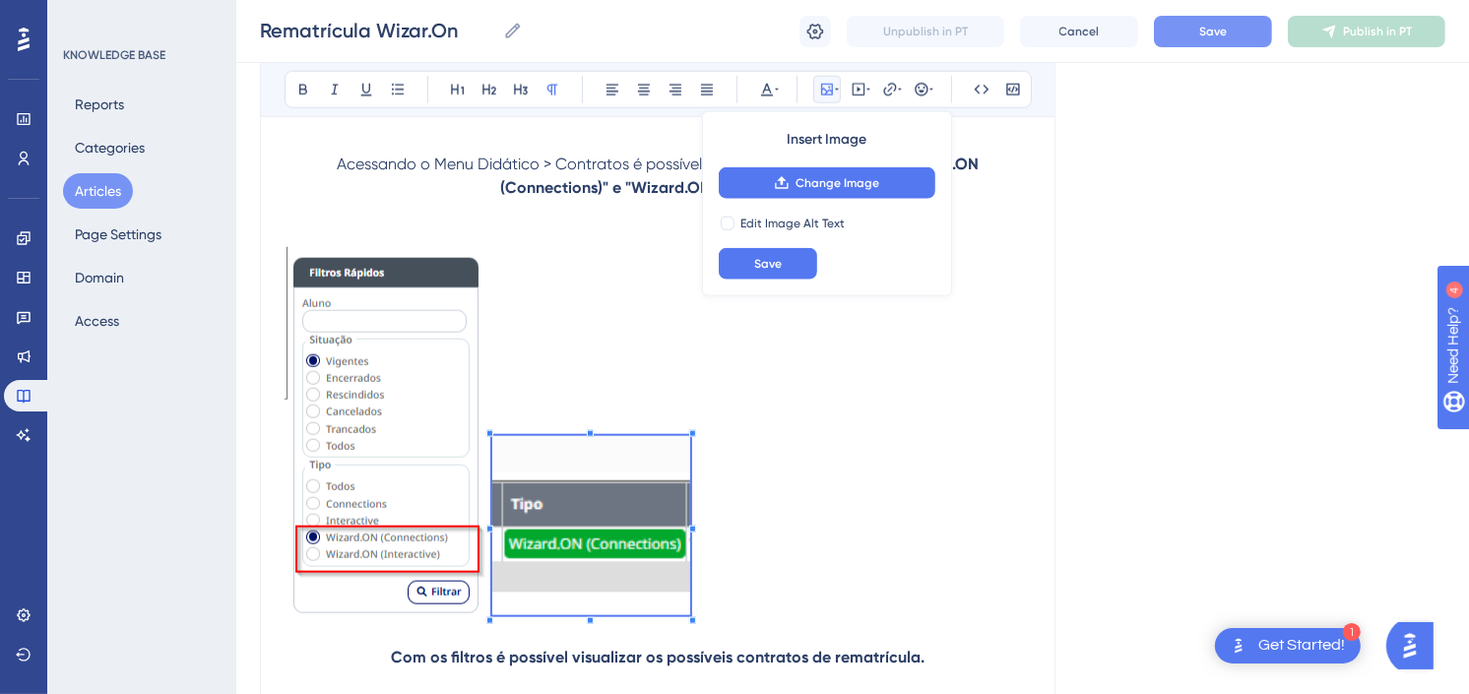
click at [693, 641] on p at bounding box center [658, 446] width 747 height 399
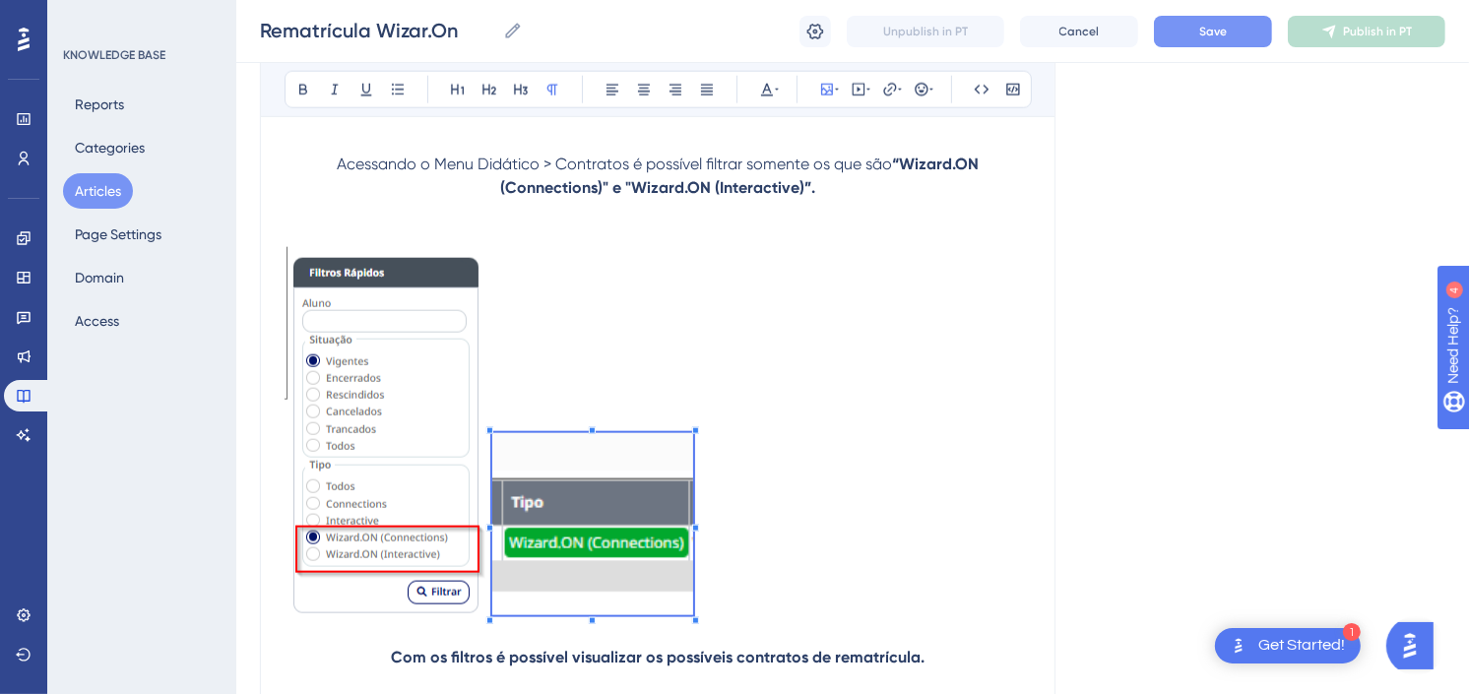
click at [753, 596] on p at bounding box center [658, 446] width 747 height 399
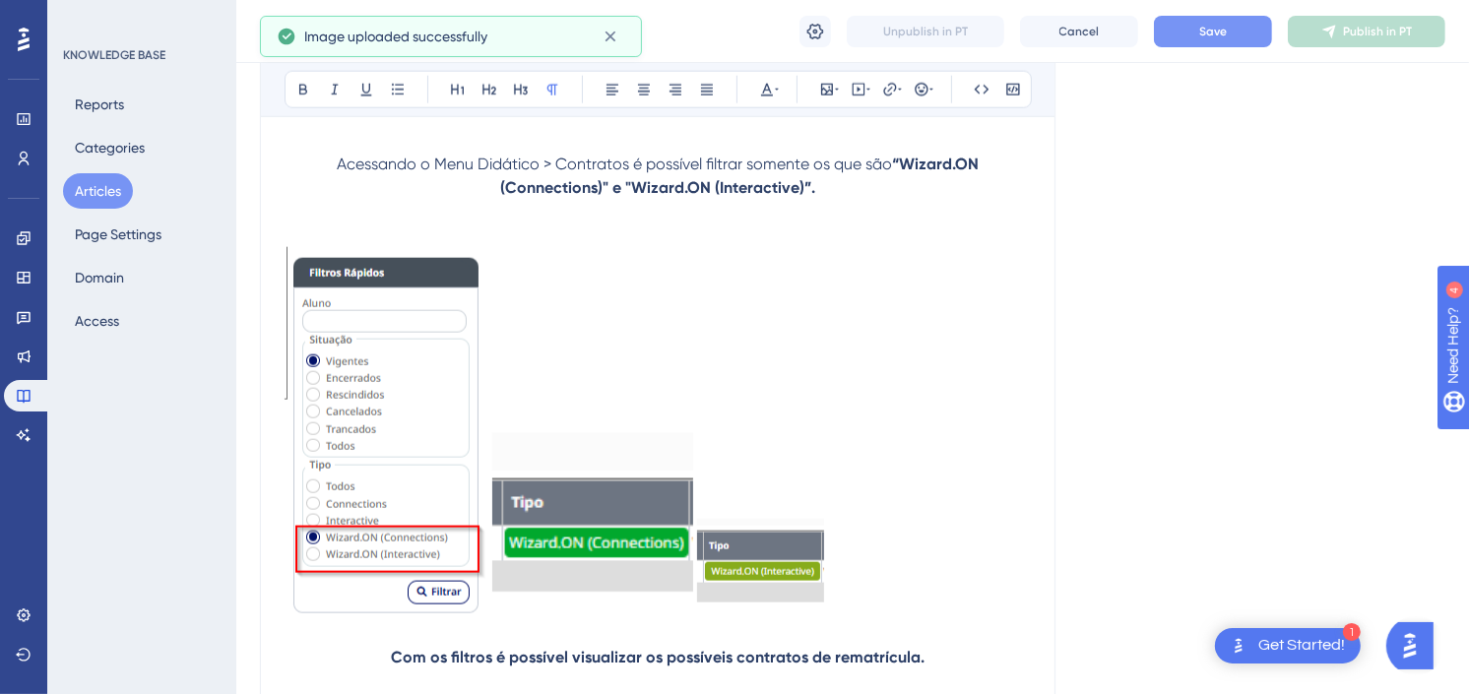
click at [785, 558] on img at bounding box center [760, 567] width 127 height 97
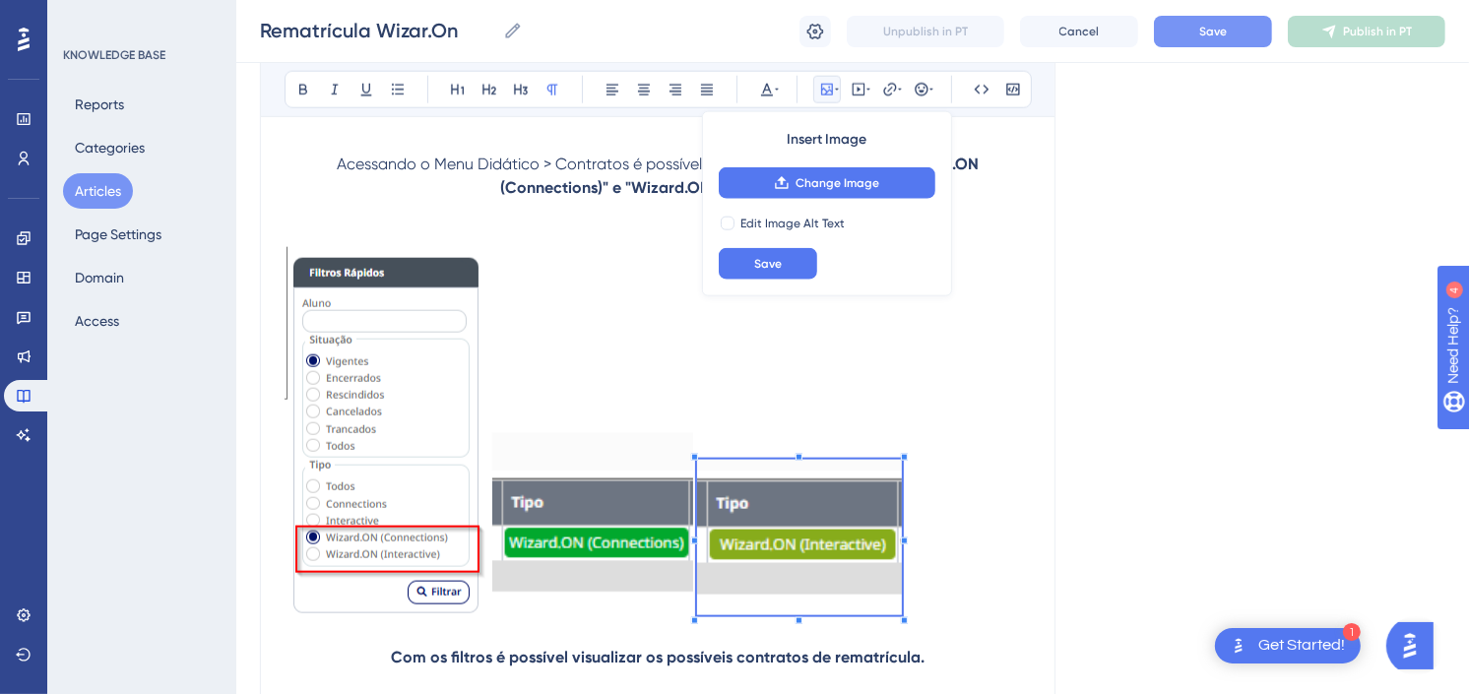
click at [907, 641] on p at bounding box center [658, 446] width 747 height 399
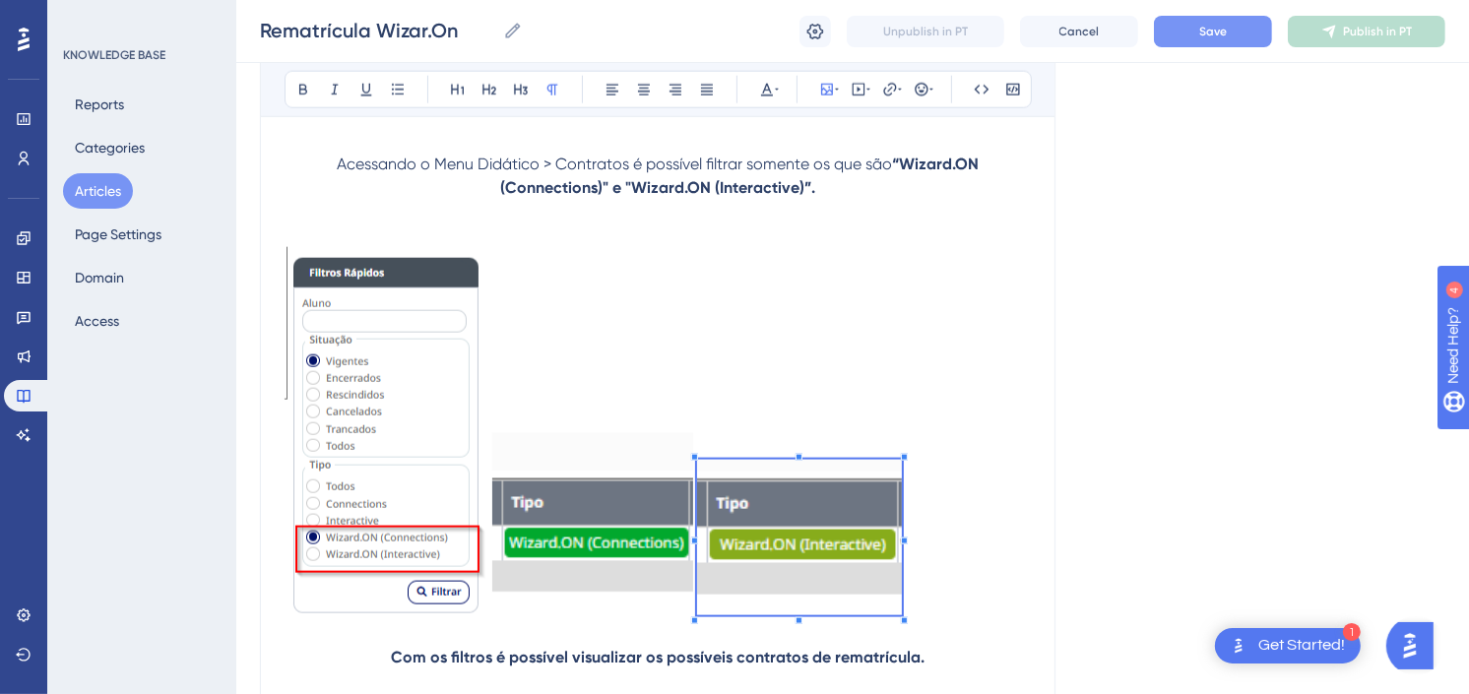
click at [387, 446] on img at bounding box center [387, 431] width 204 height 368
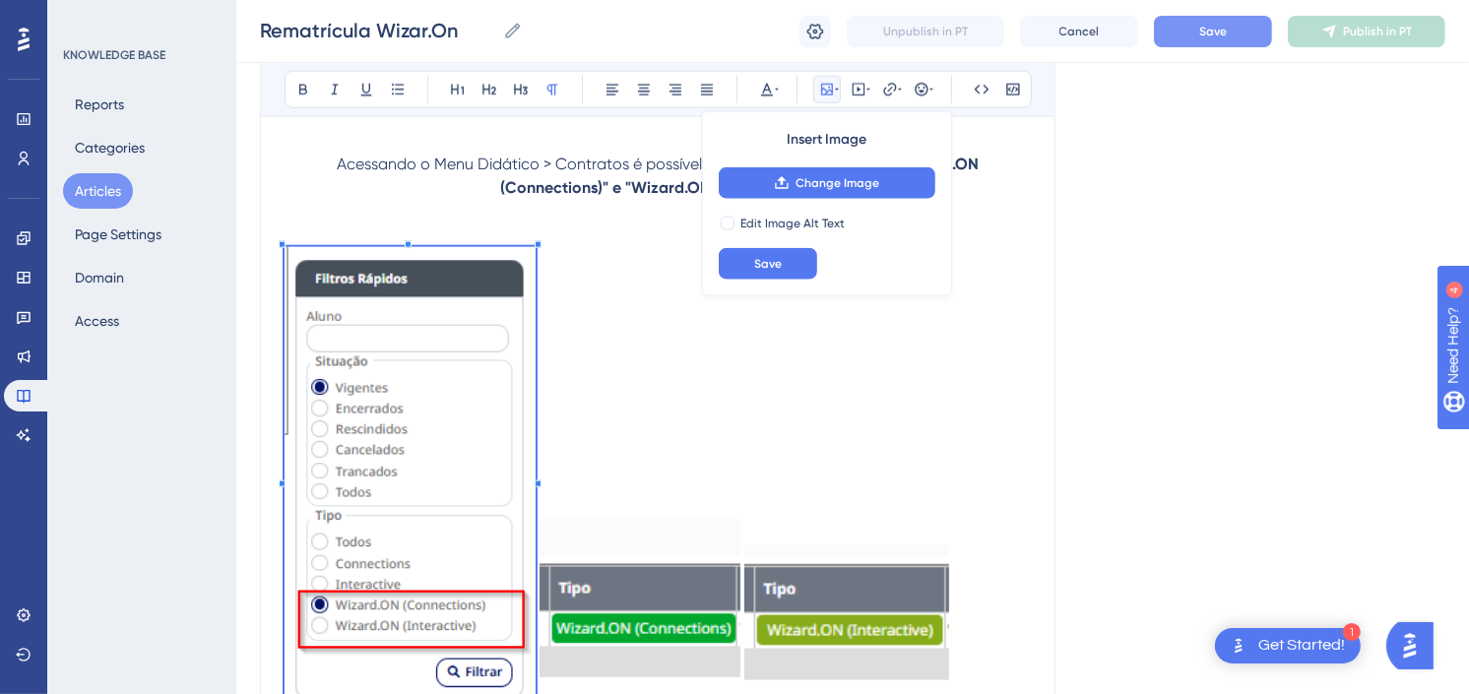
click at [539, 631] on p at bounding box center [658, 489] width 747 height 485
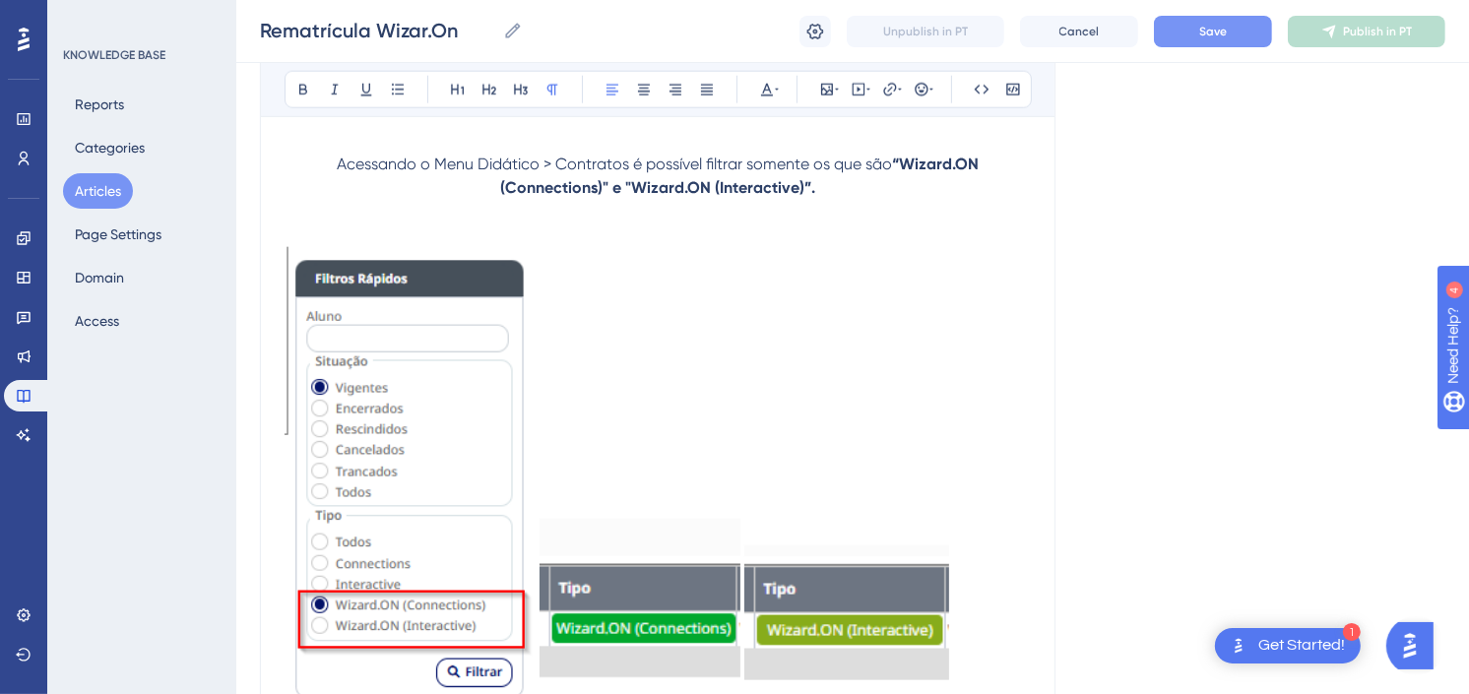
click at [784, 460] on p at bounding box center [658, 489] width 747 height 485
click at [643, 606] on img at bounding box center [640, 610] width 201 height 182
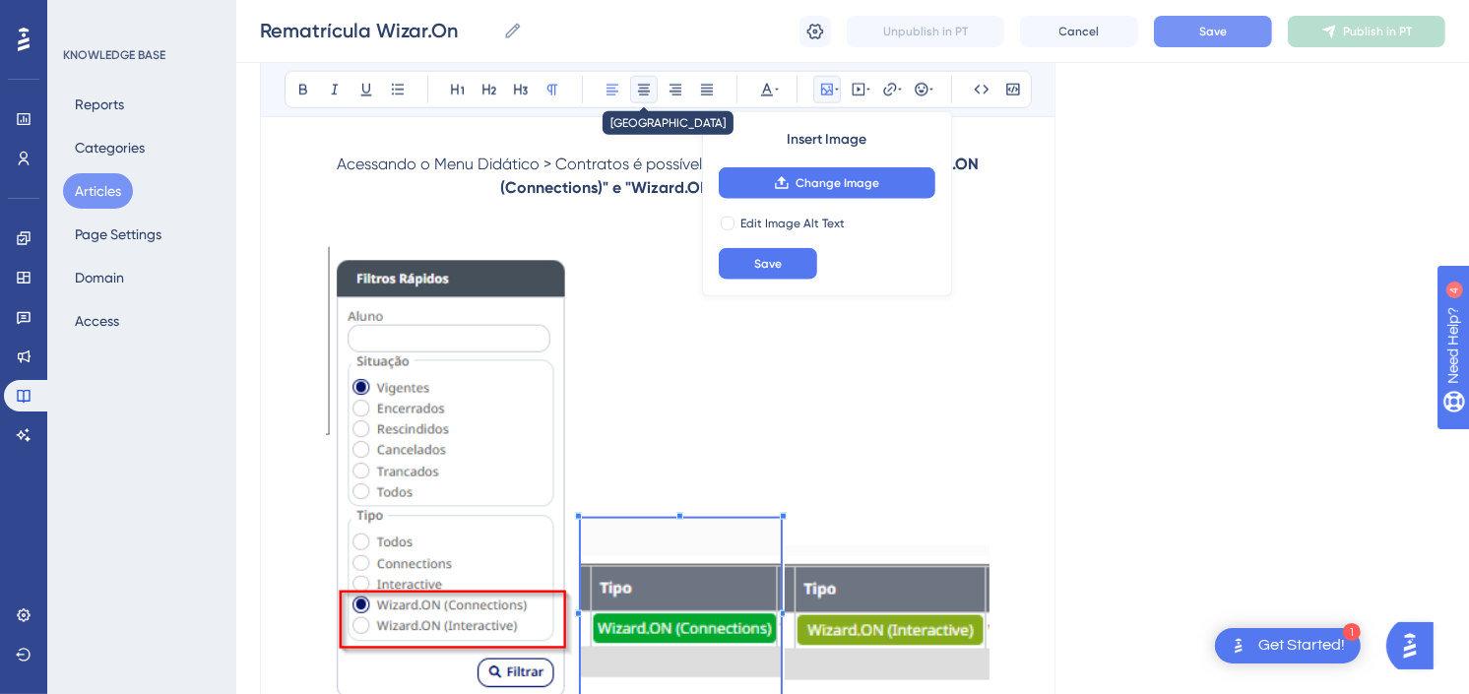
click at [640, 91] on icon at bounding box center [644, 90] width 16 height 16
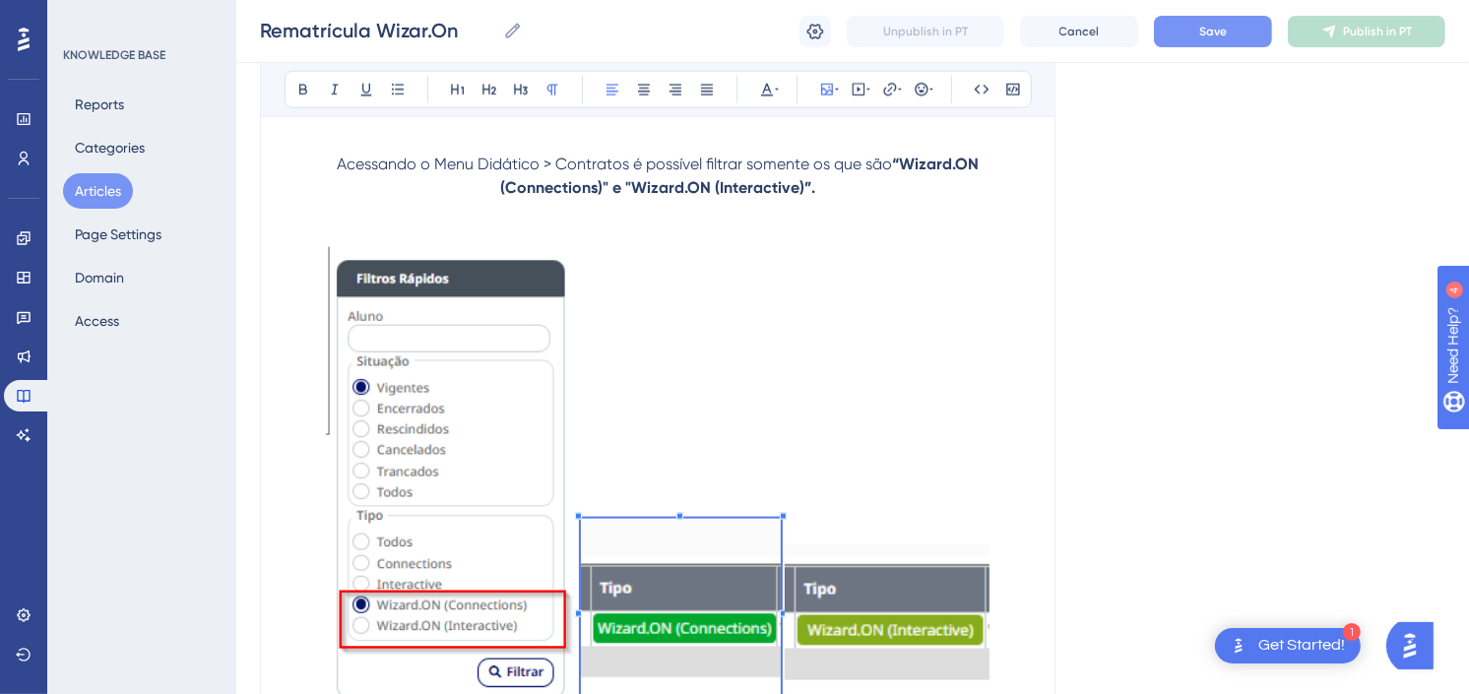
click at [871, 631] on img at bounding box center [887, 624] width 205 height 156
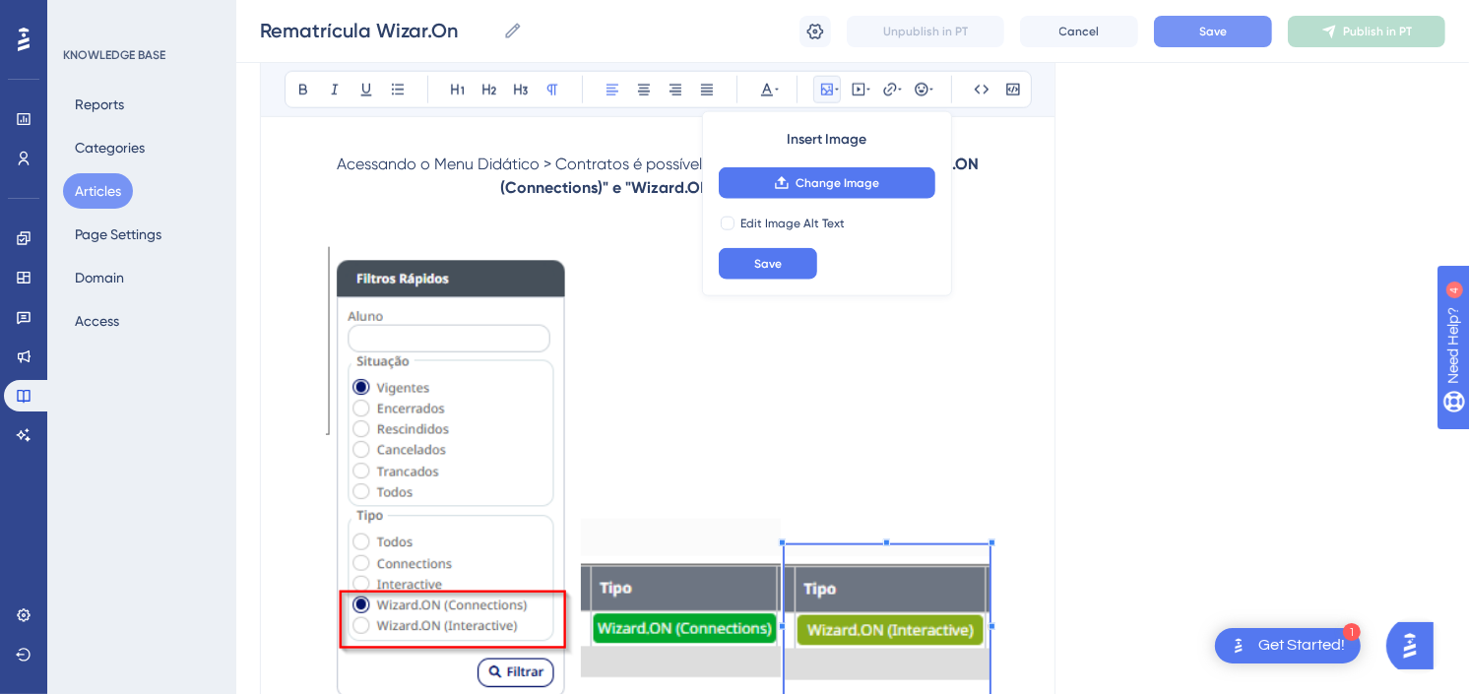
click at [907, 417] on p at bounding box center [658, 489] width 747 height 485
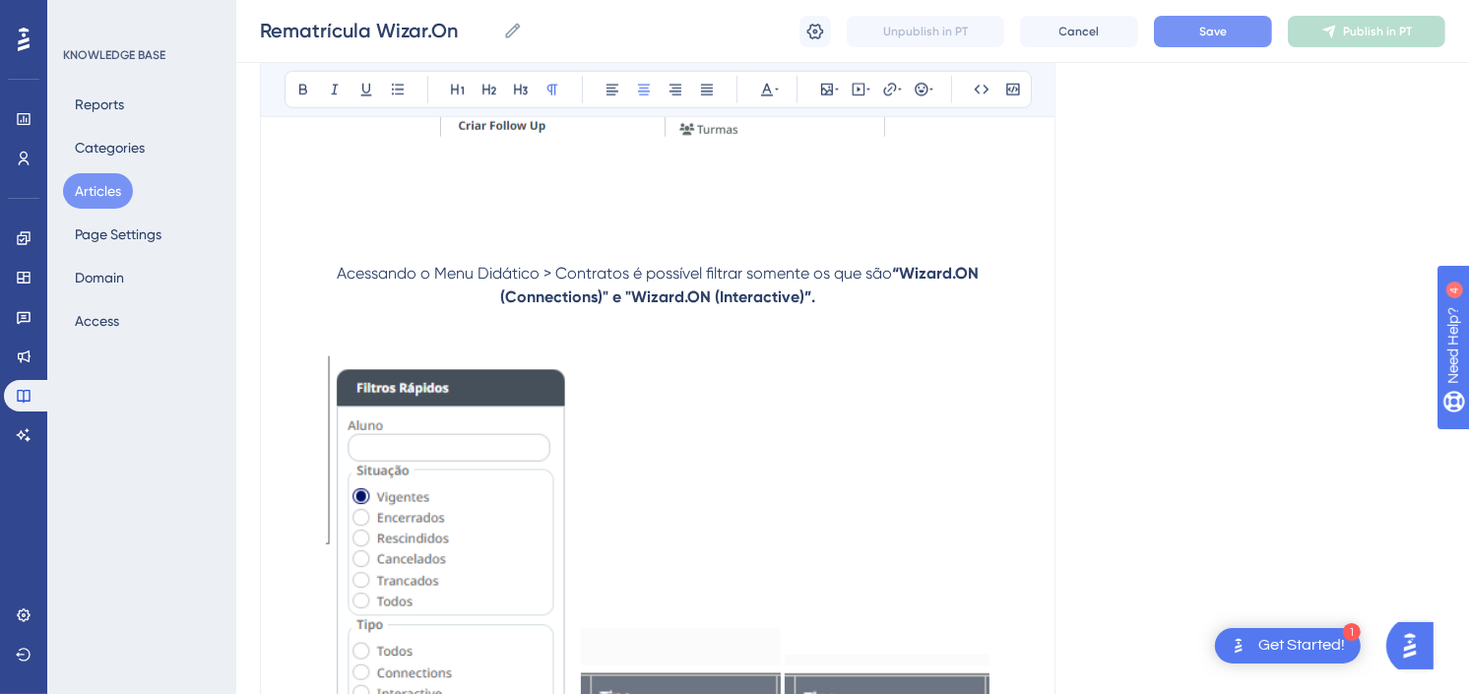
scroll to position [1753, 0]
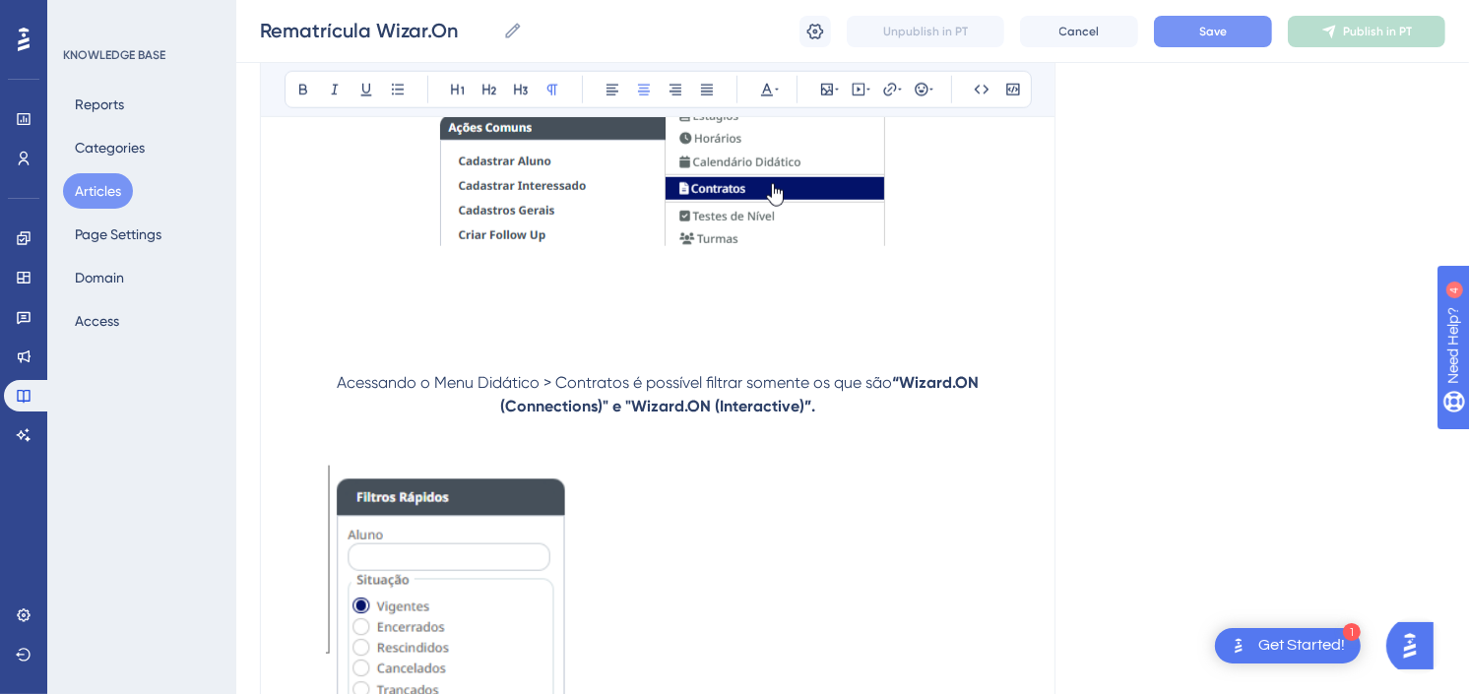
click at [735, 453] on p at bounding box center [658, 442] width 747 height 47
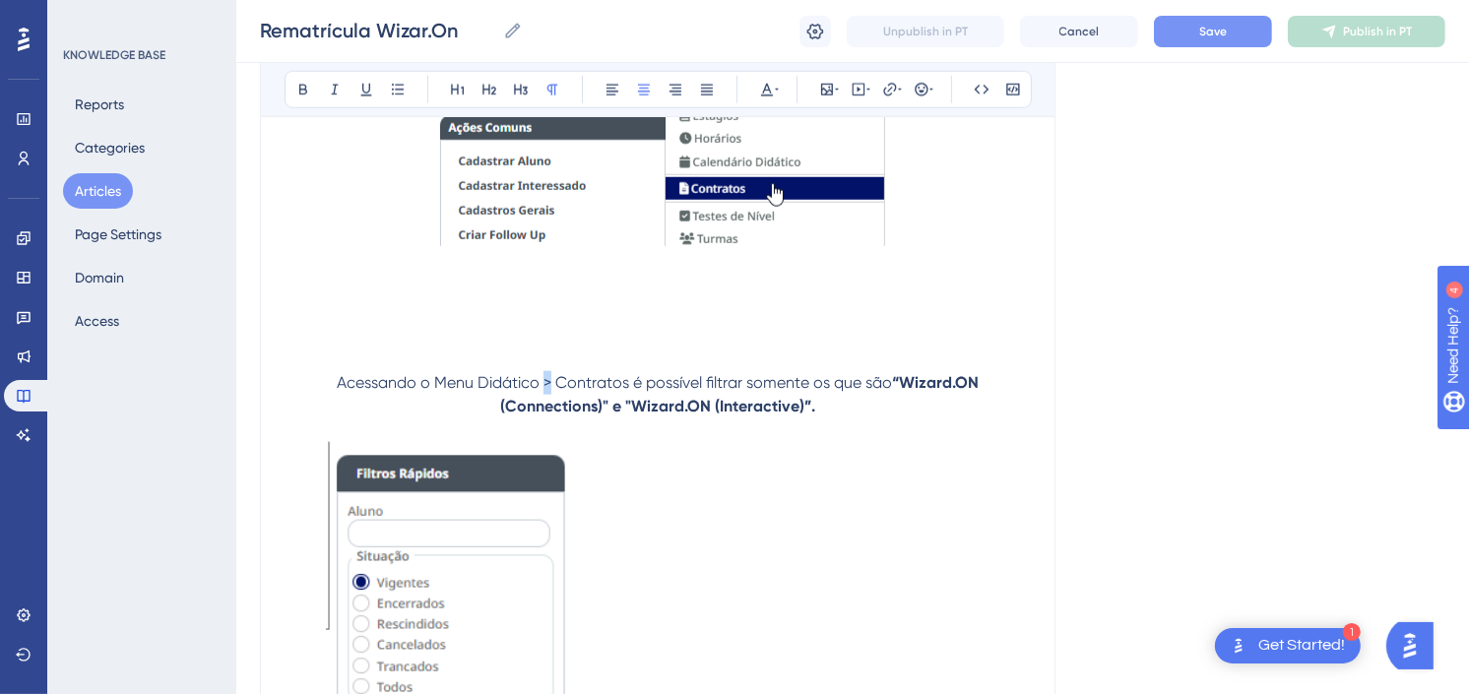
click at [545, 389] on span "Acessando o Menu Didático > Contratos é possível filtrar somente os que são" at bounding box center [614, 382] width 555 height 19
drag, startPoint x: 633, startPoint y: 382, endPoint x: 469, endPoint y: 379, distance: 164.5
click at [469, 379] on p "Acessando o Menu Didático ➣ Contratos é possível filtrar somente os que são “Wi…" at bounding box center [658, 394] width 747 height 47
click at [731, 385] on span "é possível filtrar somente os que são" at bounding box center [764, 382] width 259 height 19
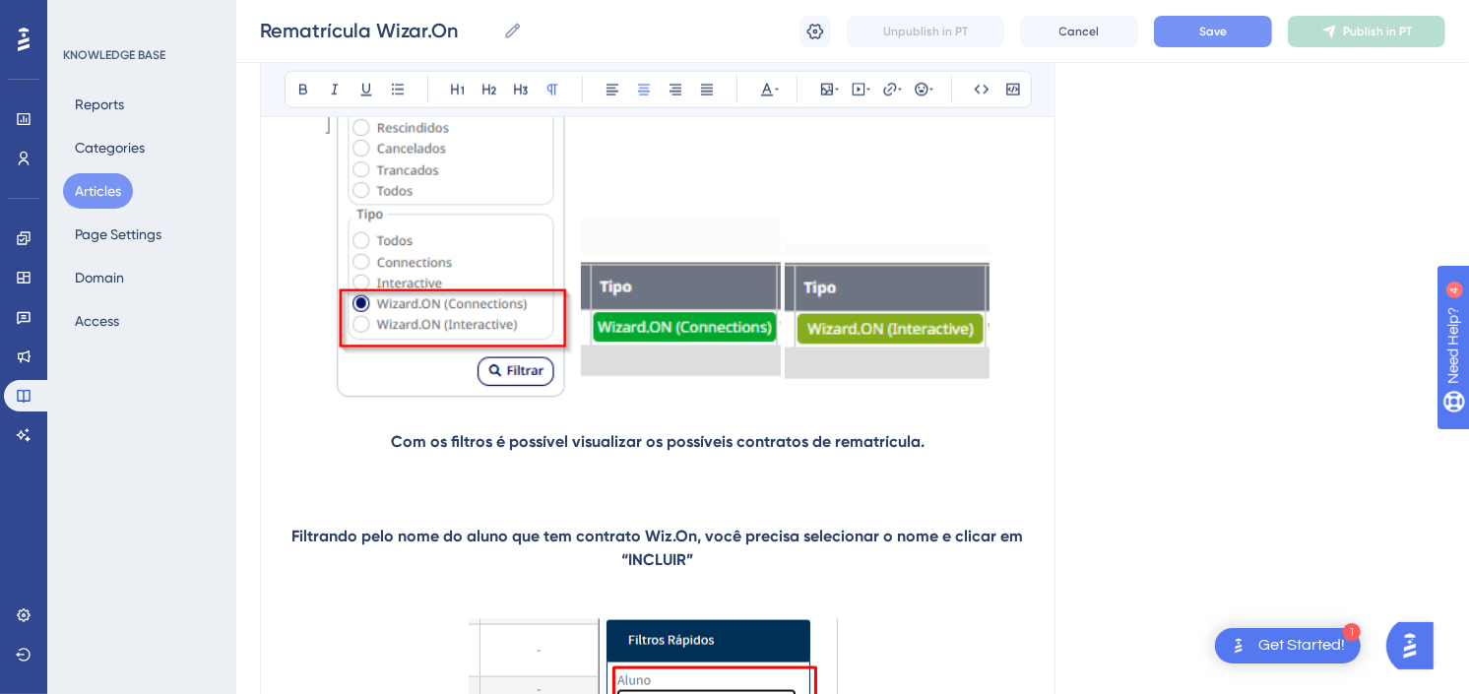
scroll to position [2300, 0]
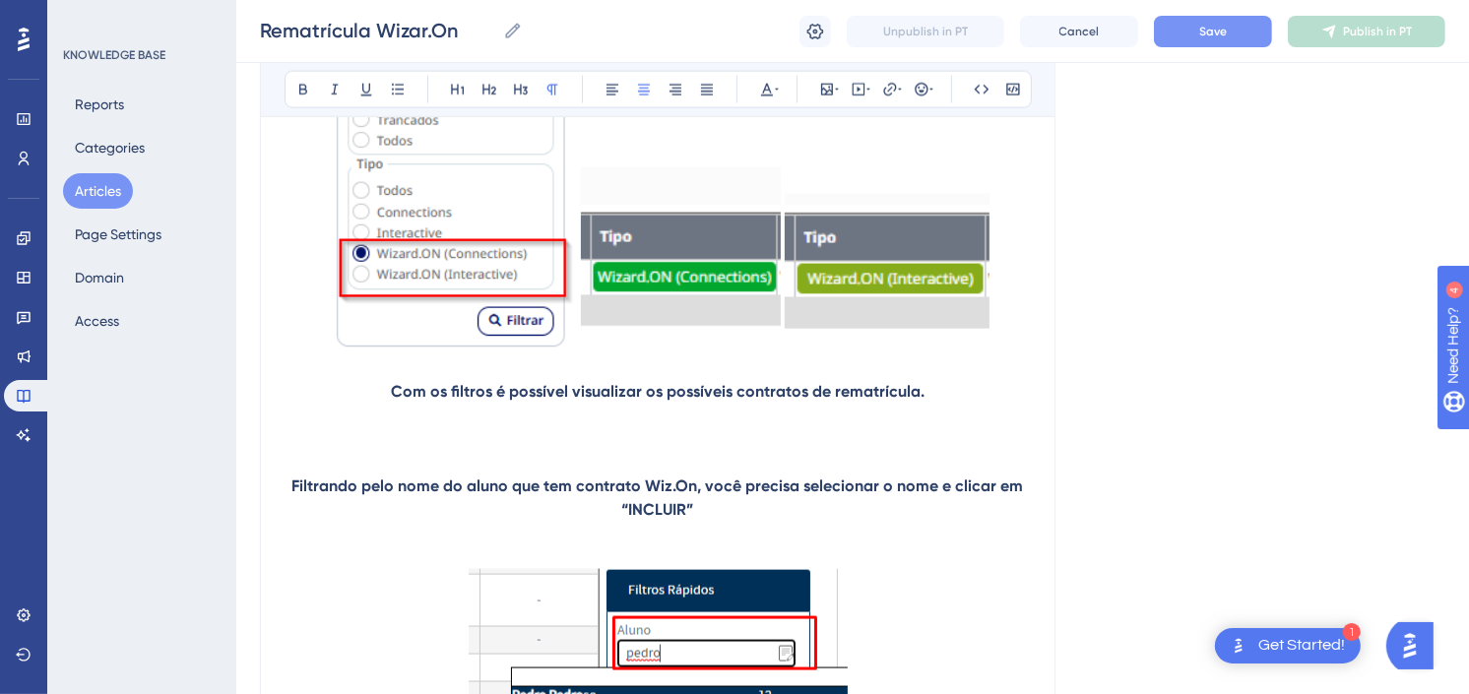
click at [801, 455] on p at bounding box center [658, 439] width 747 height 71
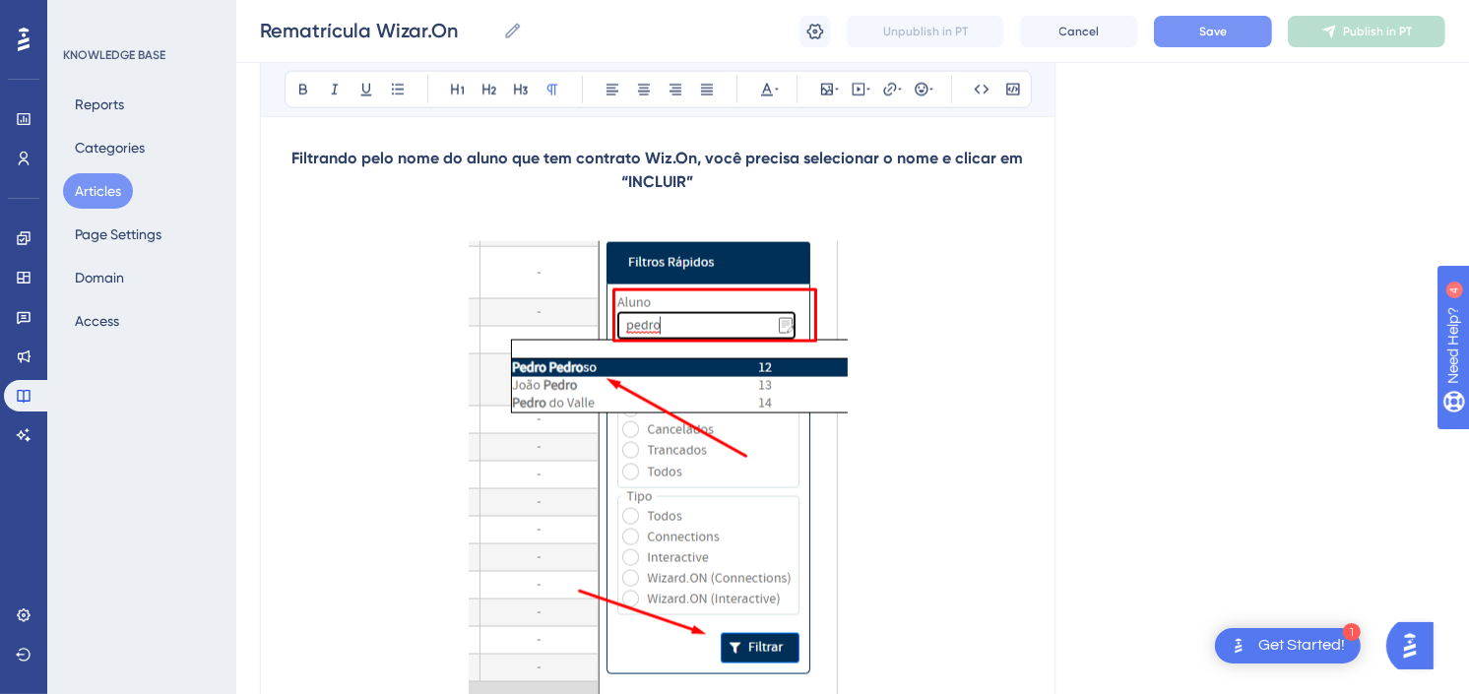
scroll to position [2518, 0]
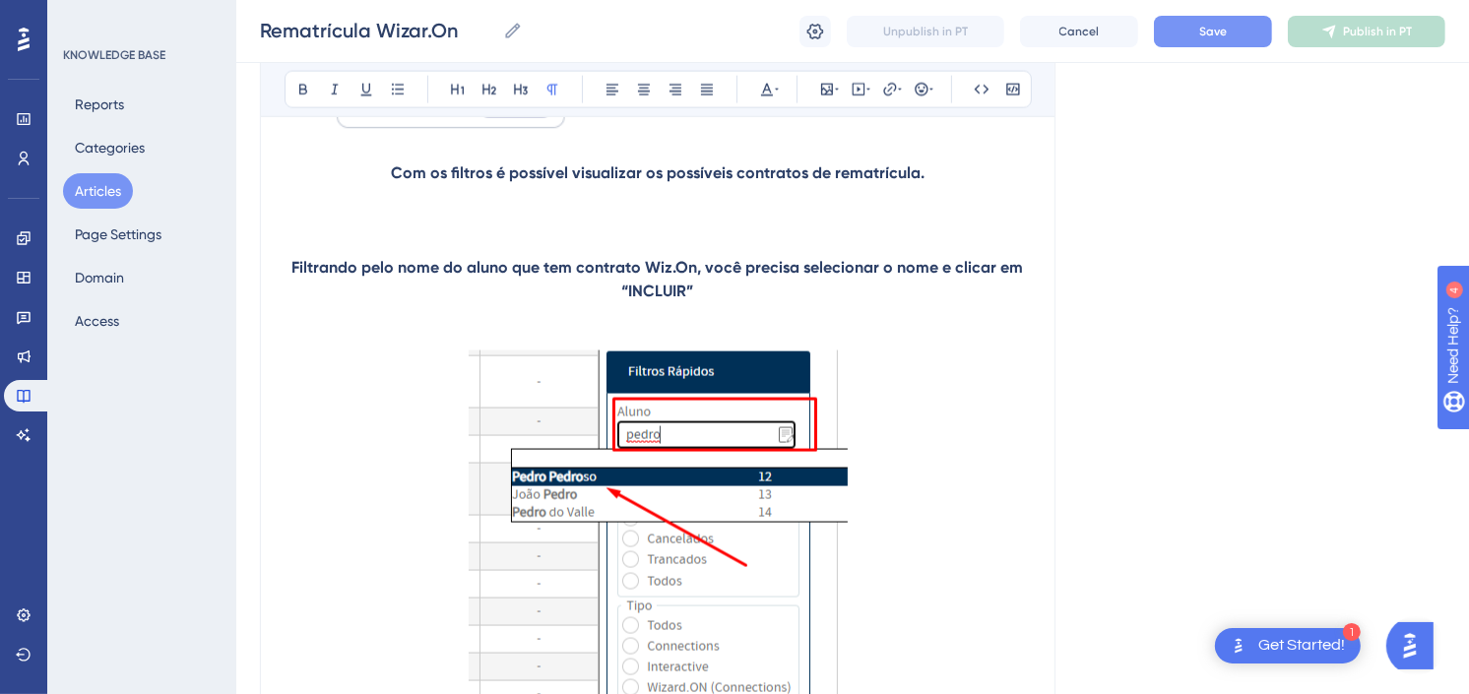
click at [706, 197] on p at bounding box center [658, 220] width 747 height 71
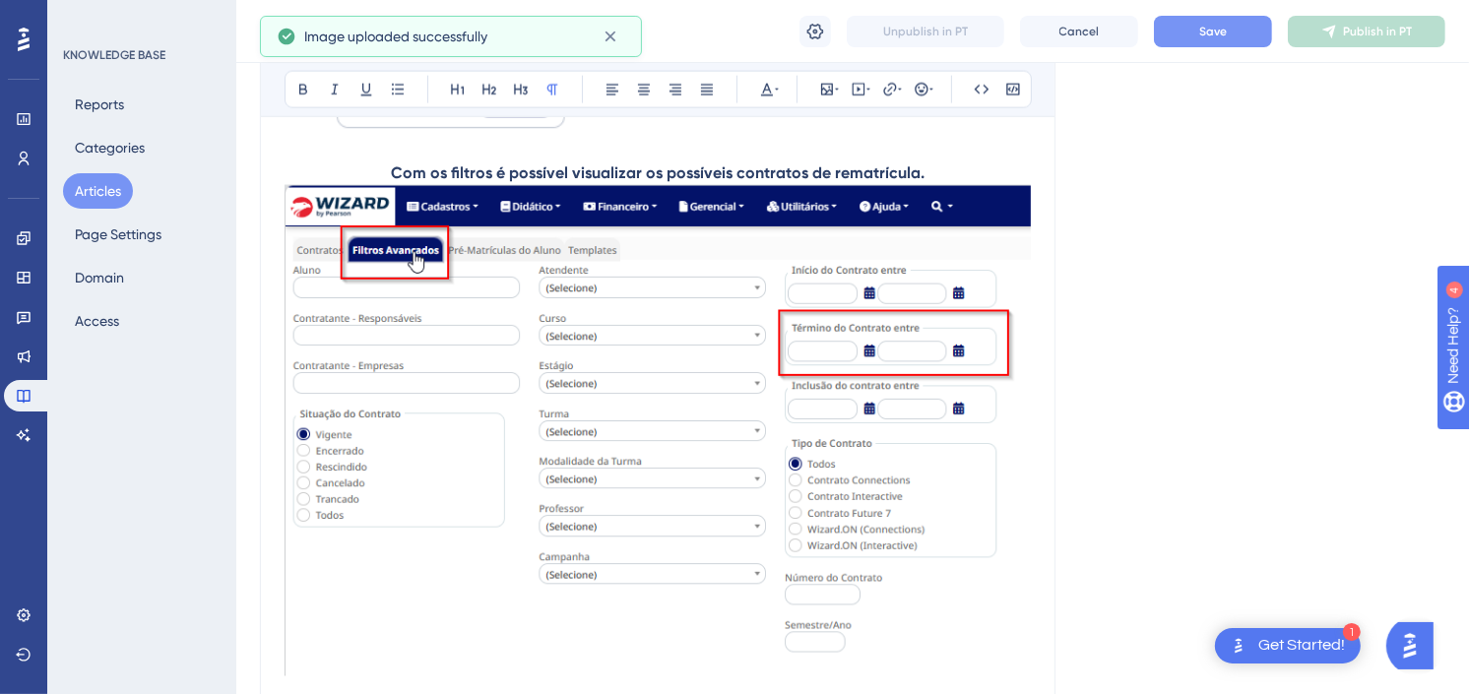
click at [710, 416] on img at bounding box center [658, 430] width 747 height 491
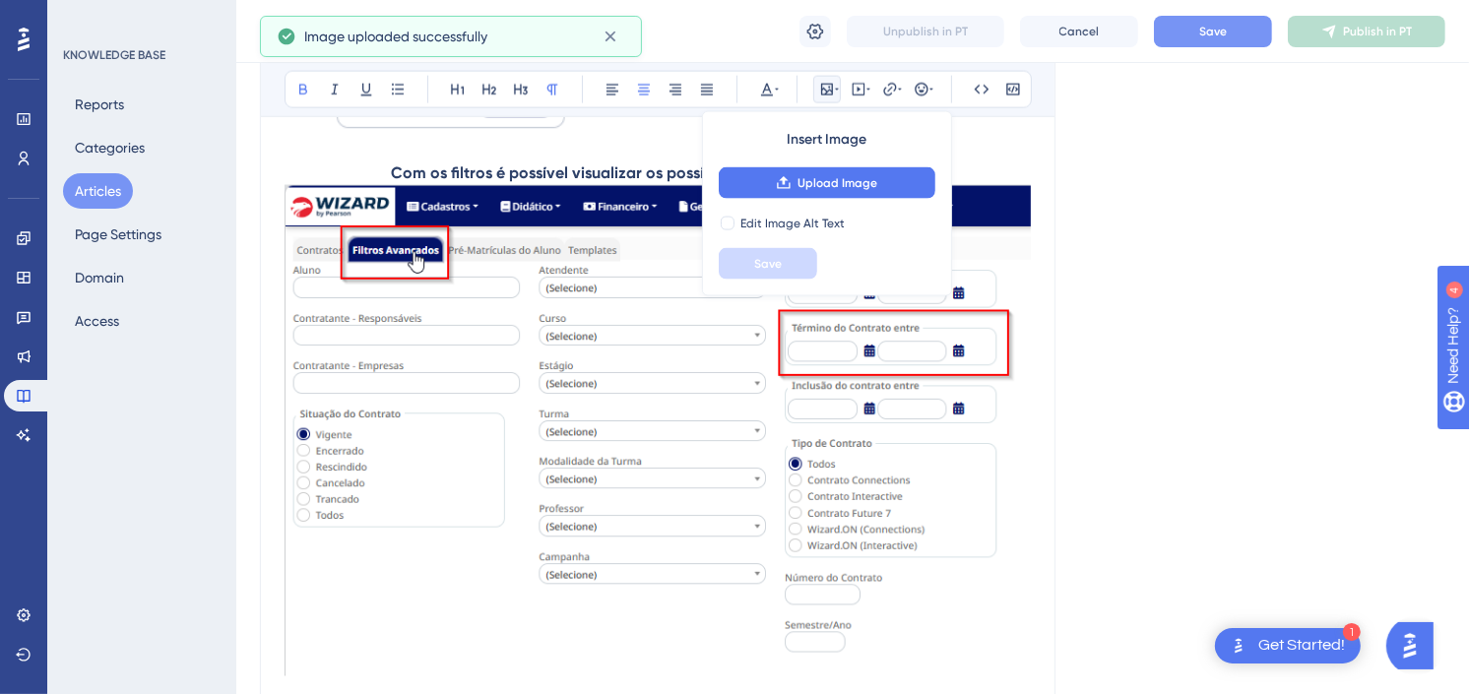
click at [1006, 169] on p "Com os filtros é possível visualizar os possíveis contratos de rematrícula." at bounding box center [658, 174] width 747 height 24
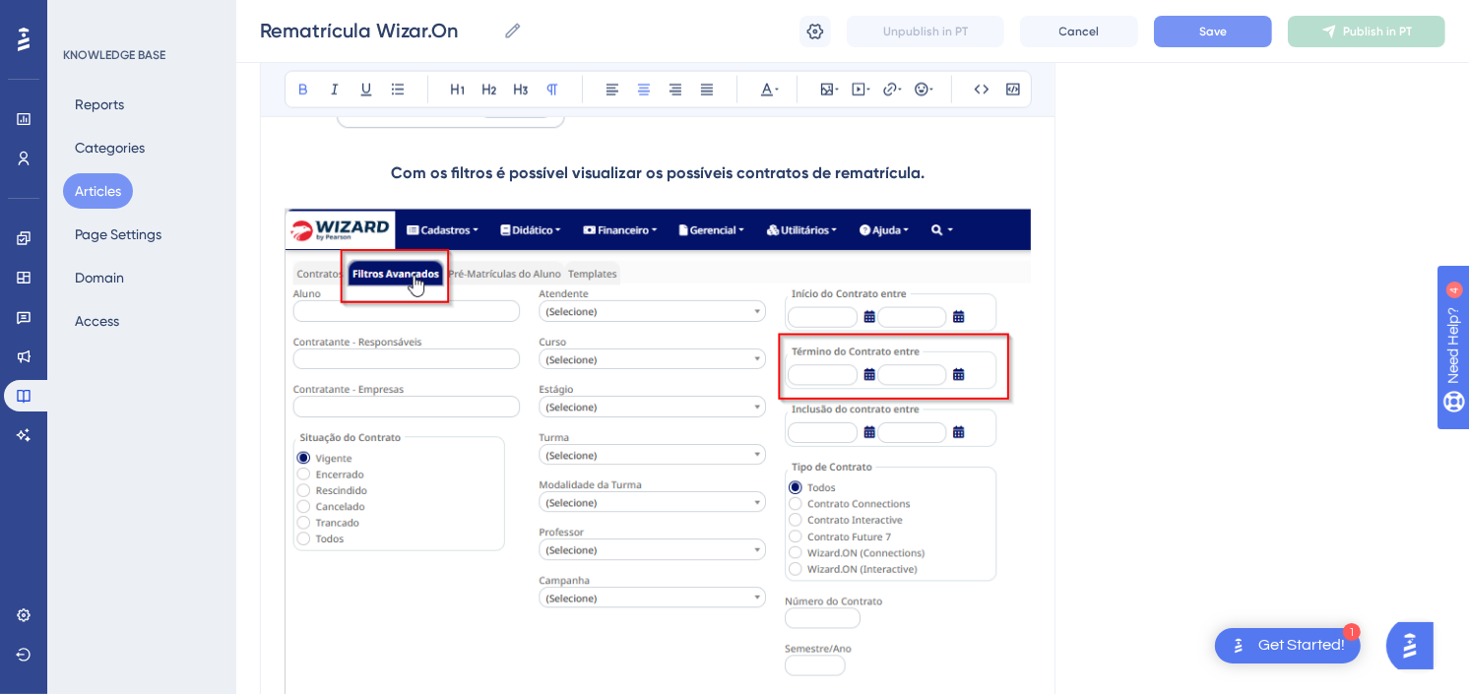
click at [857, 424] on img at bounding box center [658, 454] width 747 height 491
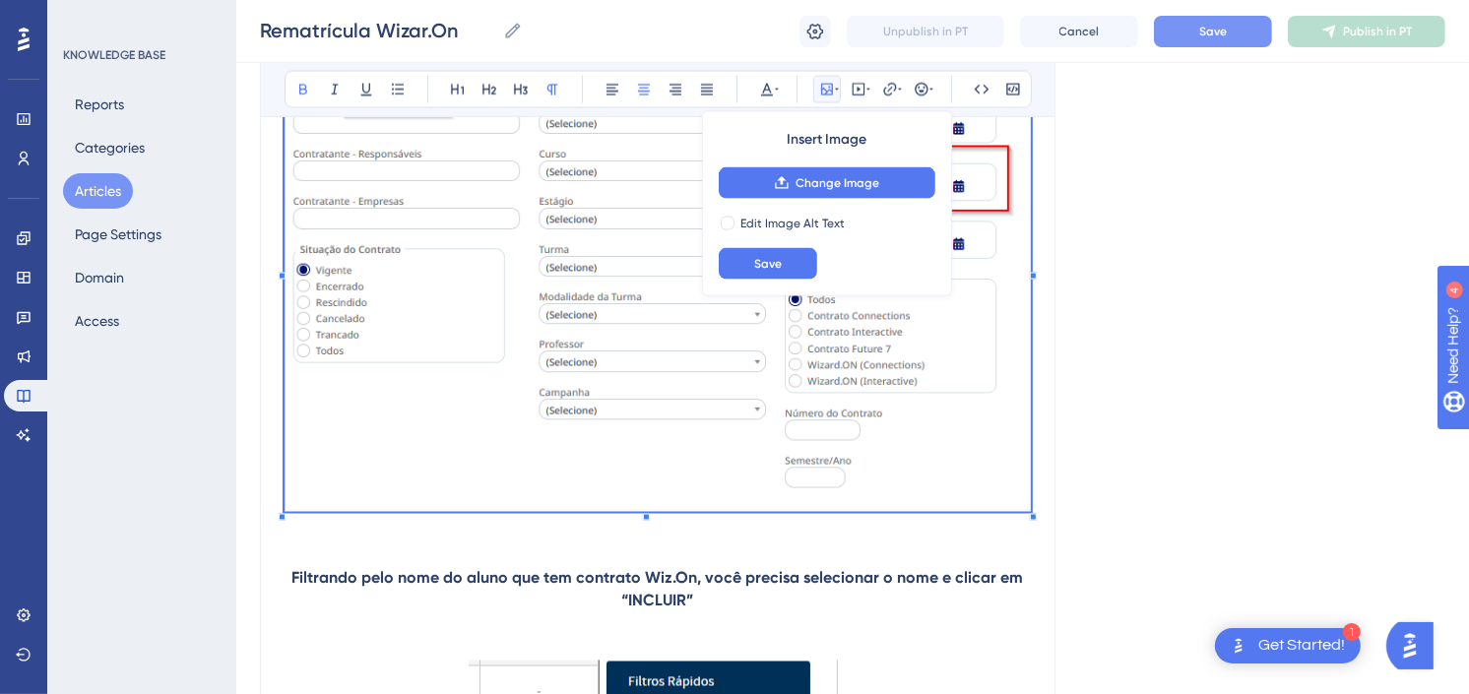
scroll to position [2738, 0]
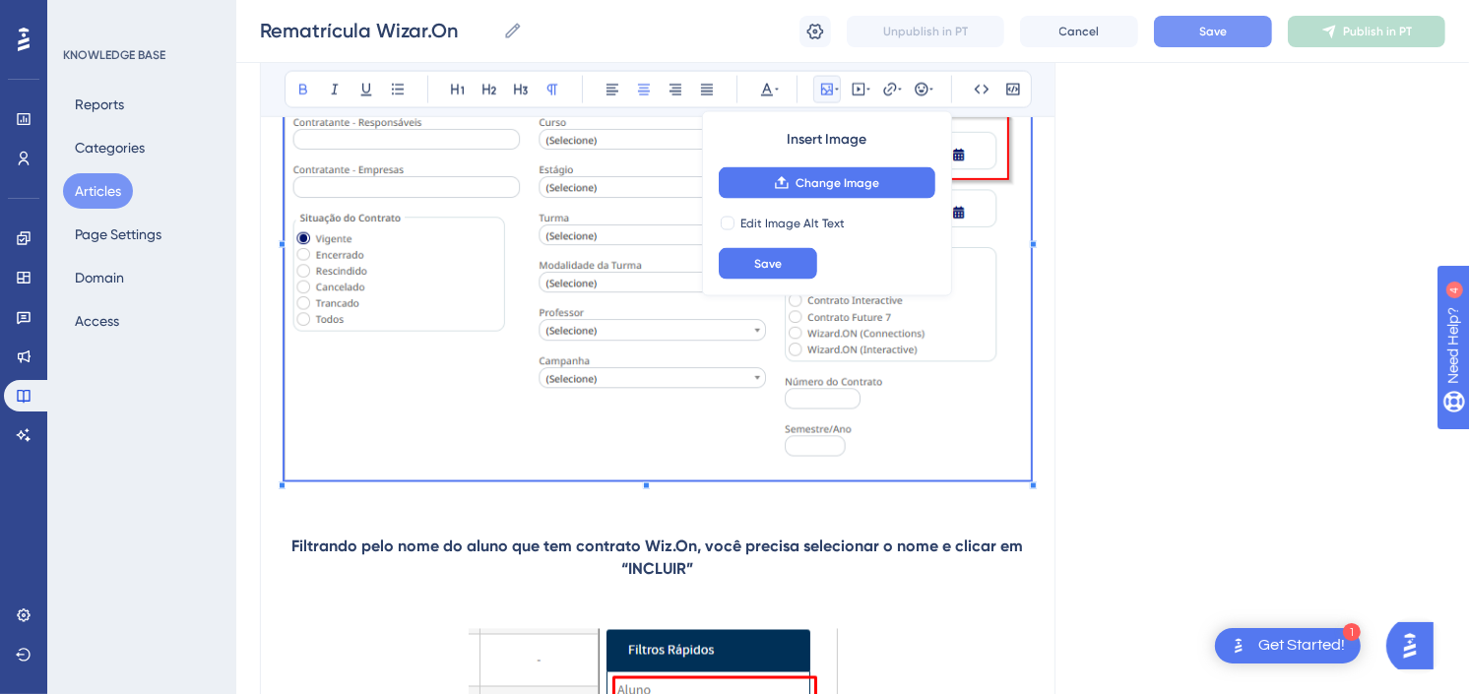
click at [774, 568] on p "Filtrando pelo nome do aluno que tem contrato Wiz.On, você precisa selecionar o…" at bounding box center [658, 558] width 747 height 47
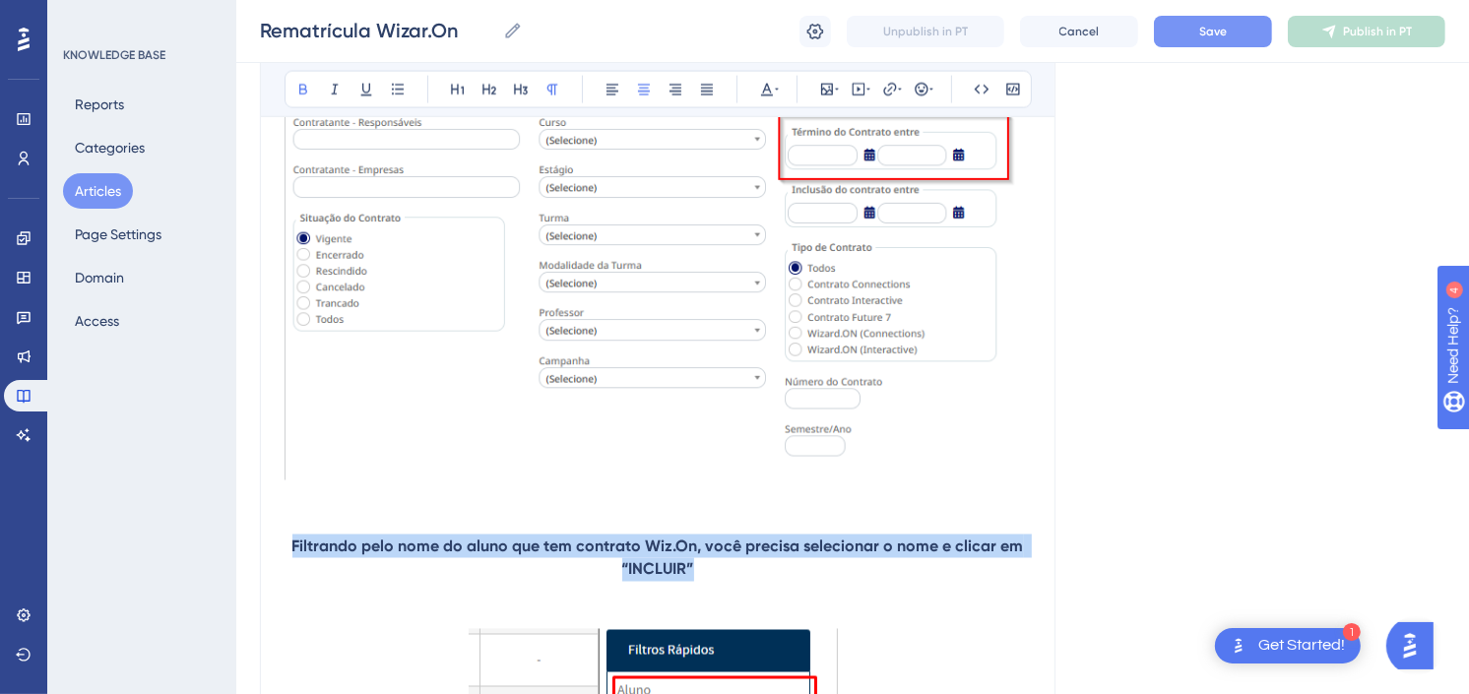
drag, startPoint x: 418, startPoint y: 568, endPoint x: 284, endPoint y: 545, distance: 136.0
click at [285, 545] on p "Filtrando pelo nome do aluno que tem contrato Wiz.On, você precisa selecionar o…" at bounding box center [658, 558] width 747 height 47
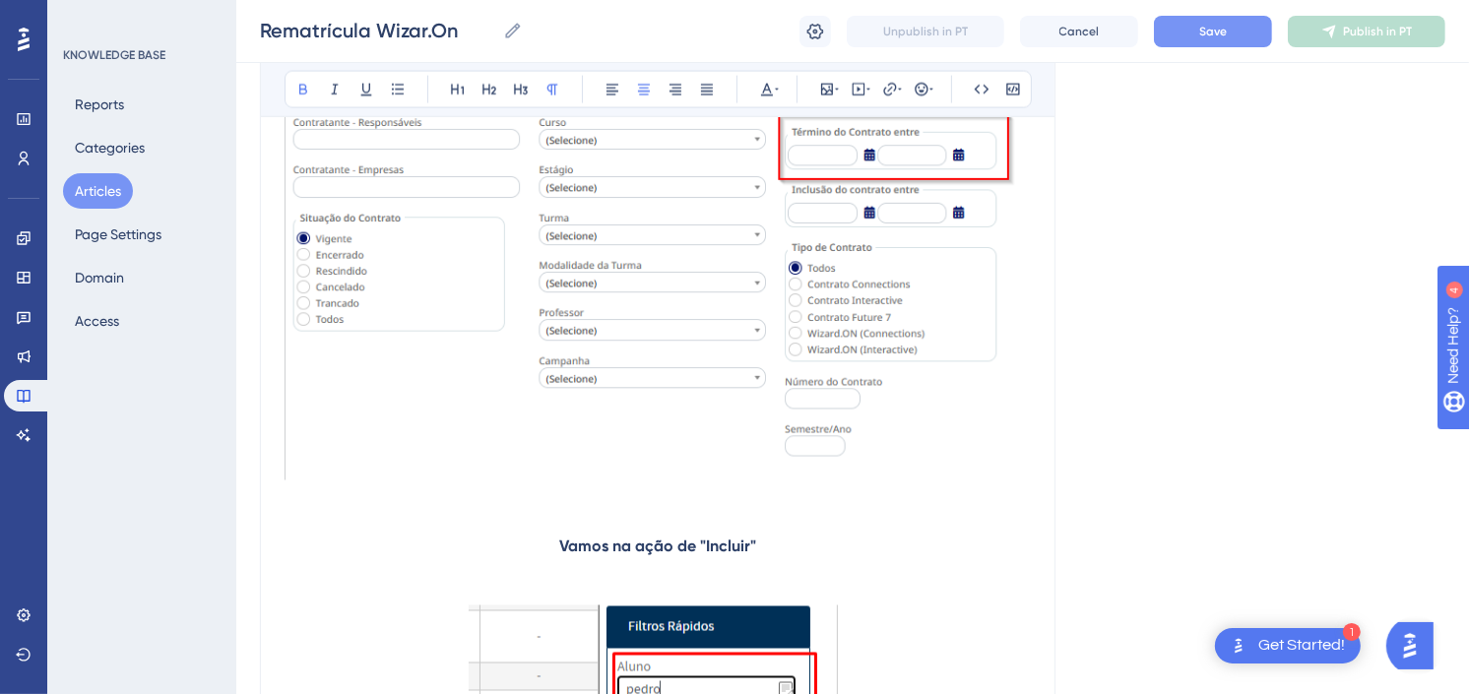
click at [842, 558] on p at bounding box center [658, 581] width 747 height 47
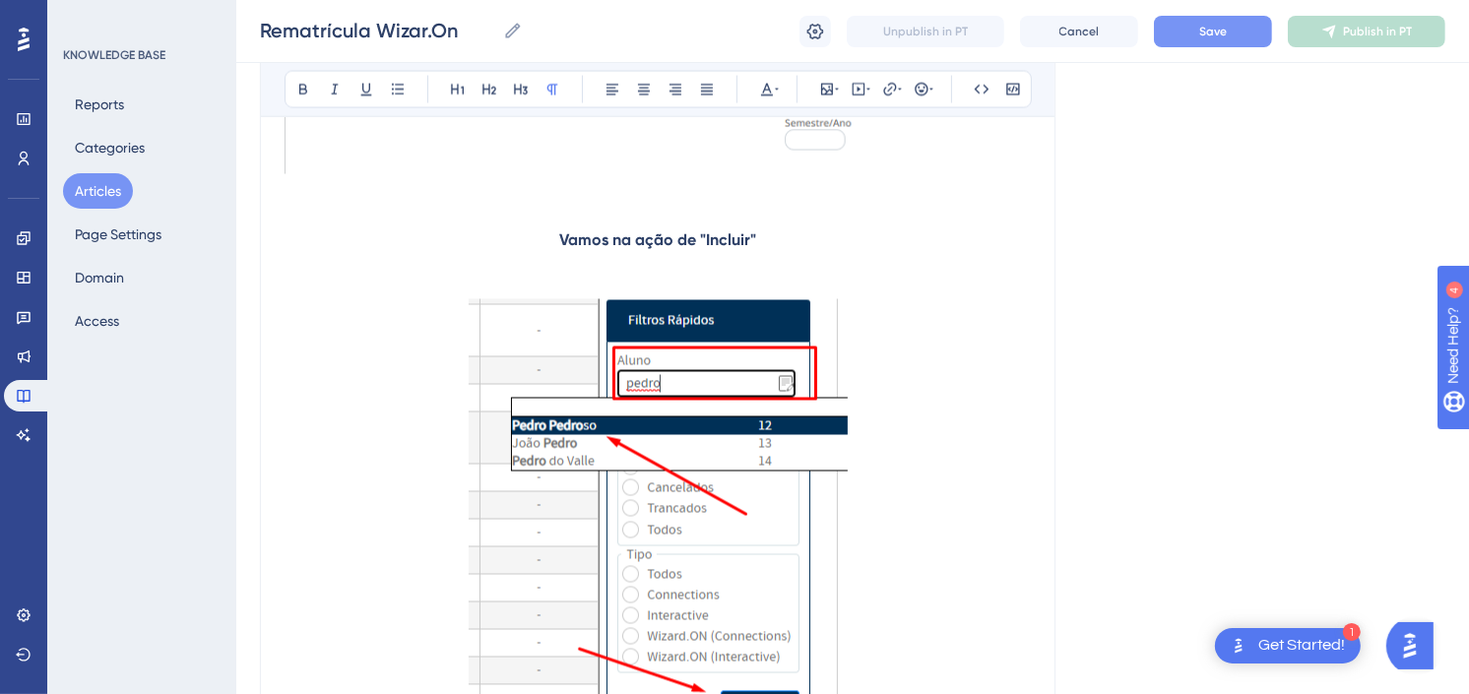
scroll to position [3066, 0]
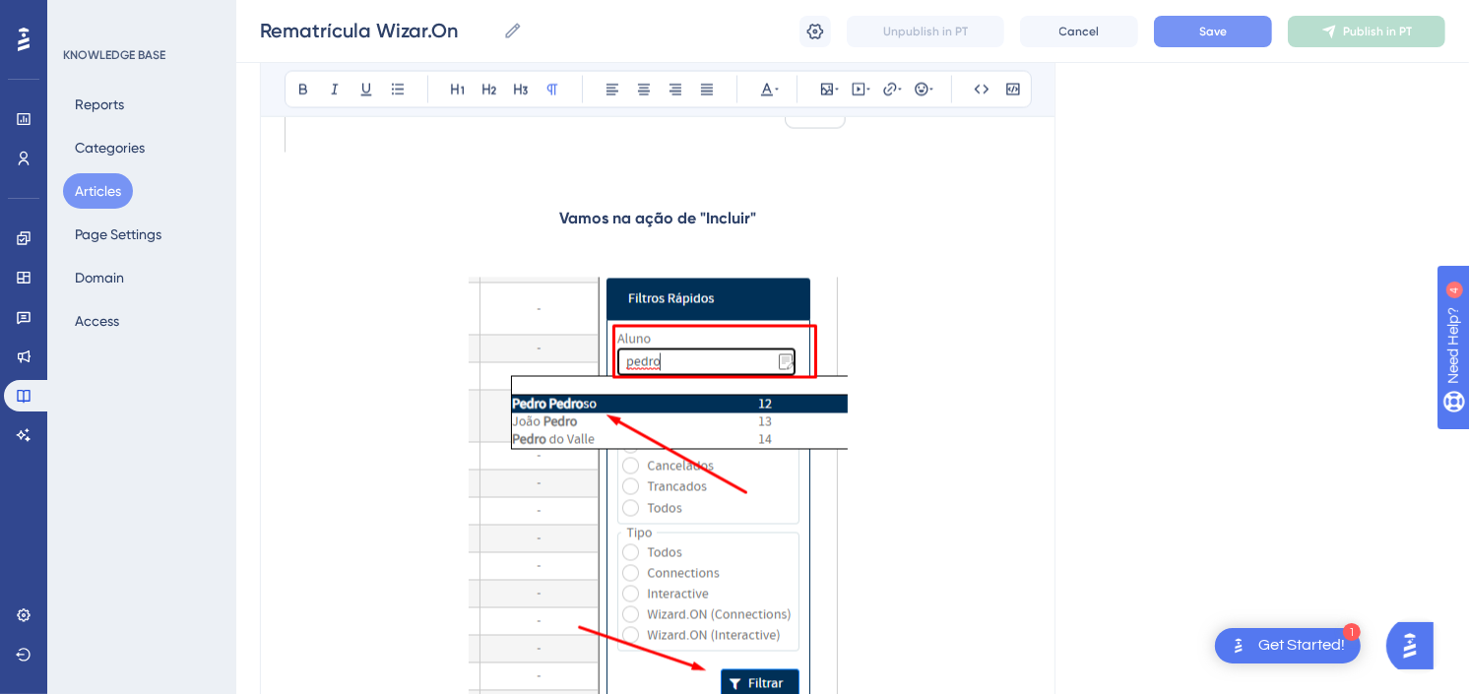
click at [833, 233] on p at bounding box center [658, 253] width 747 height 47
click at [716, 435] on img at bounding box center [658, 515] width 379 height 475
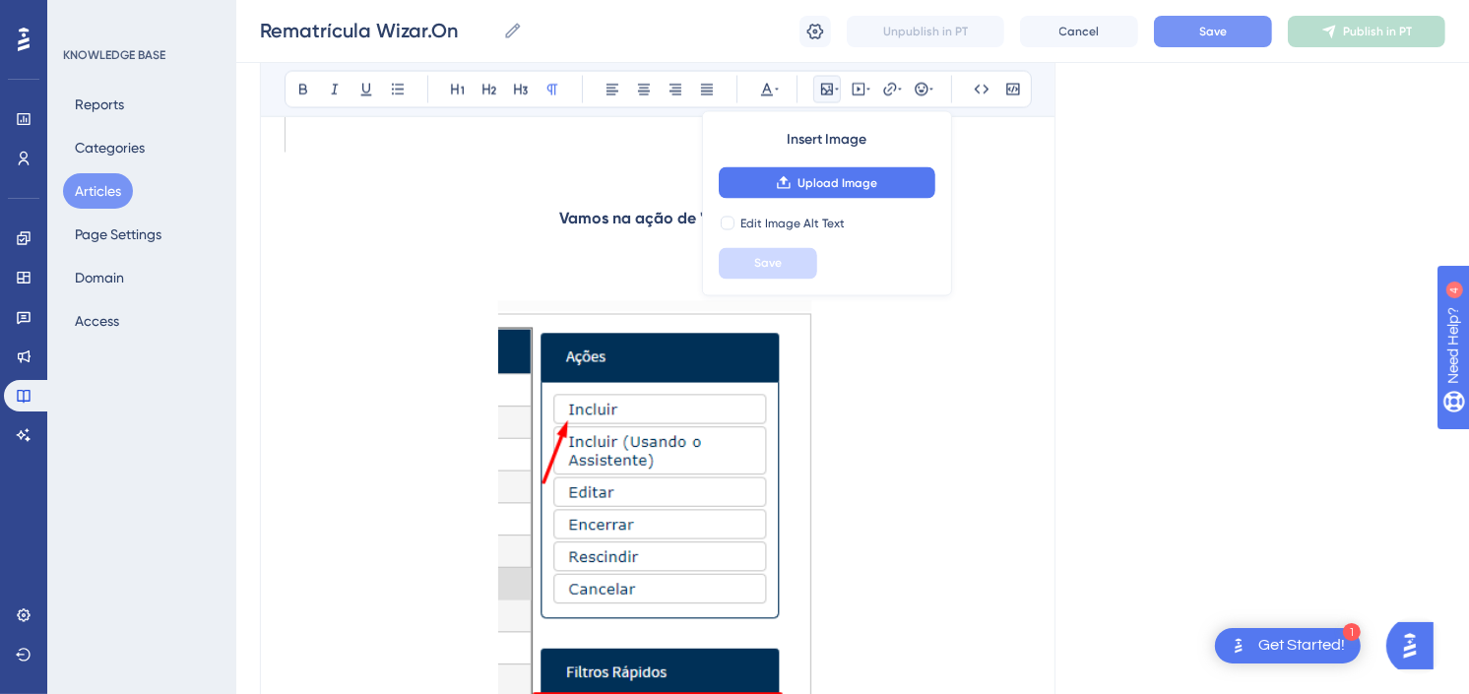
click at [695, 471] on img at bounding box center [657, 538] width 319 height 475
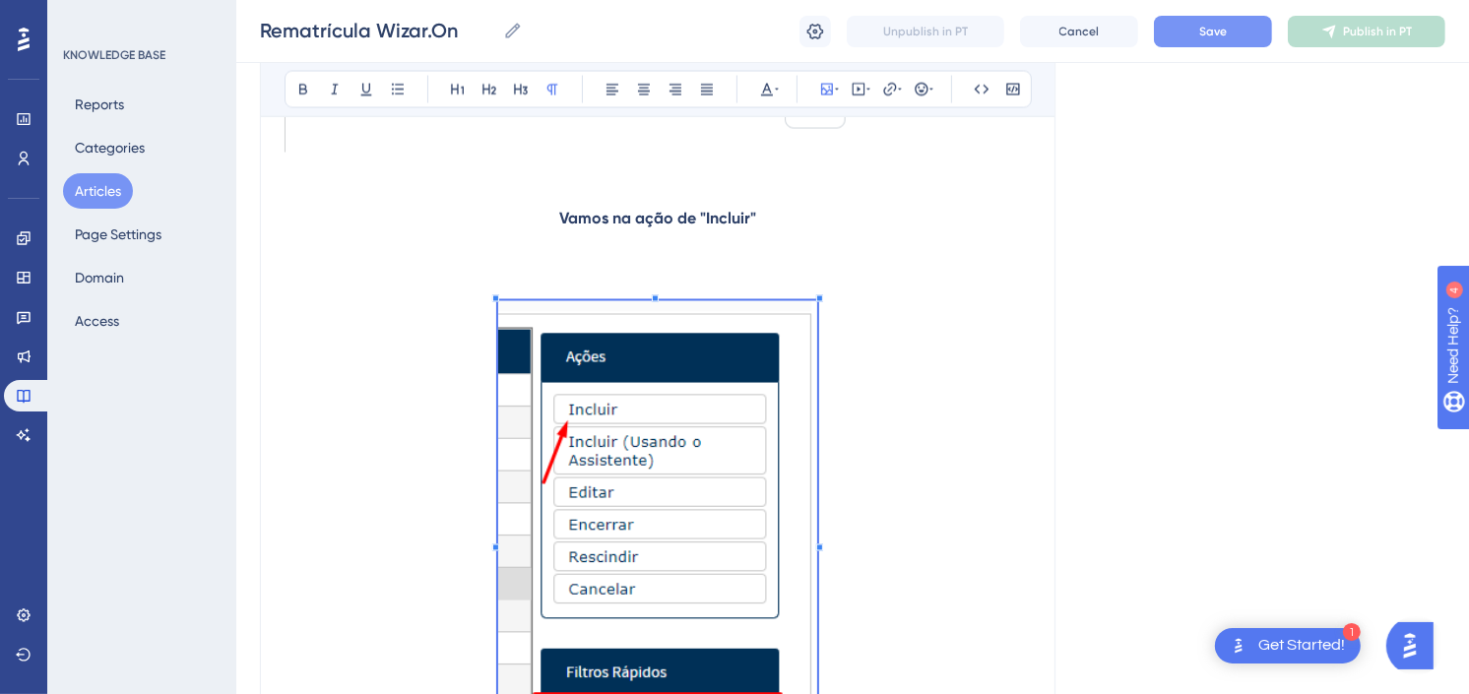
click at [663, 256] on p at bounding box center [658, 253] width 747 height 47
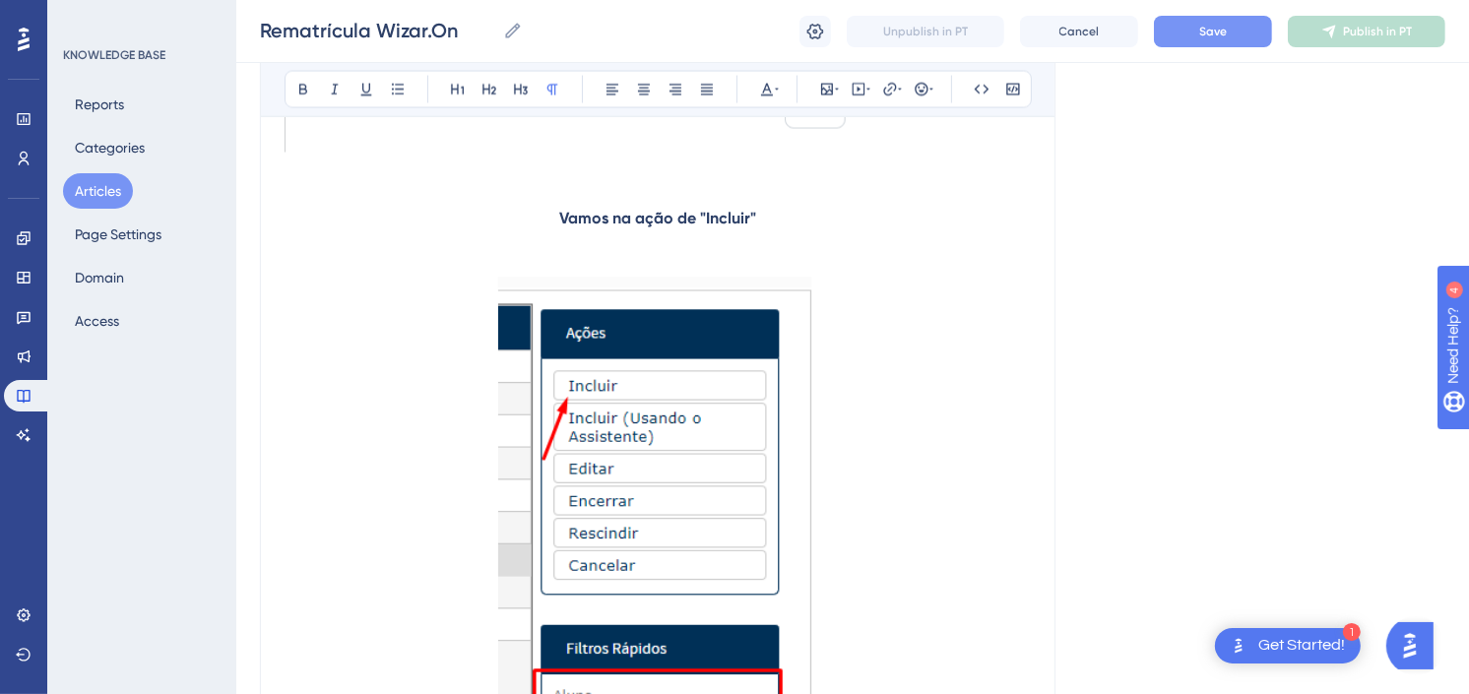
click at [666, 416] on img at bounding box center [657, 515] width 319 height 475
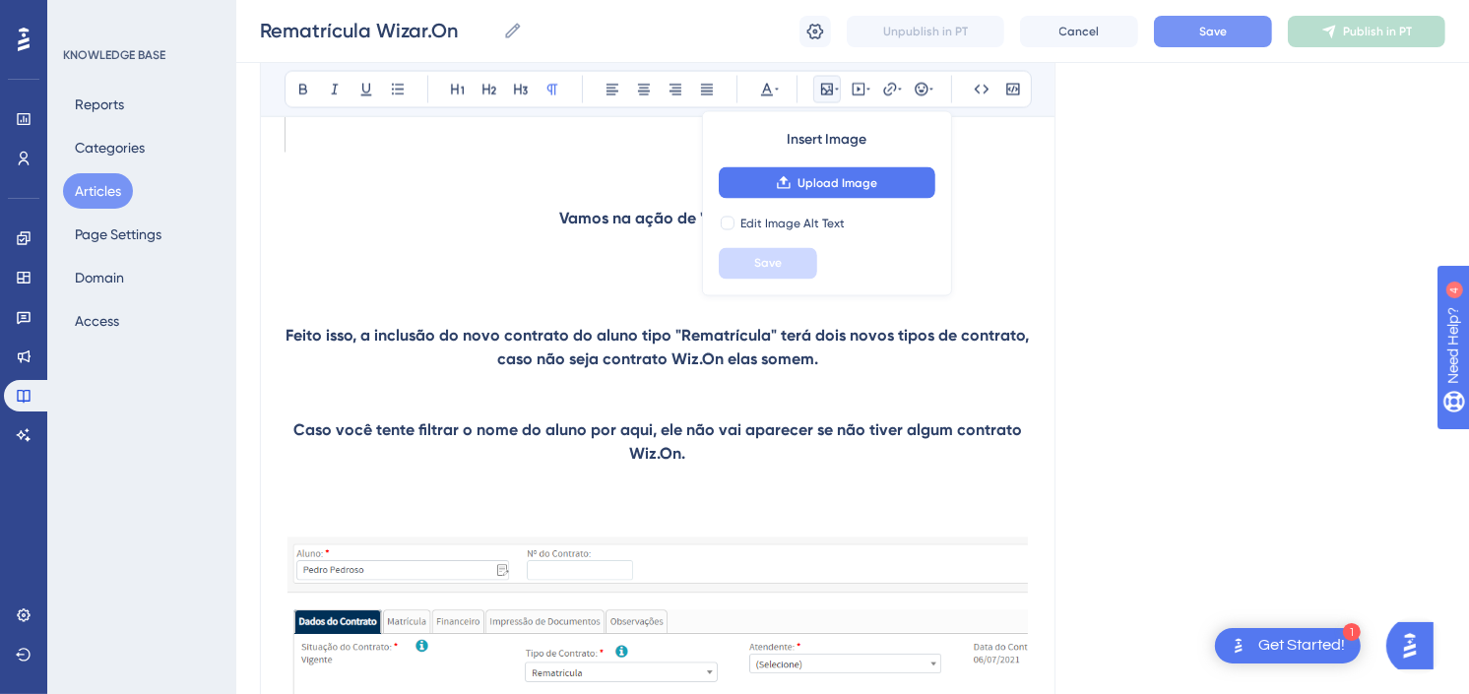
click at [623, 261] on p at bounding box center [658, 266] width 747 height 24
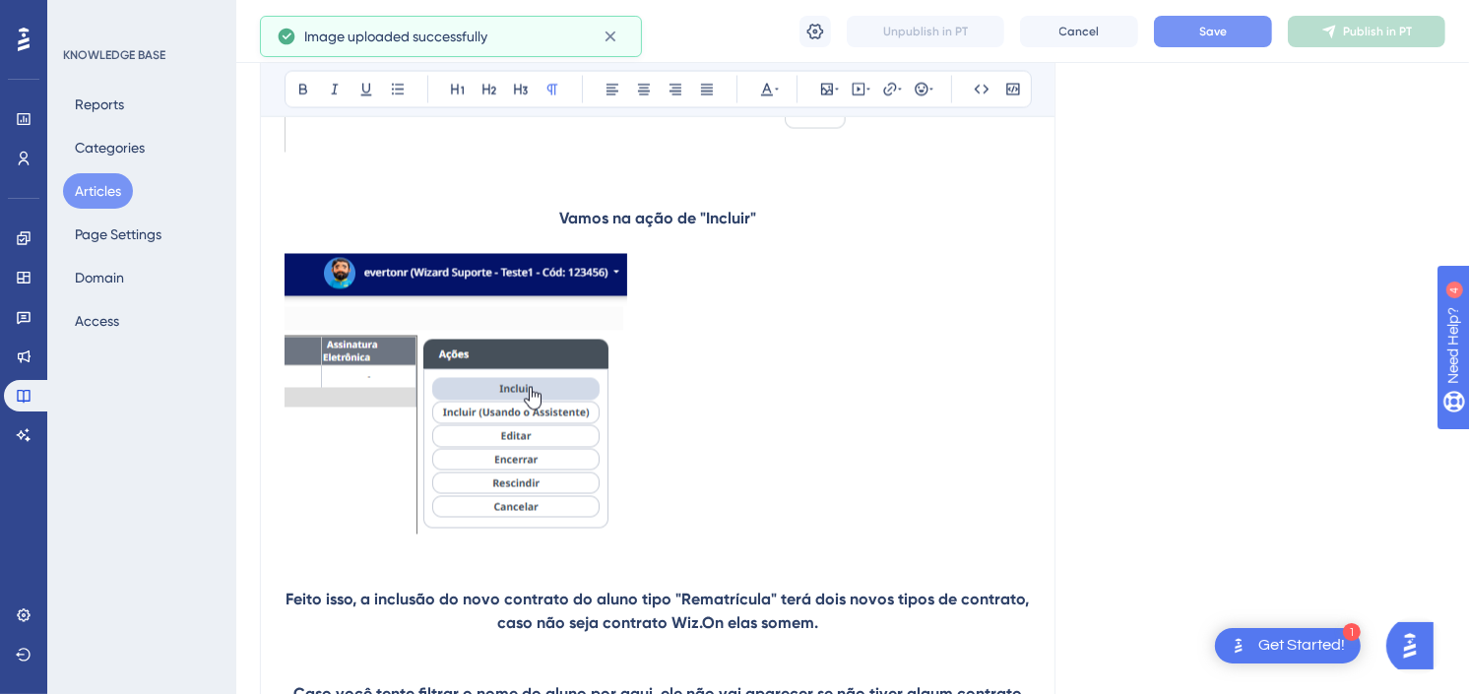
click at [544, 387] on img at bounding box center [456, 394] width 343 height 281
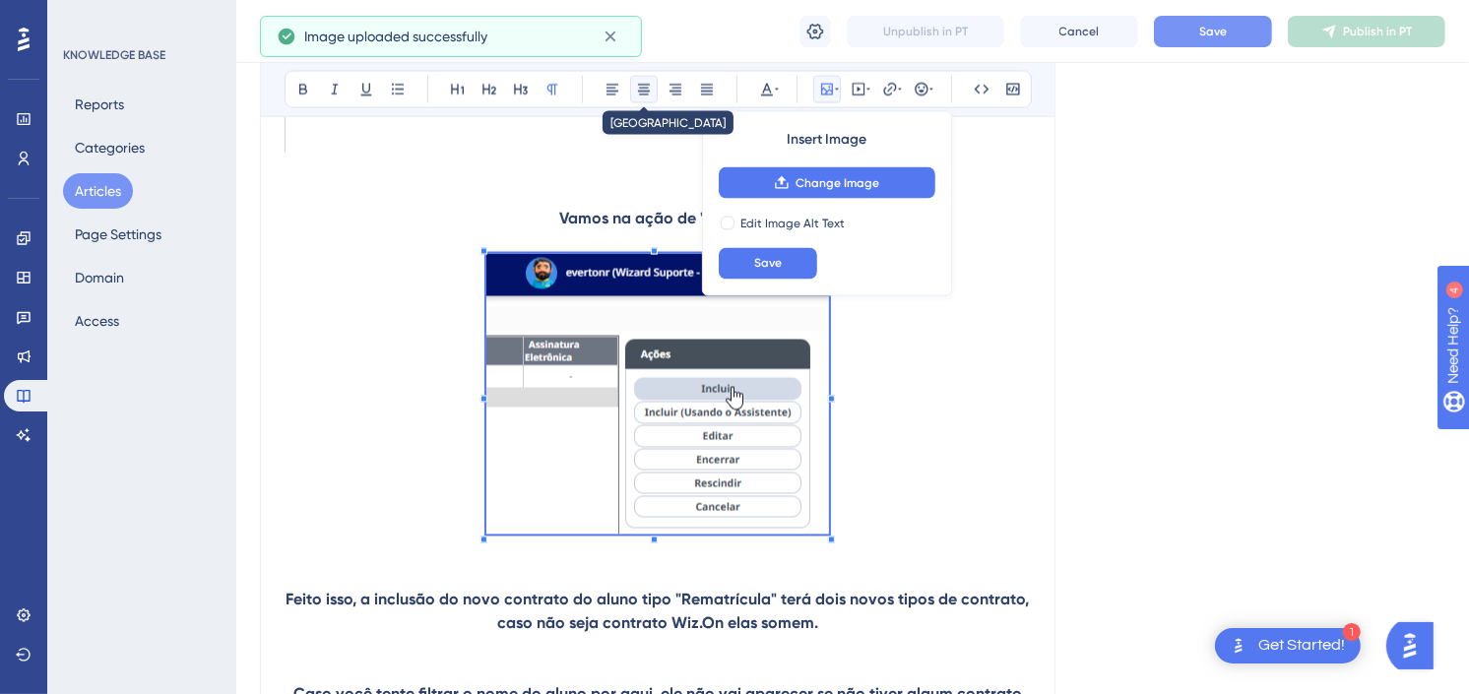
click at [643, 91] on icon at bounding box center [644, 90] width 16 height 16
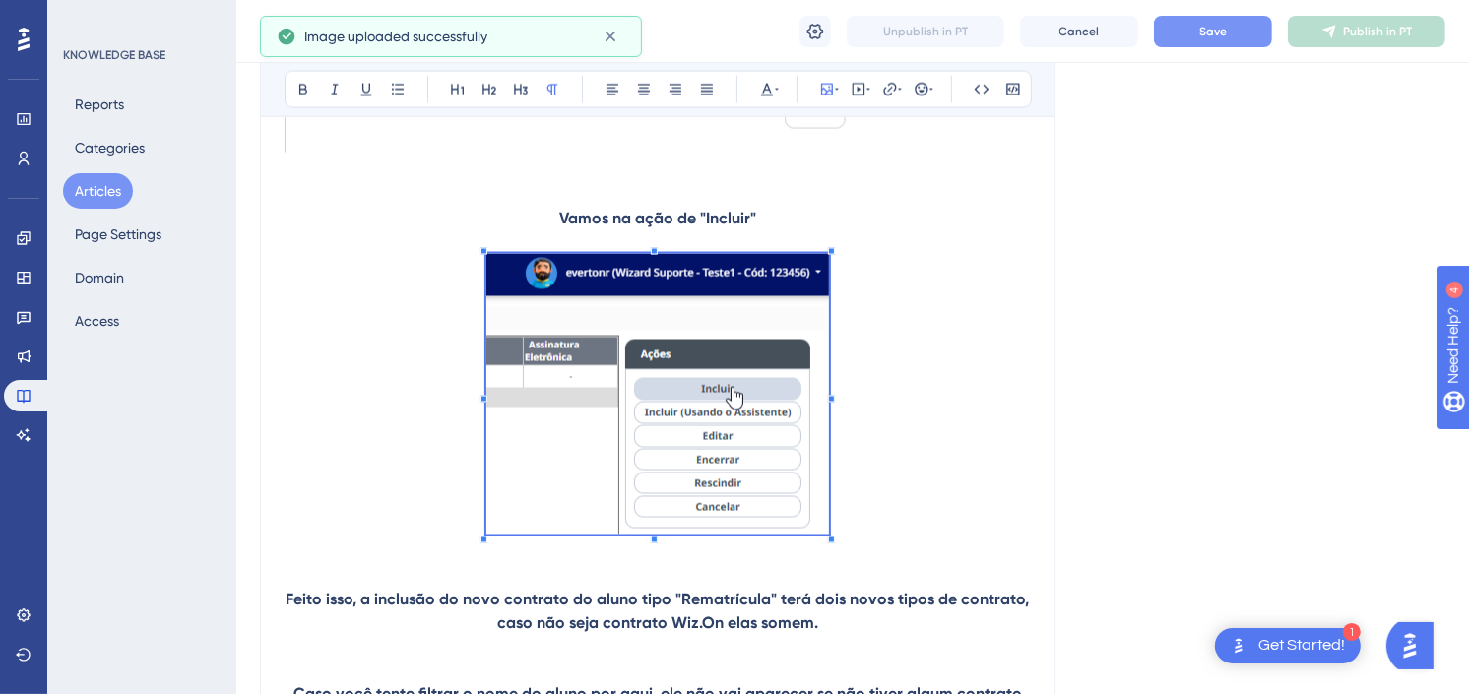
click at [920, 499] on p at bounding box center [658, 398] width 747 height 288
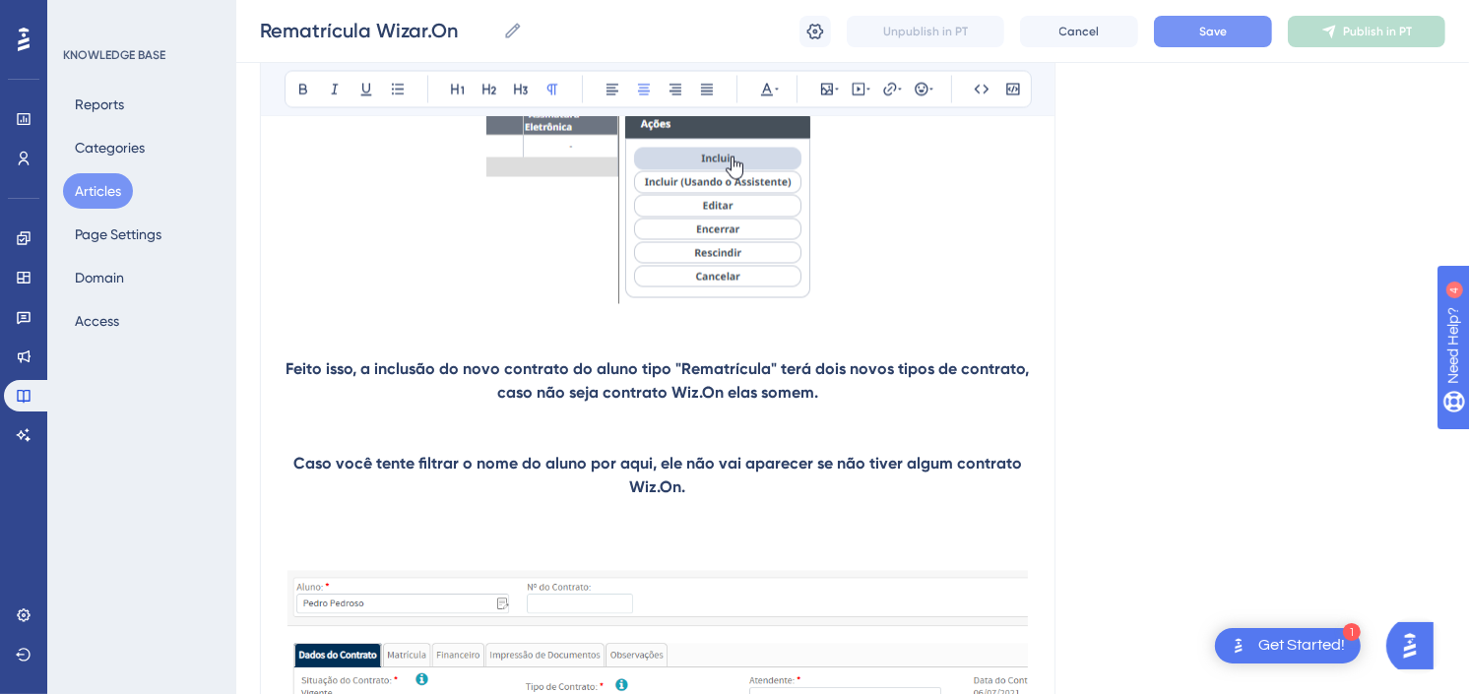
scroll to position [3285, 0]
